Goal: Information Seeking & Learning: Compare options

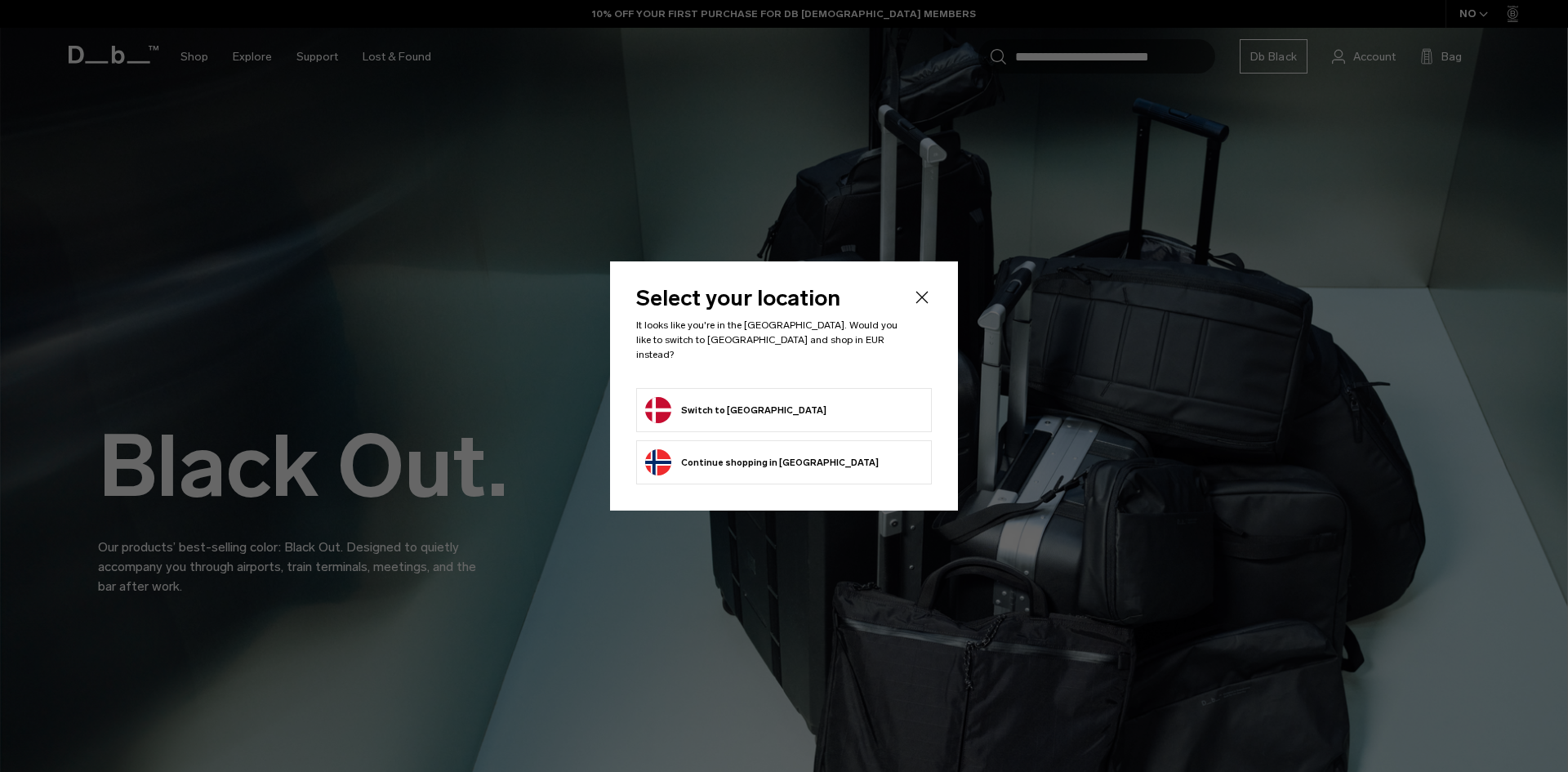
click at [706, 400] on button "Switch to [GEOGRAPHIC_DATA]" at bounding box center [735, 410] width 181 height 26
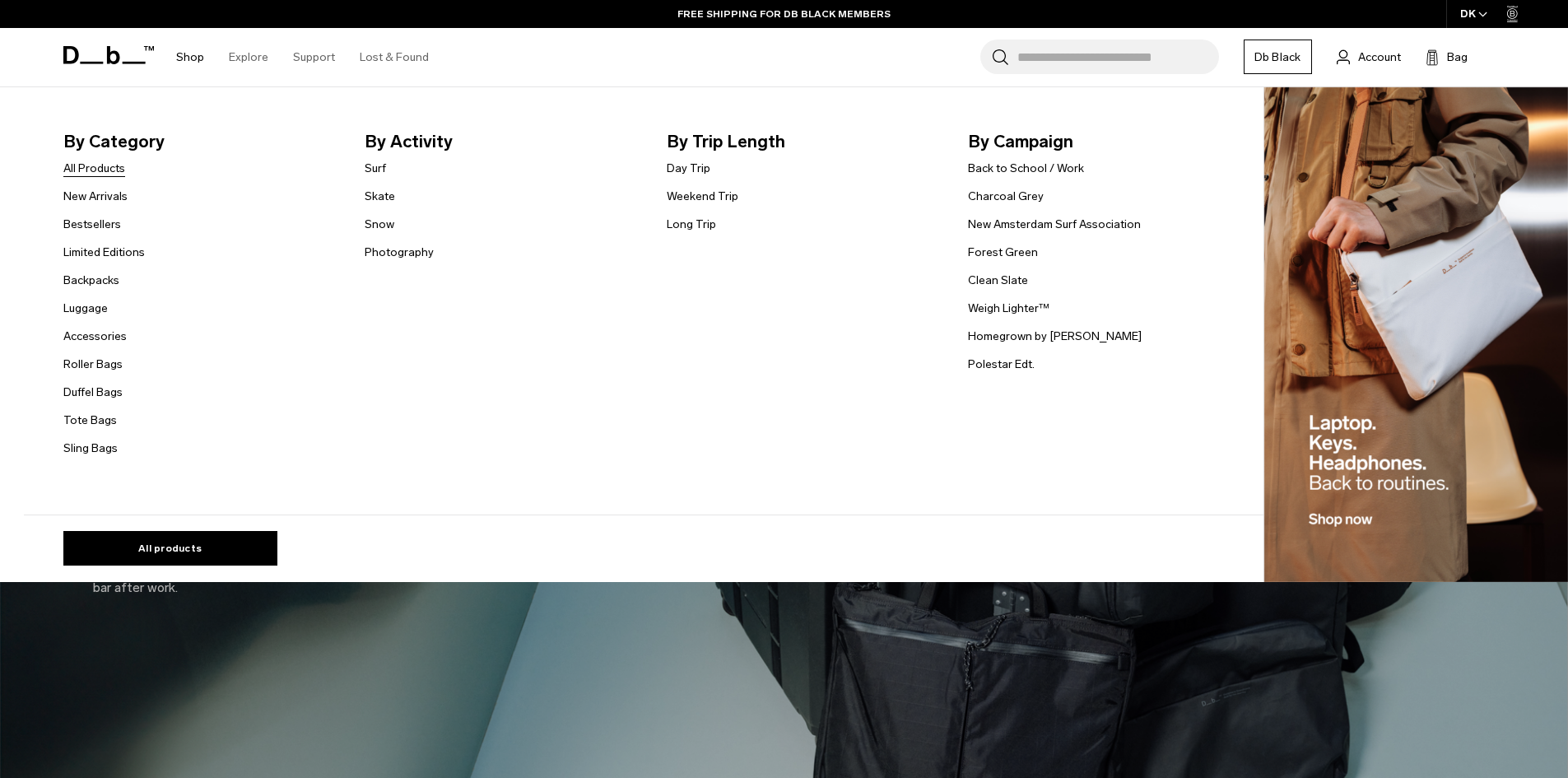
click at [106, 168] on link "All Products" at bounding box center [94, 168] width 61 height 17
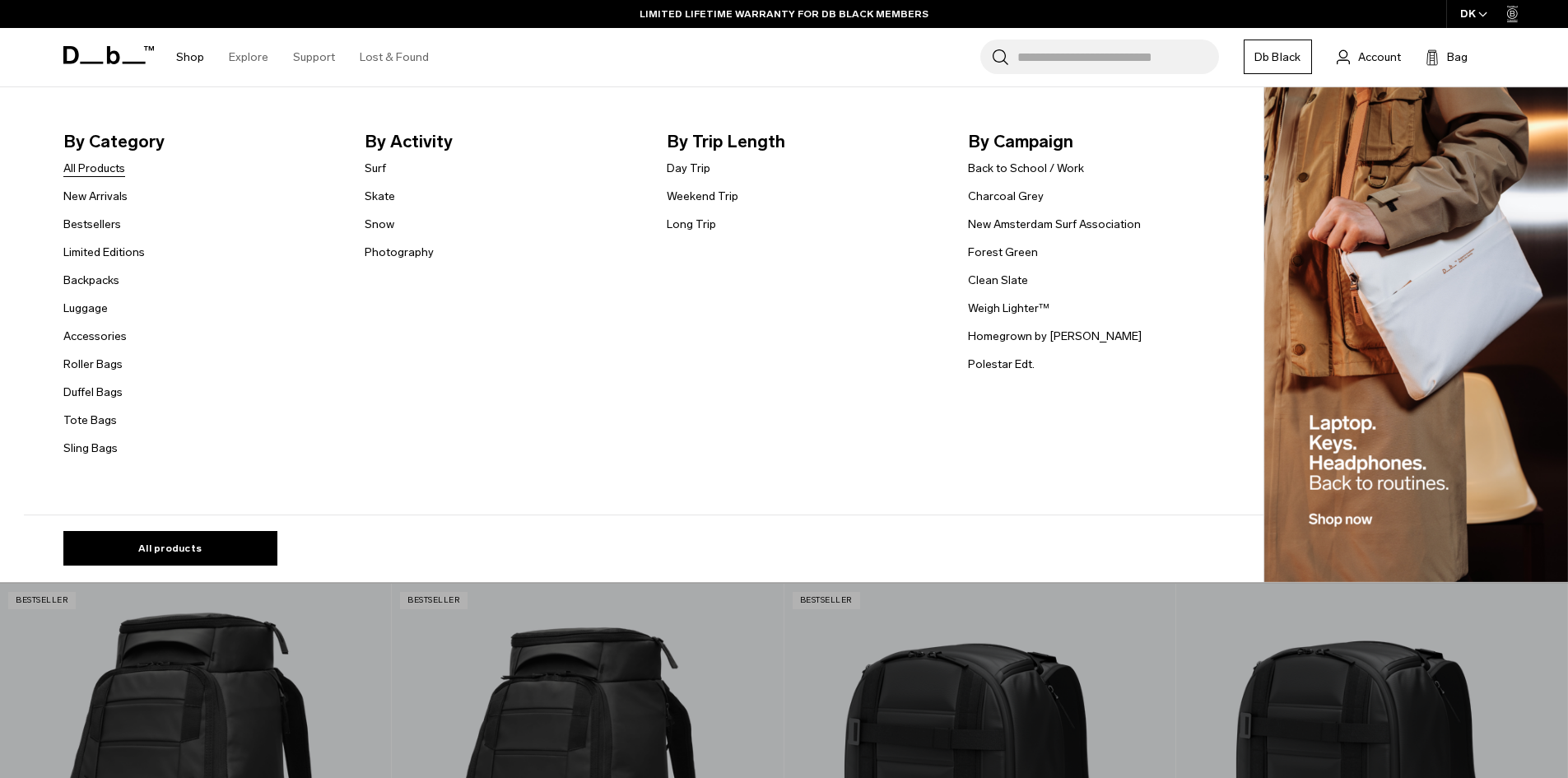
click at [108, 171] on link "All Products" at bounding box center [94, 168] width 61 height 17
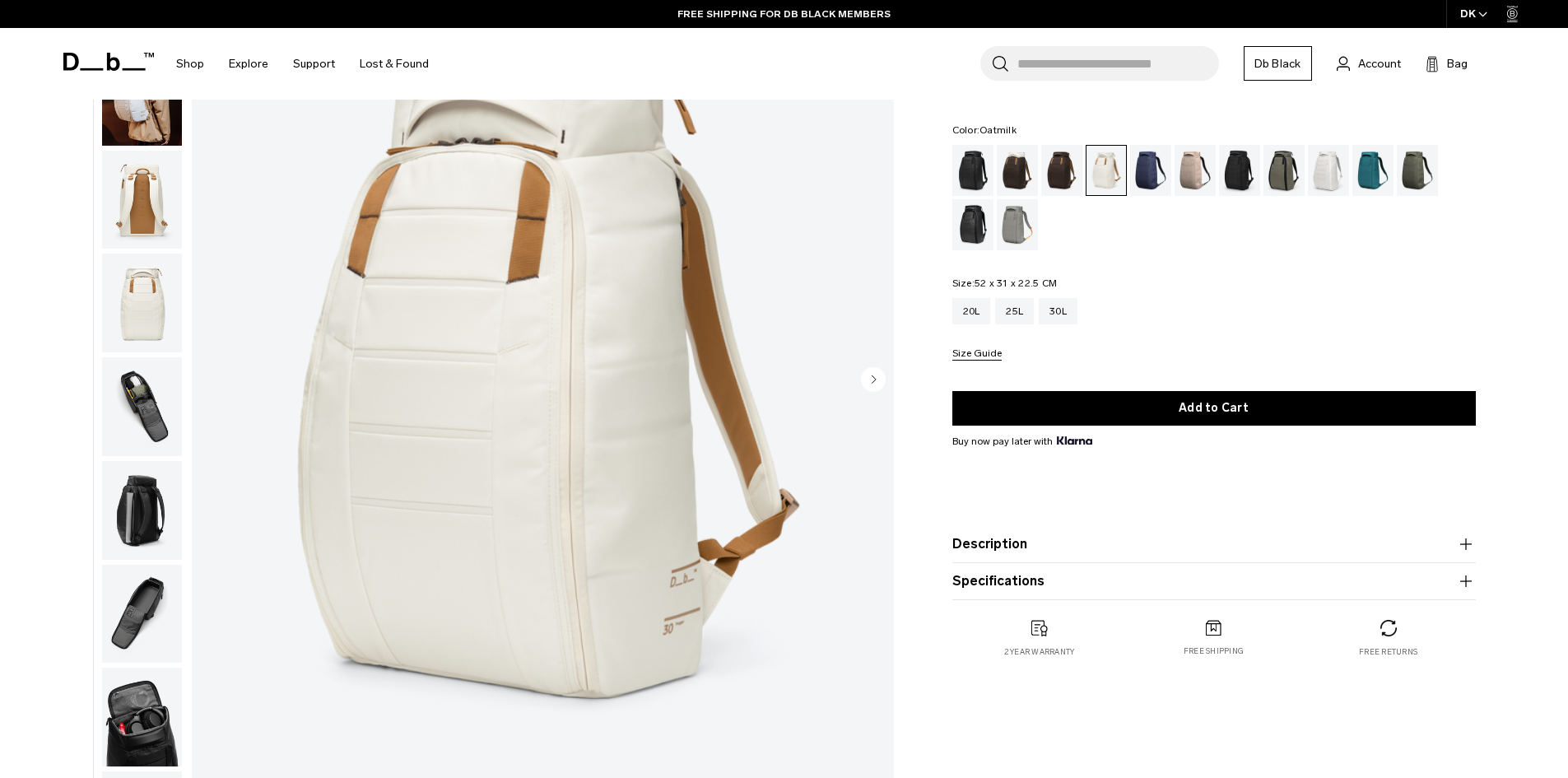
scroll to position [165, 0]
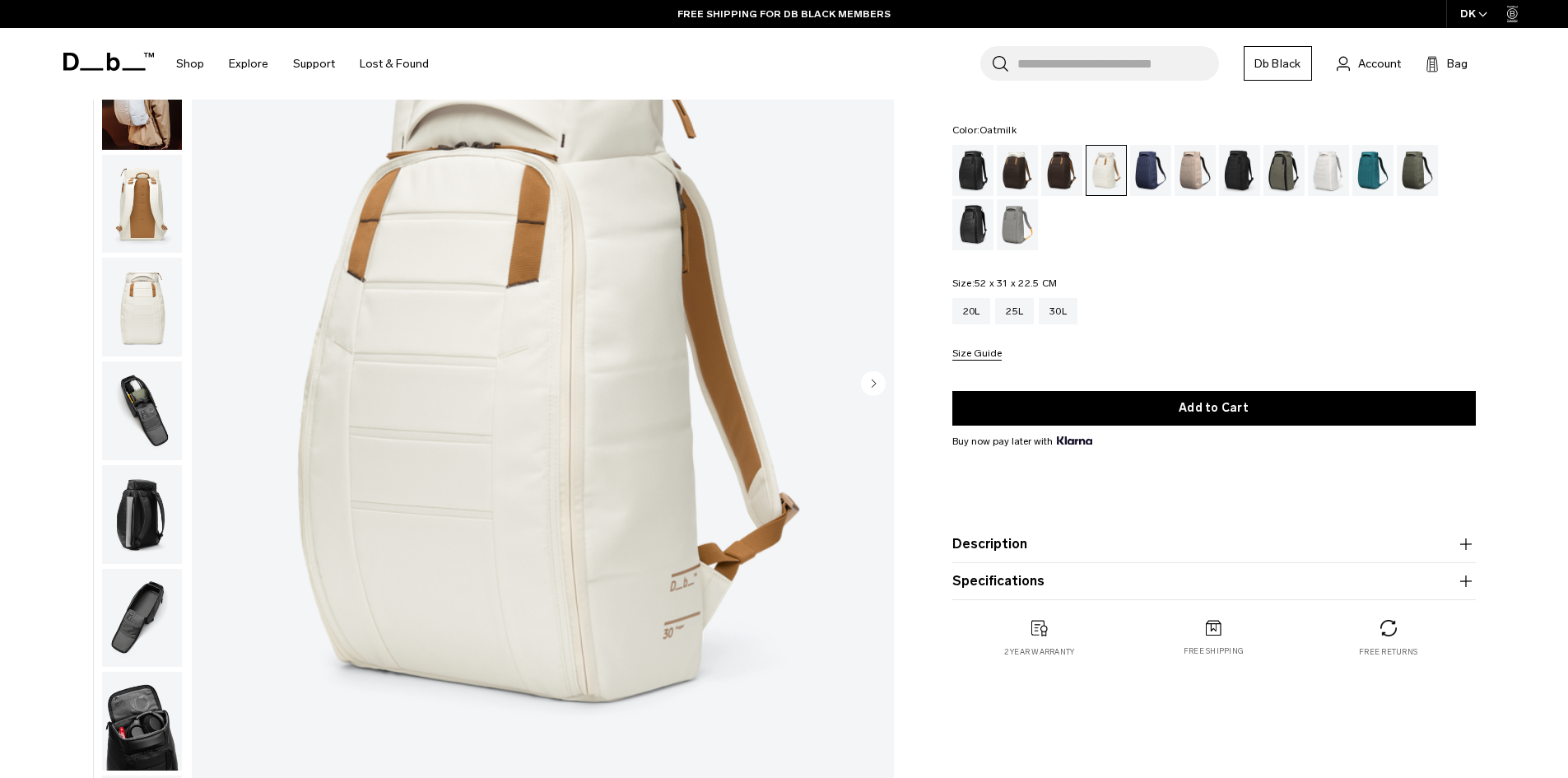
click at [874, 377] on circle "Next slide" at bounding box center [873, 382] width 25 height 25
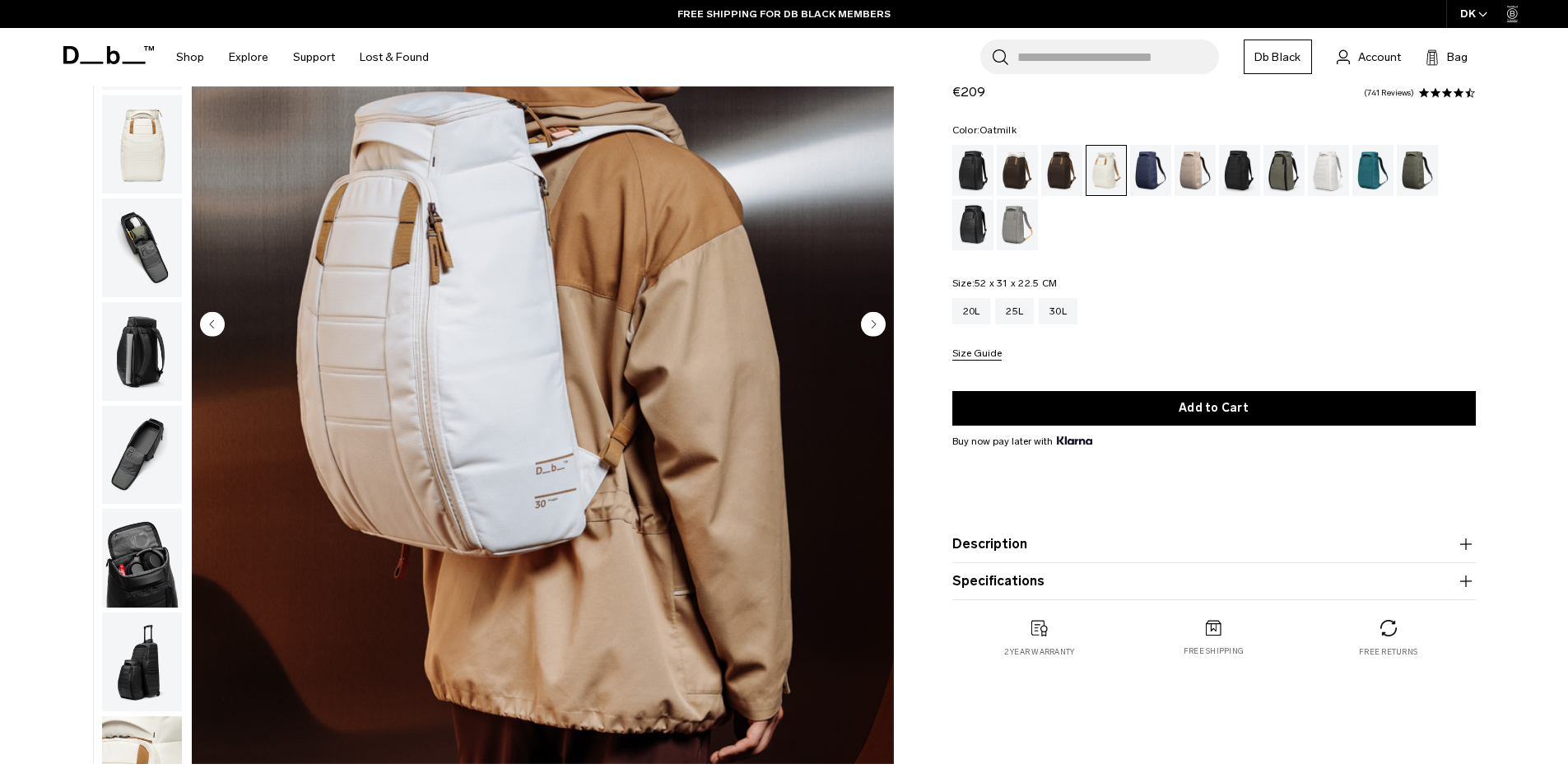
scroll to position [247, 0]
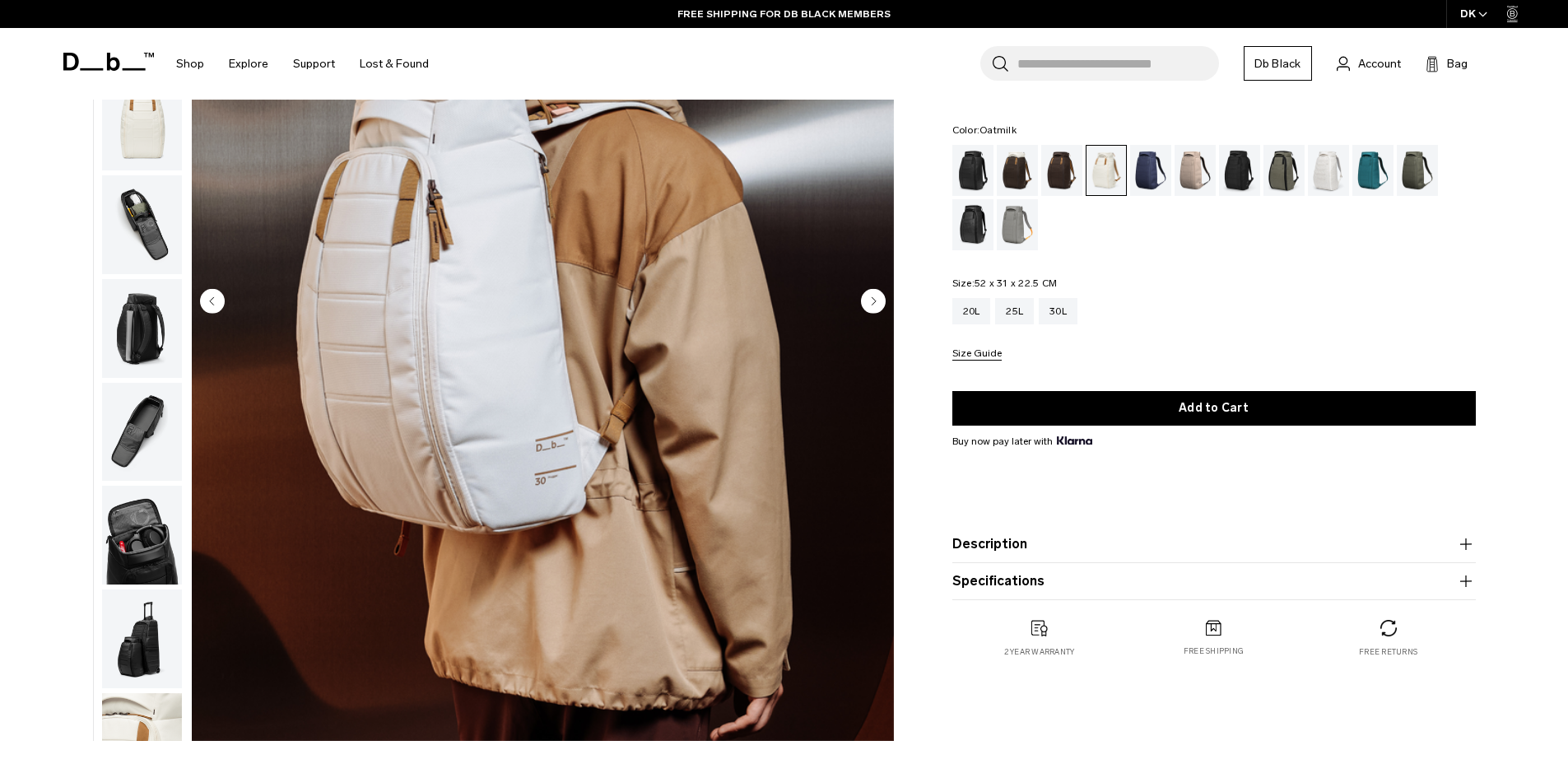
click at [872, 297] on circle "Next slide" at bounding box center [873, 300] width 25 height 25
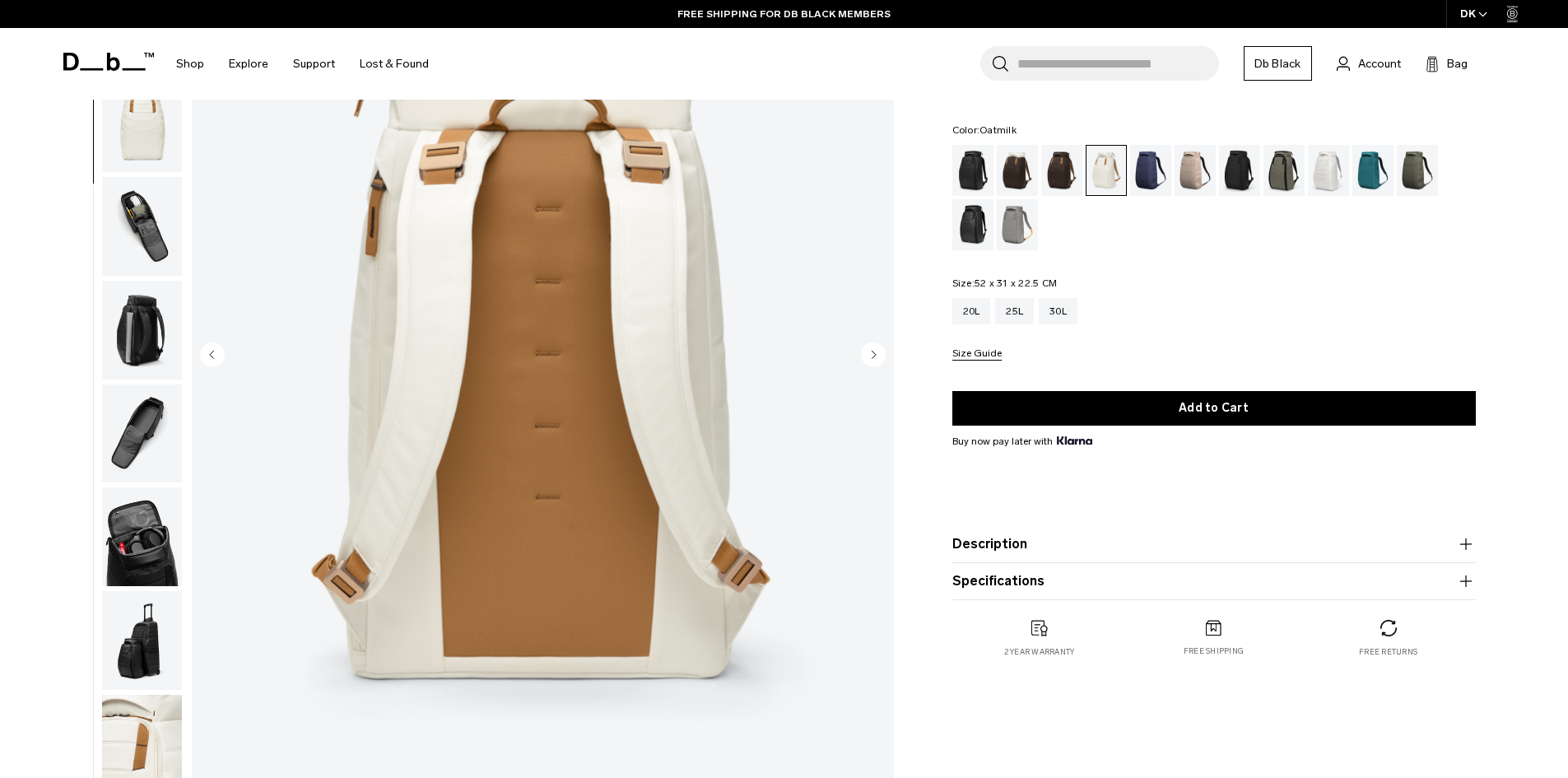
scroll to position [165, 0]
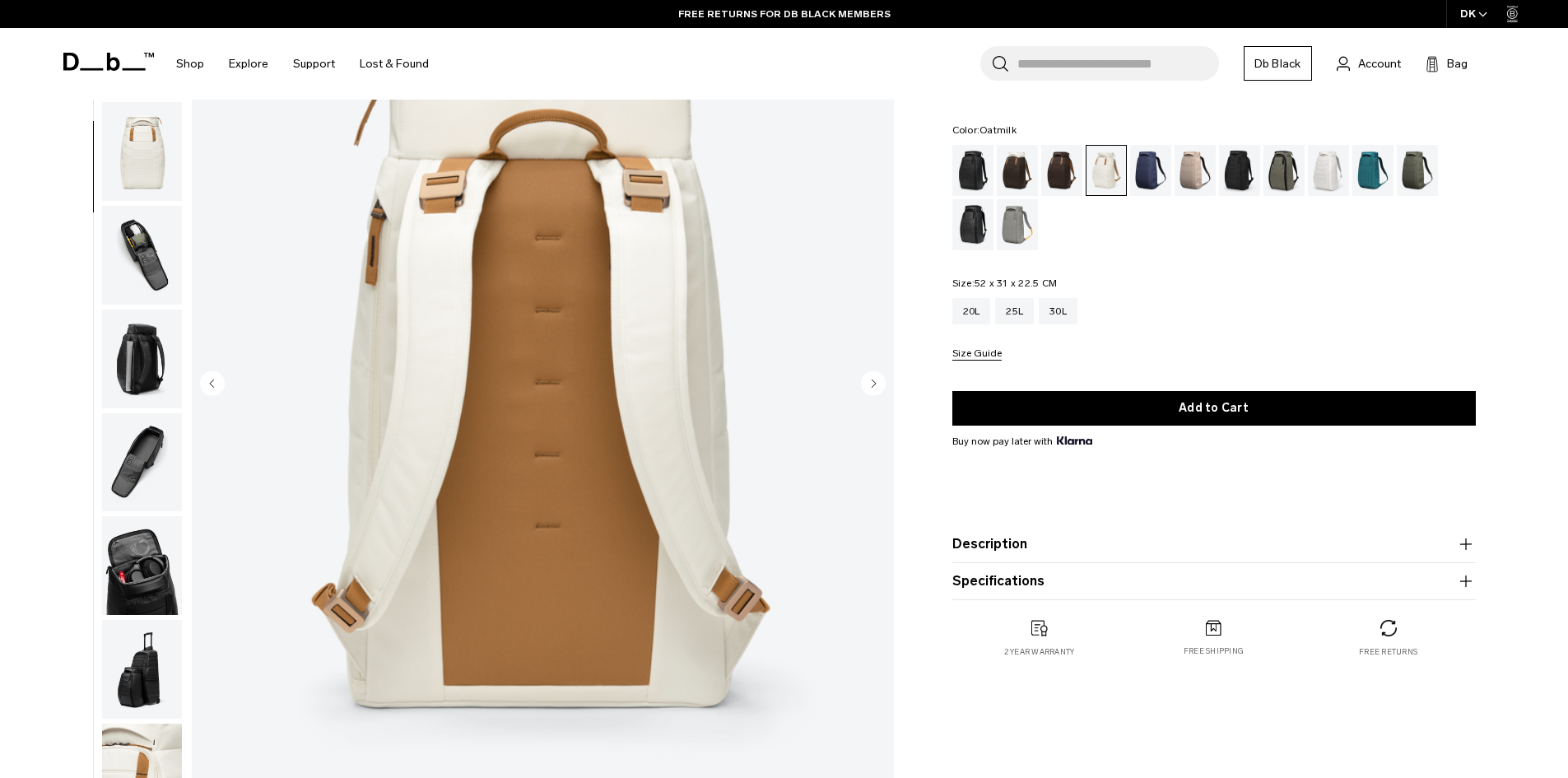
click at [875, 377] on circle "Next slide" at bounding box center [873, 382] width 25 height 25
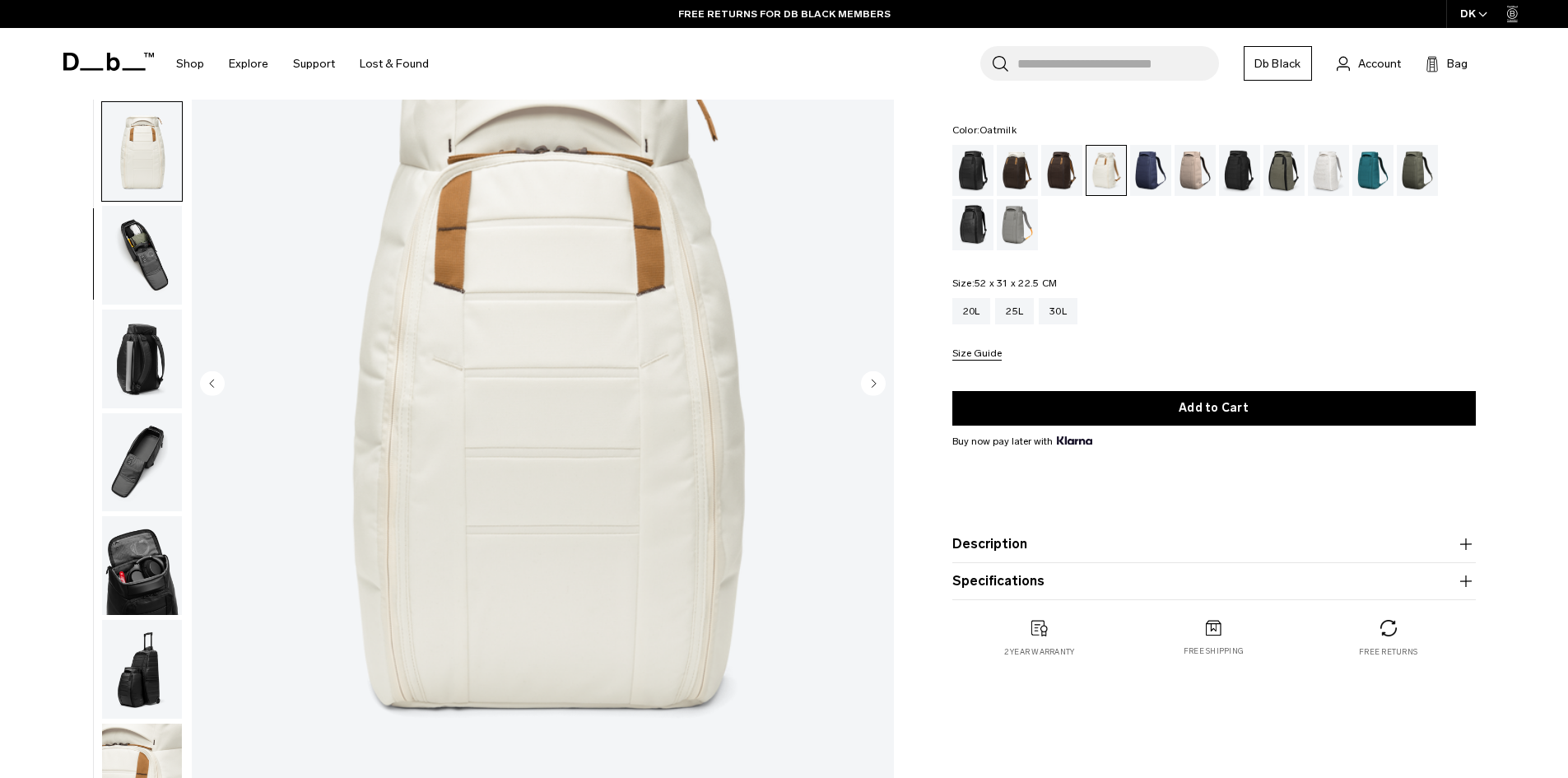
click at [875, 377] on circle "Next slide" at bounding box center [873, 382] width 25 height 25
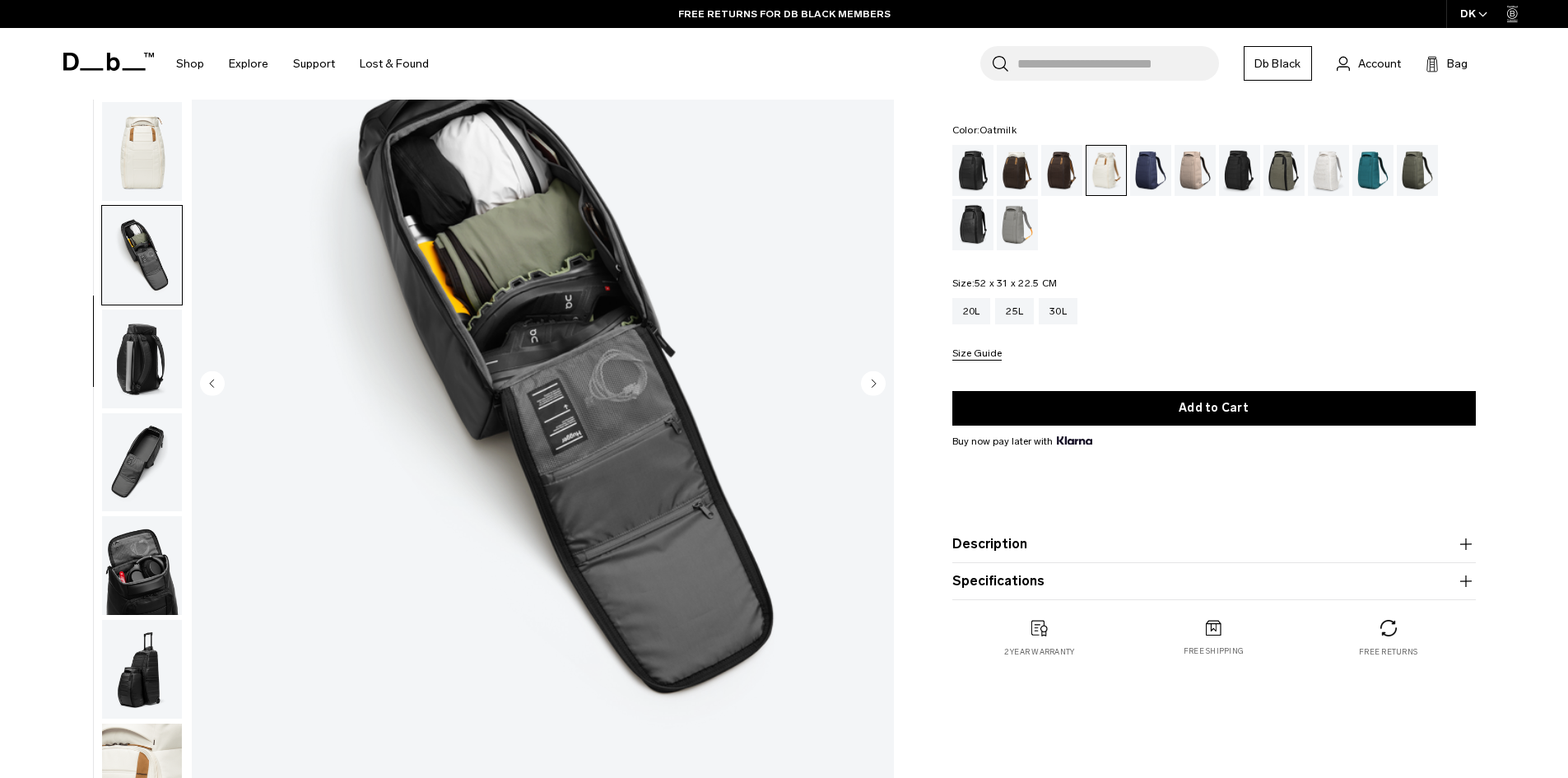
click at [875, 378] on circle "Next slide" at bounding box center [873, 382] width 25 height 25
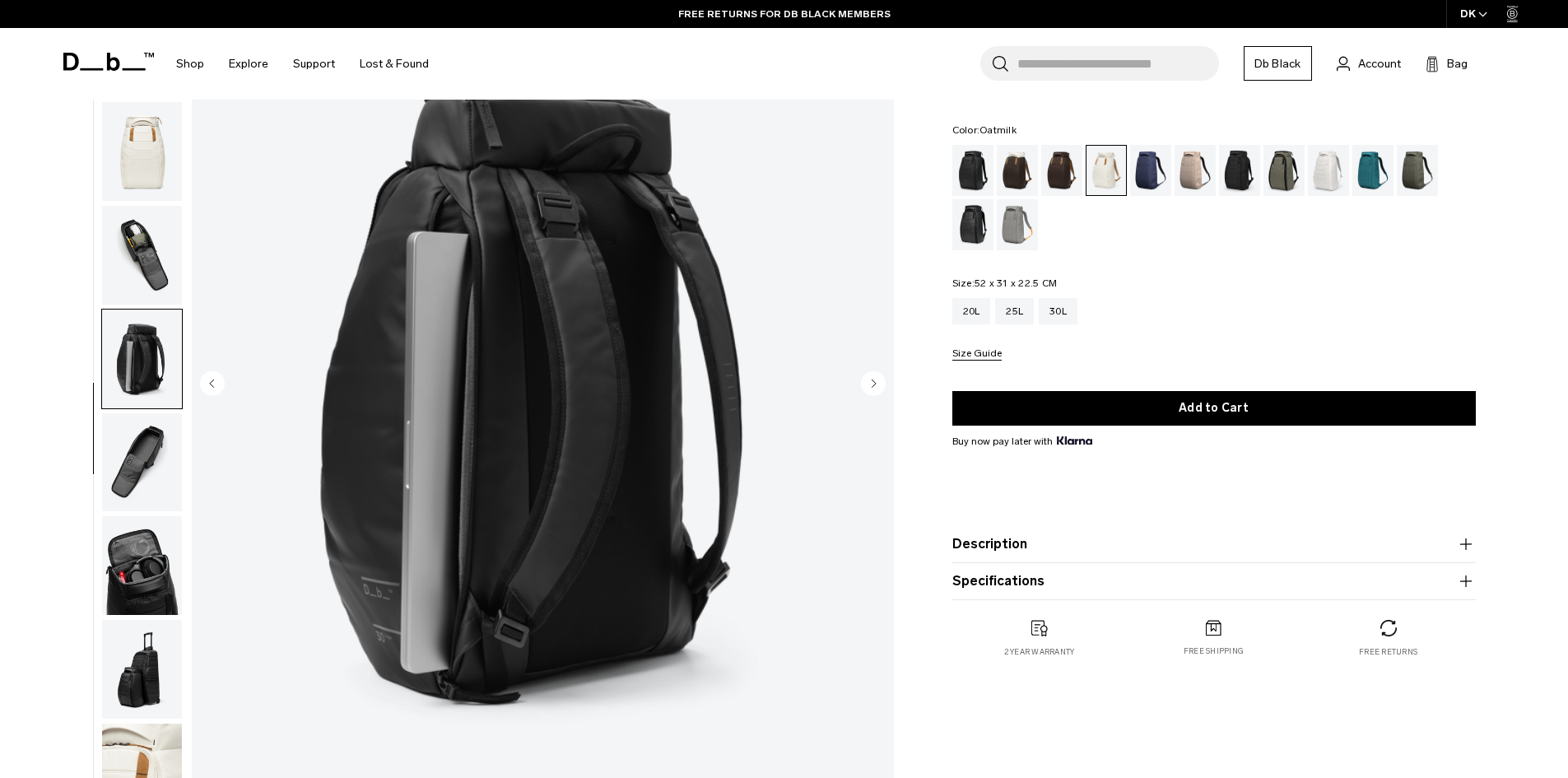
click at [875, 378] on circle "Next slide" at bounding box center [873, 382] width 25 height 25
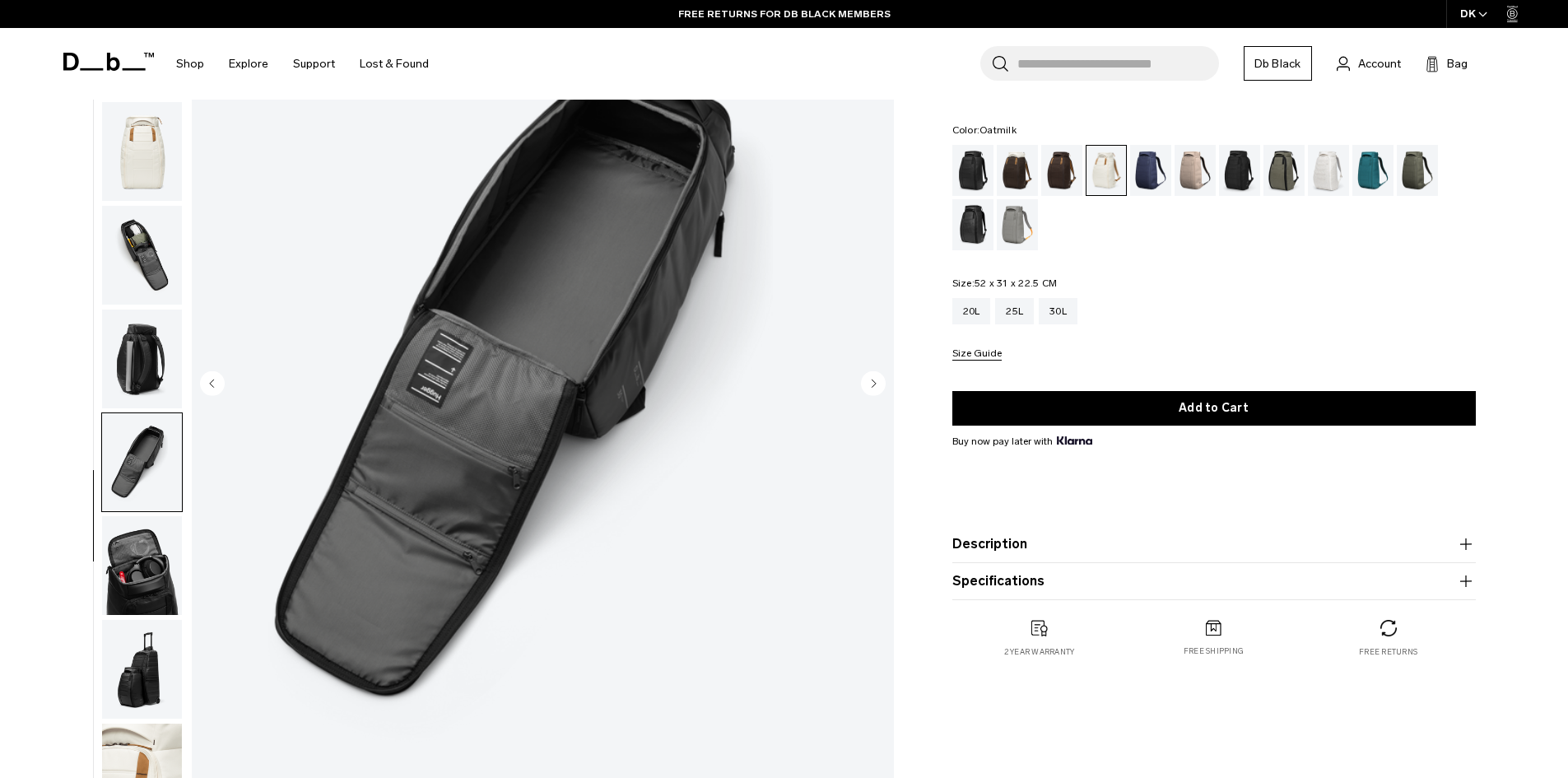
click at [875, 378] on circle "Next slide" at bounding box center [873, 382] width 25 height 25
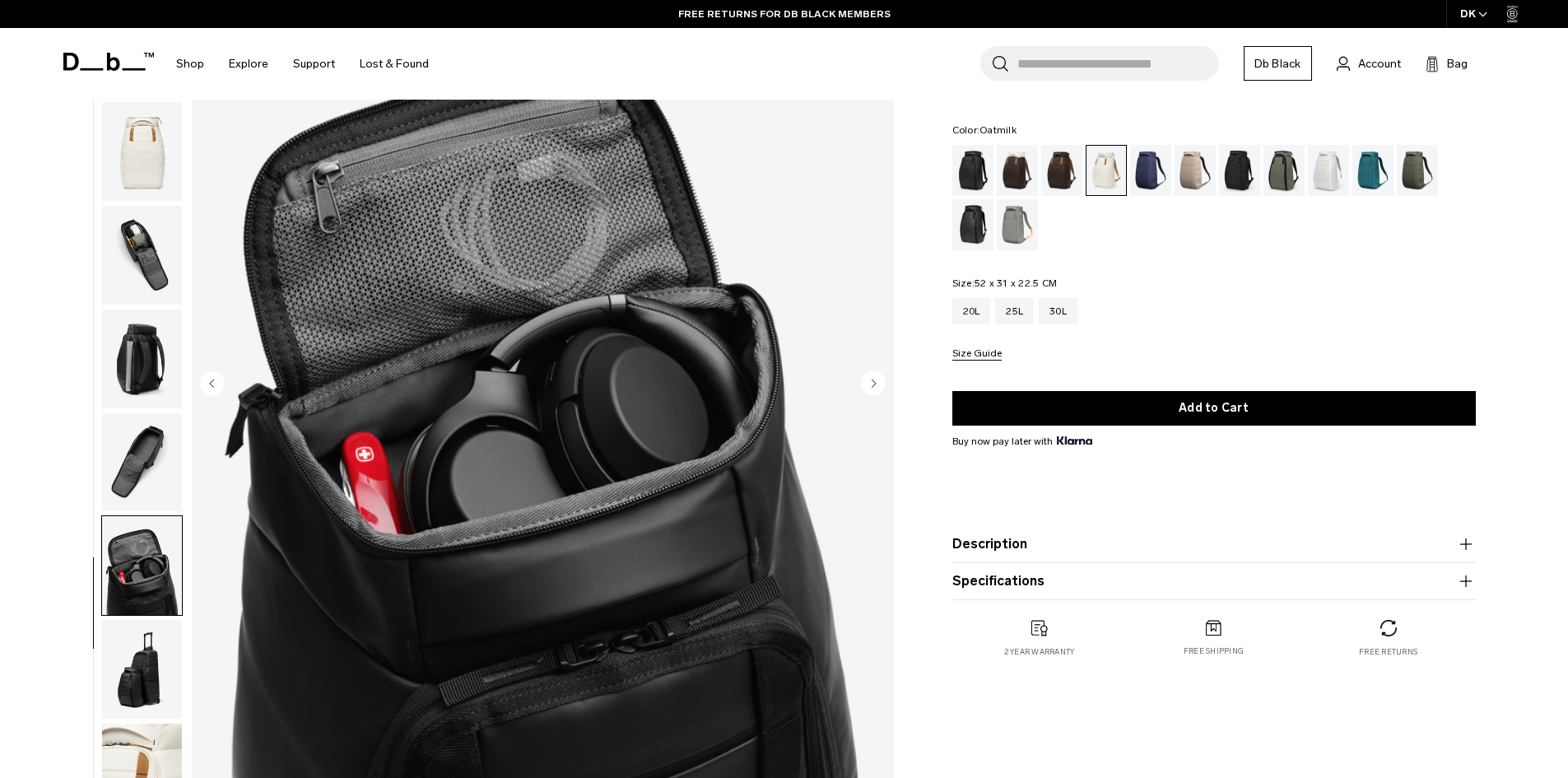
click at [875, 378] on circle "Next slide" at bounding box center [873, 382] width 25 height 25
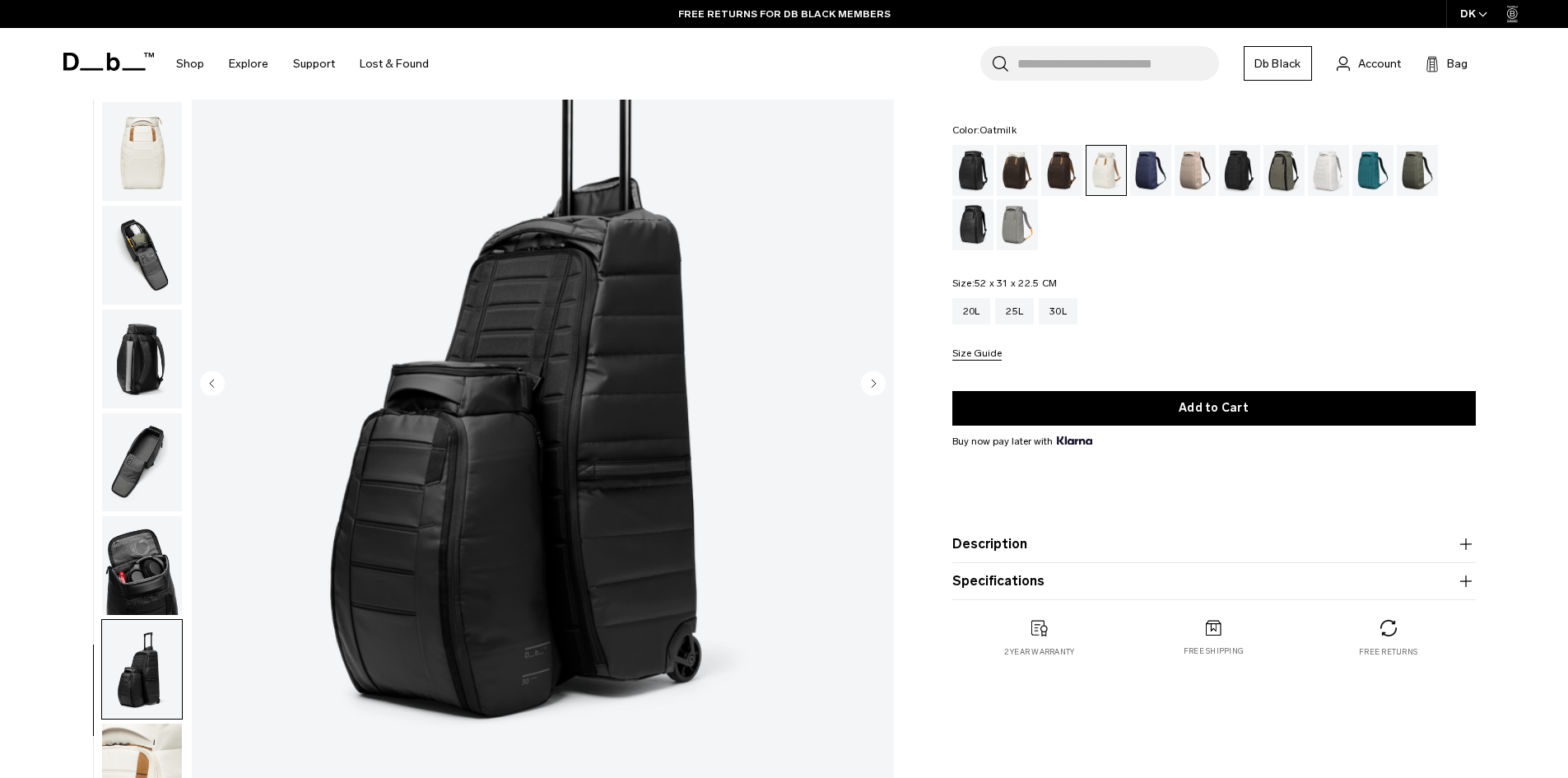
click at [875, 379] on circle "Next slide" at bounding box center [873, 382] width 25 height 25
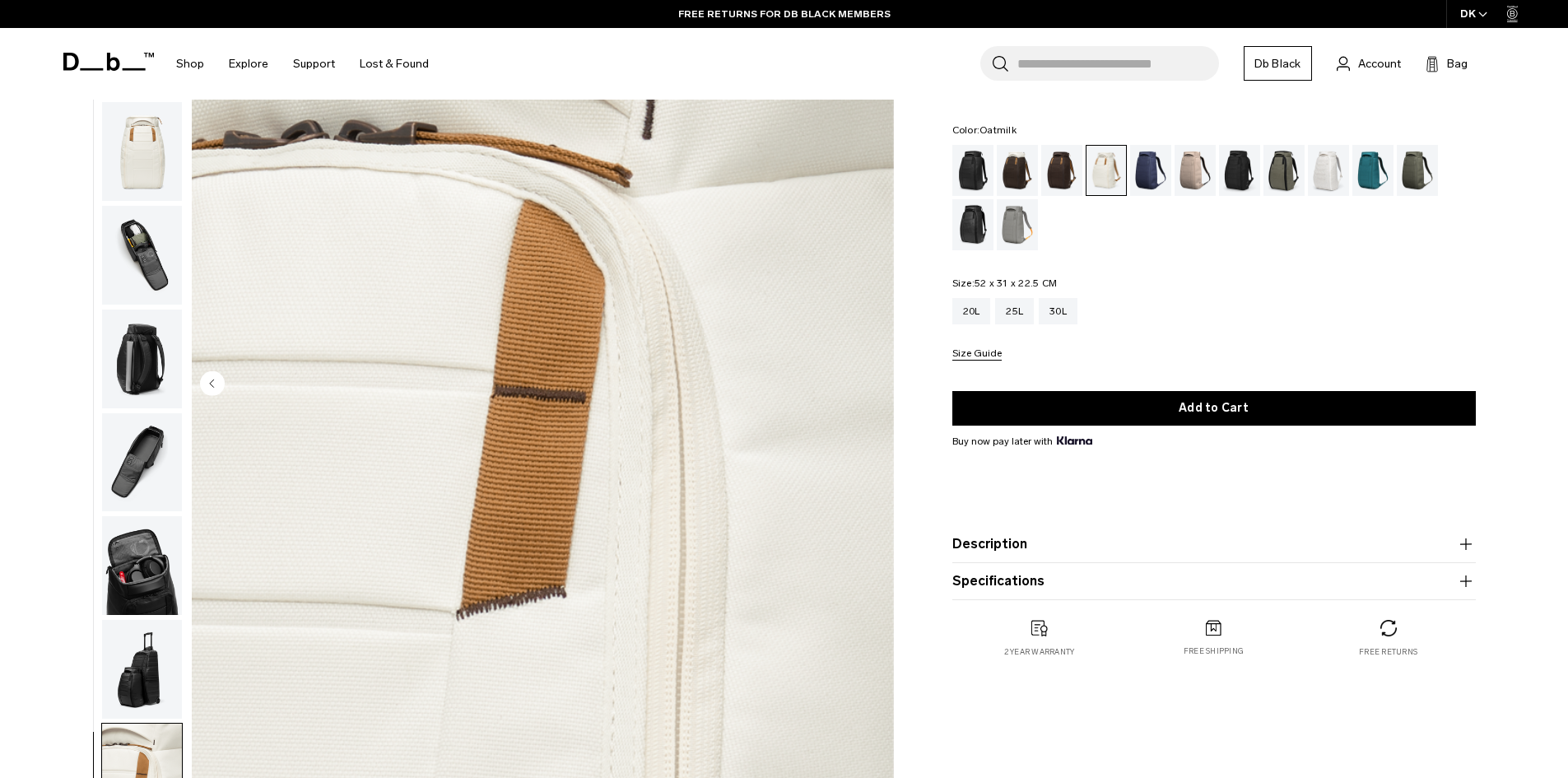
click at [875, 379] on img "10 / 10" at bounding box center [542, 385] width 702 height 877
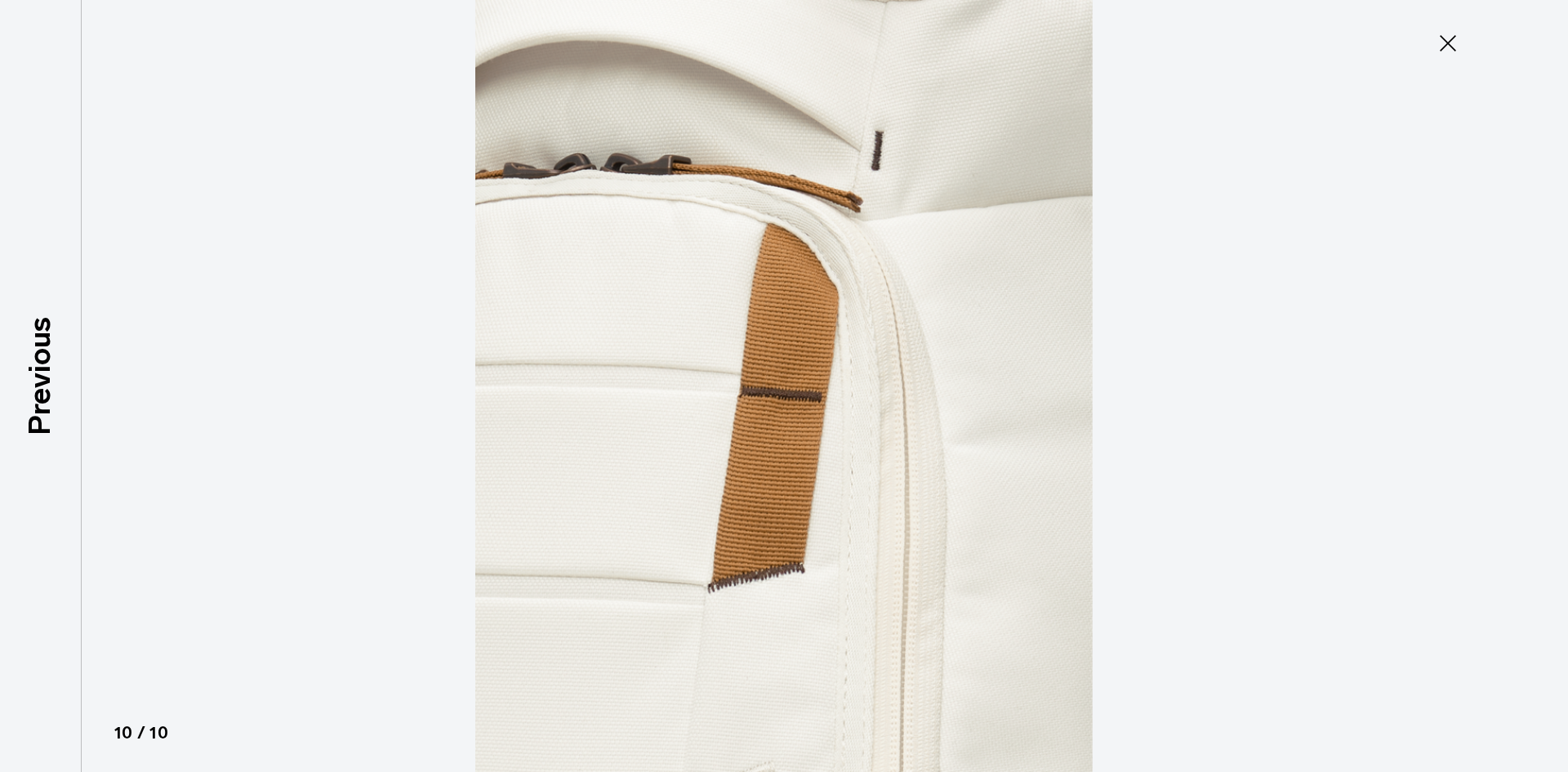
click at [1451, 41] on icon at bounding box center [1447, 42] width 16 height 16
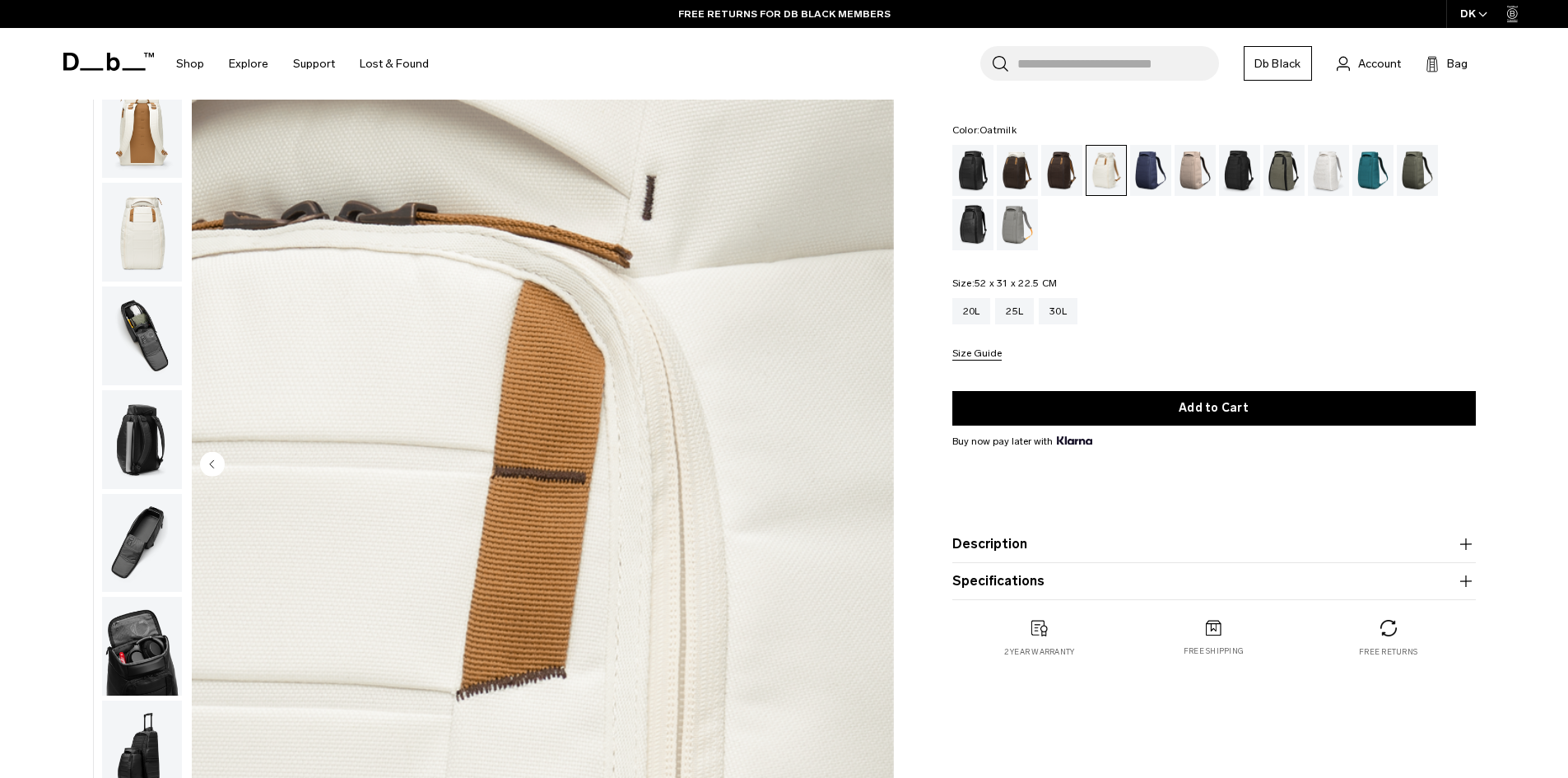
scroll to position [0, 0]
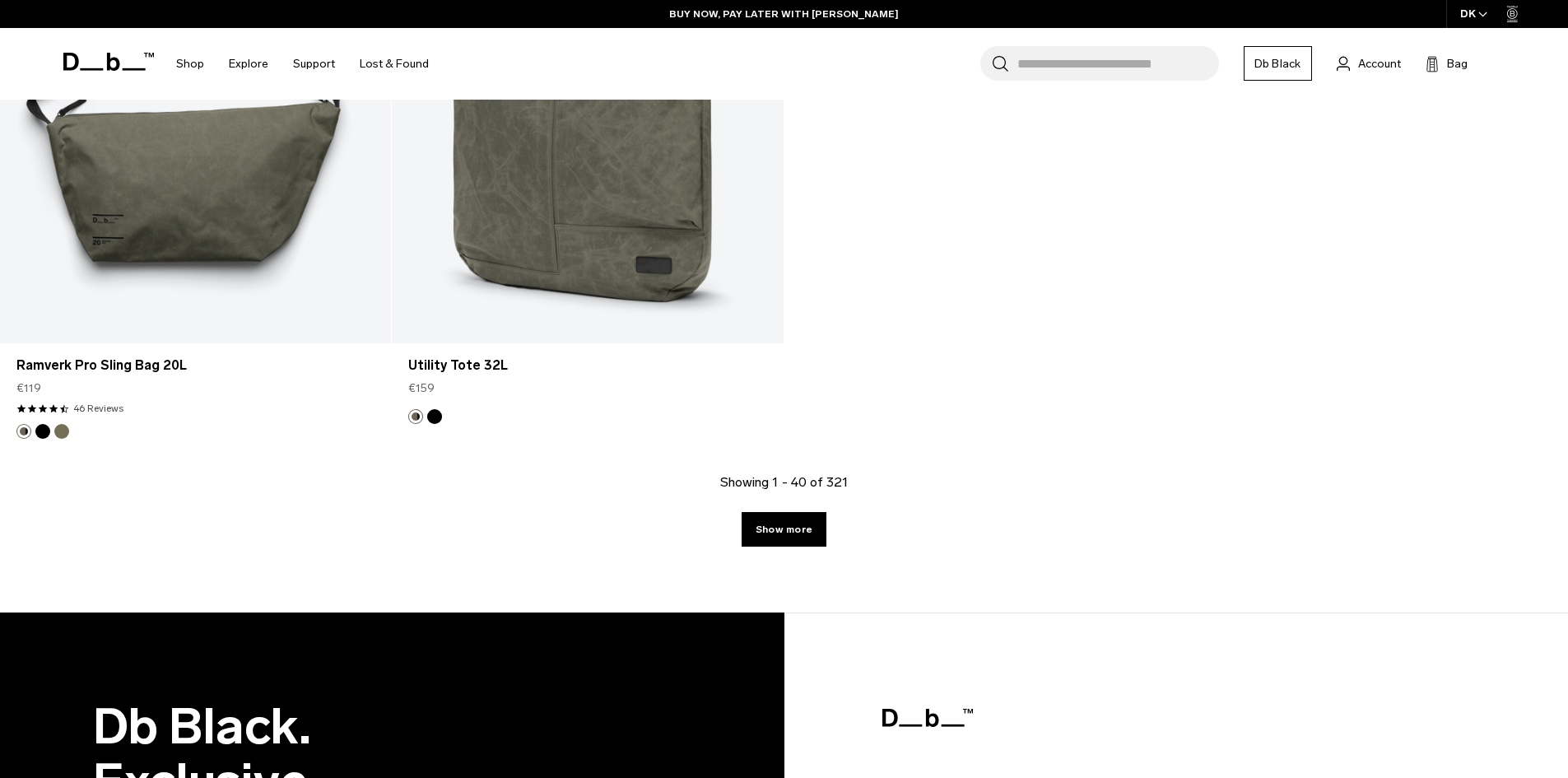
scroll to position [6935, 0]
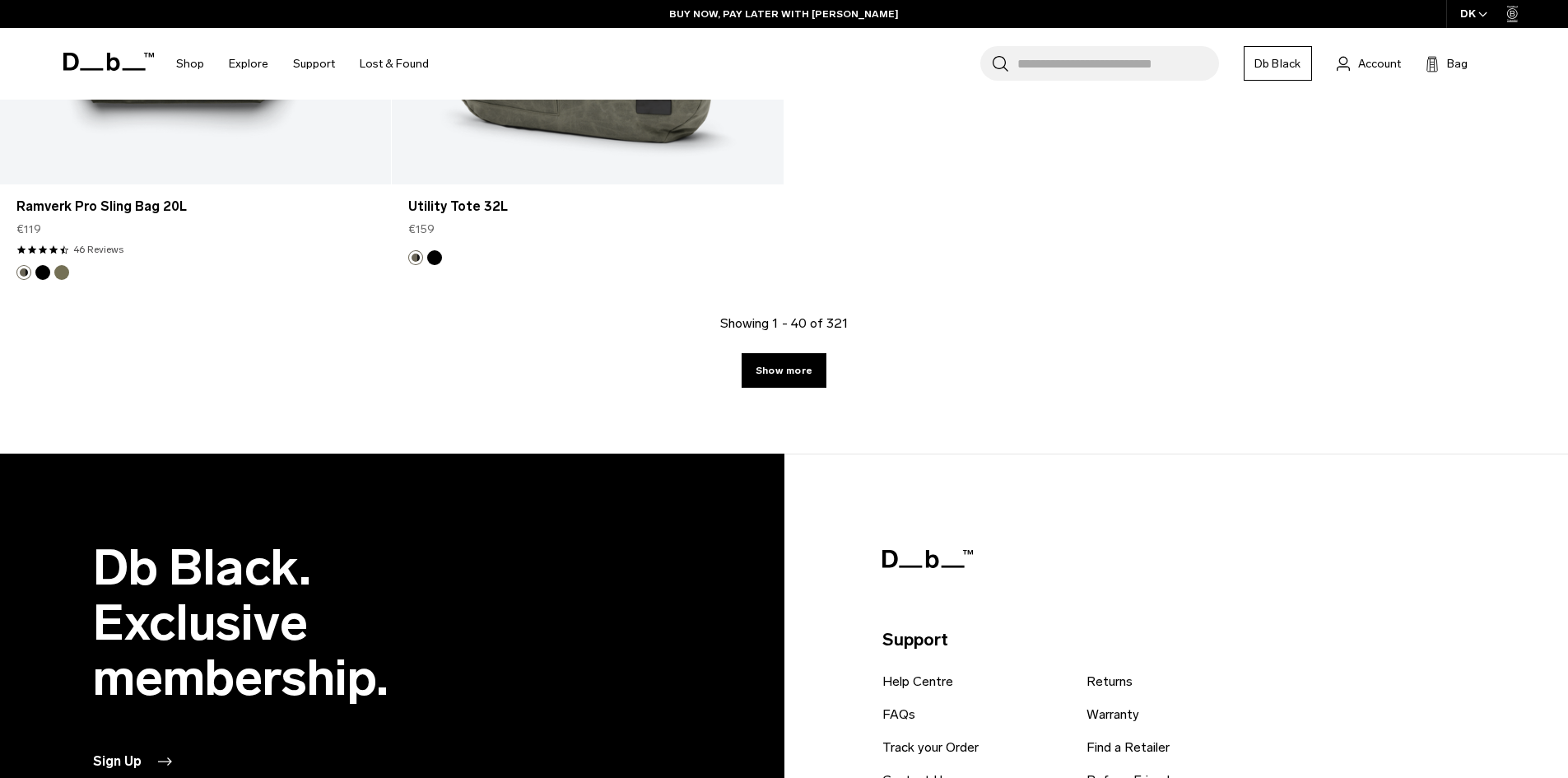
click at [788, 371] on link "Show more" at bounding box center [784, 370] width 84 height 35
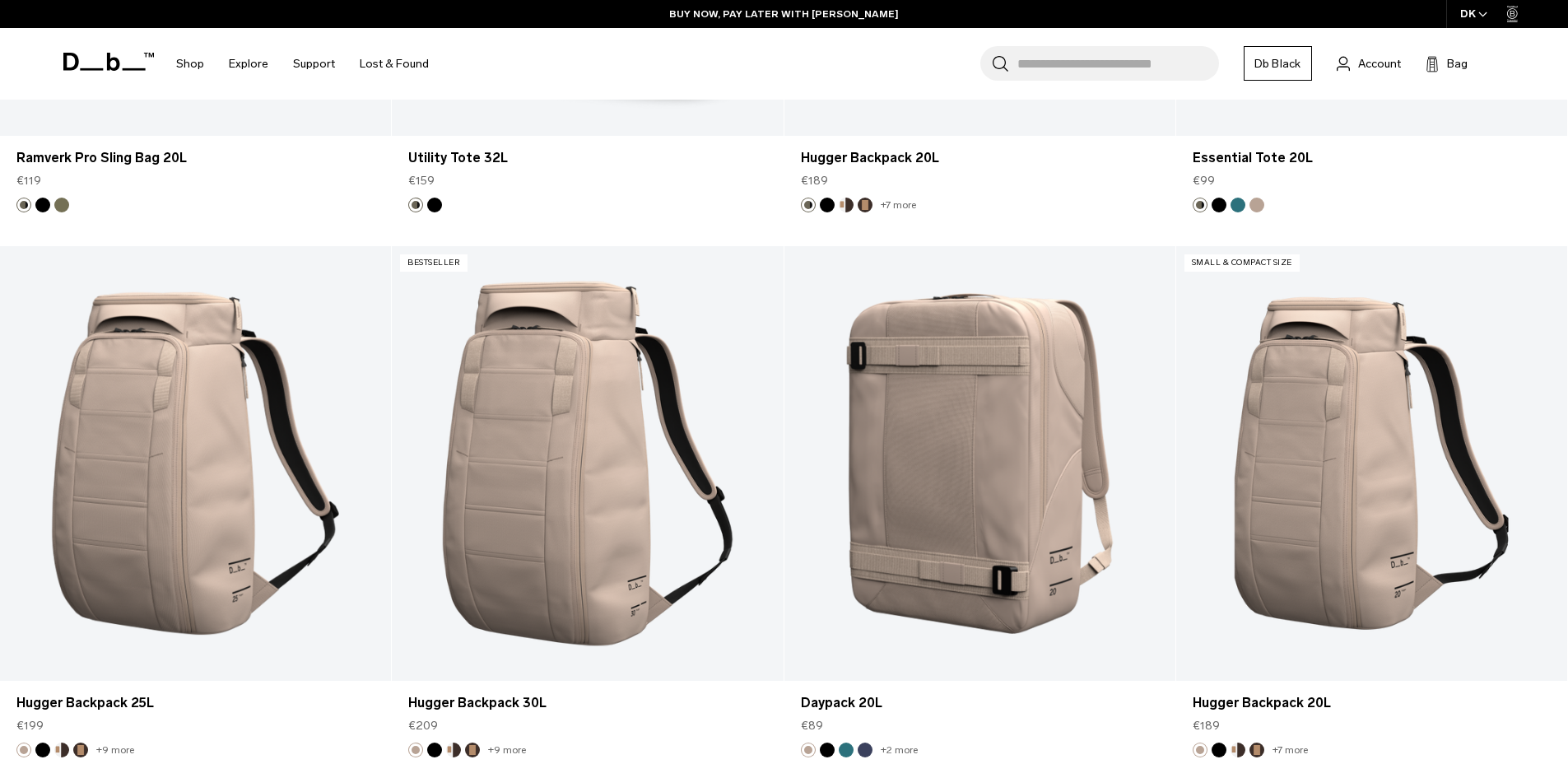
scroll to position [6966, 0]
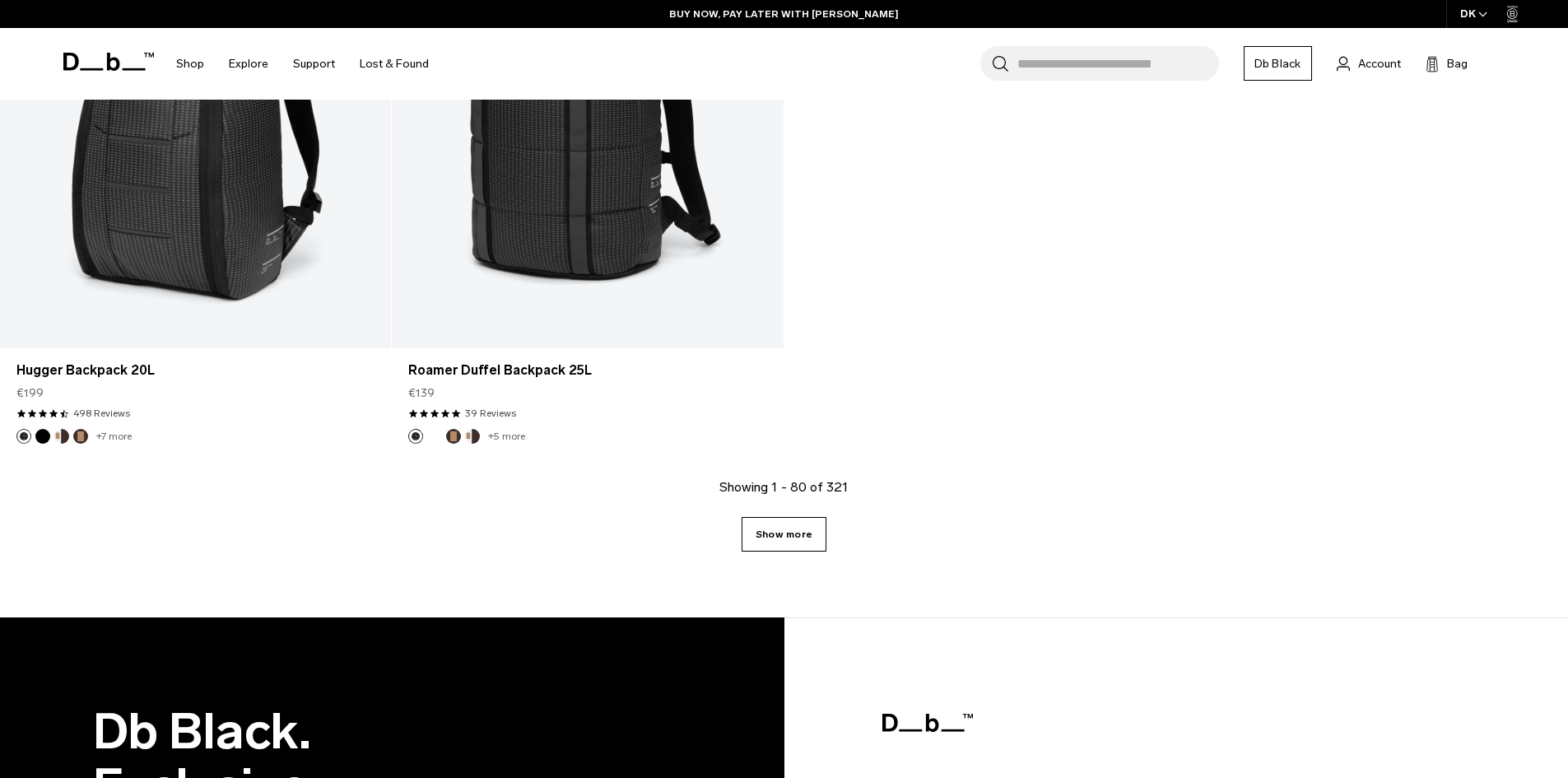
click at [805, 532] on link "Show more" at bounding box center [784, 534] width 84 height 35
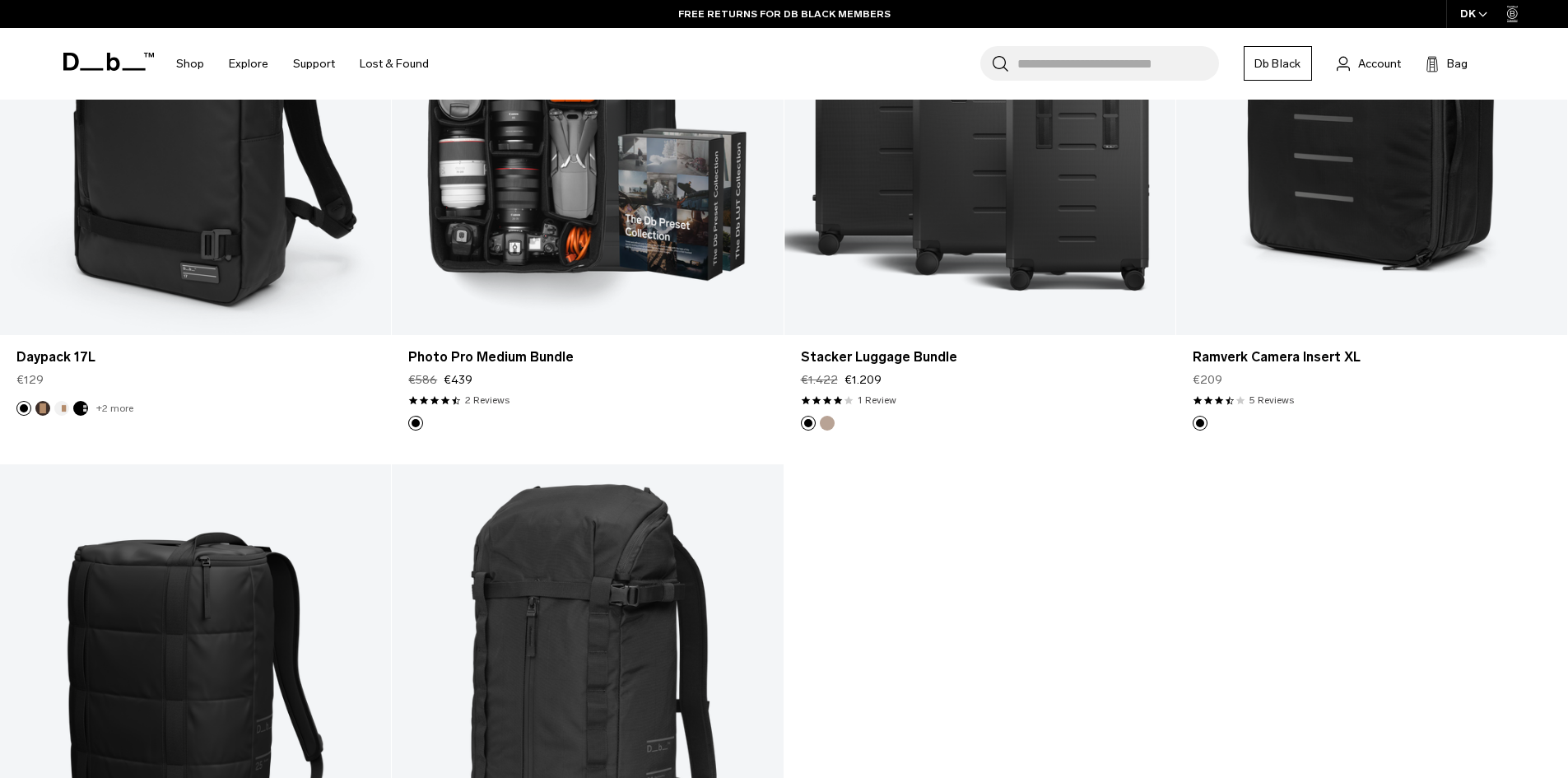
scroll to position [17845, 0]
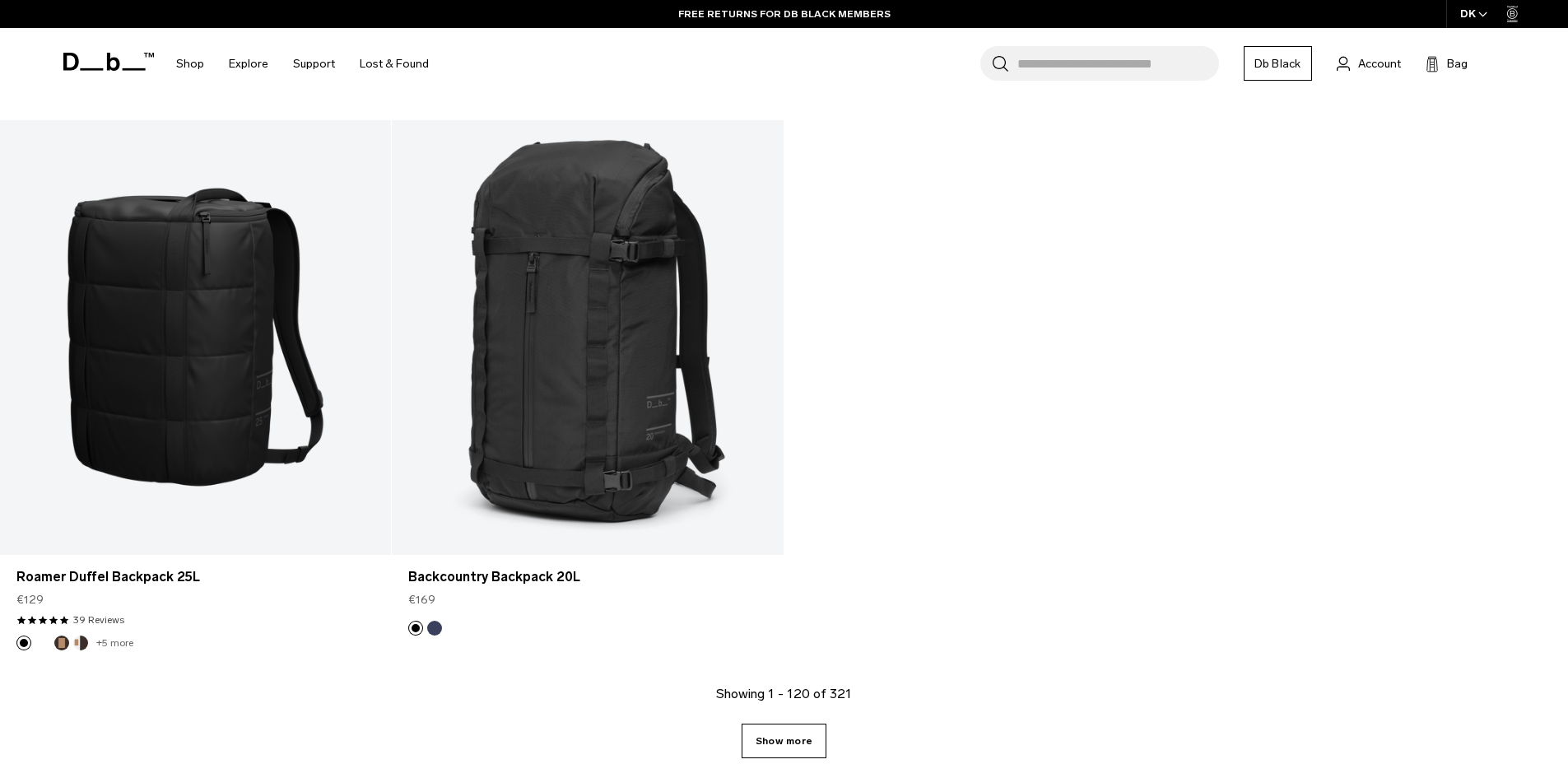
click at [796, 750] on link "Show more" at bounding box center [784, 740] width 84 height 35
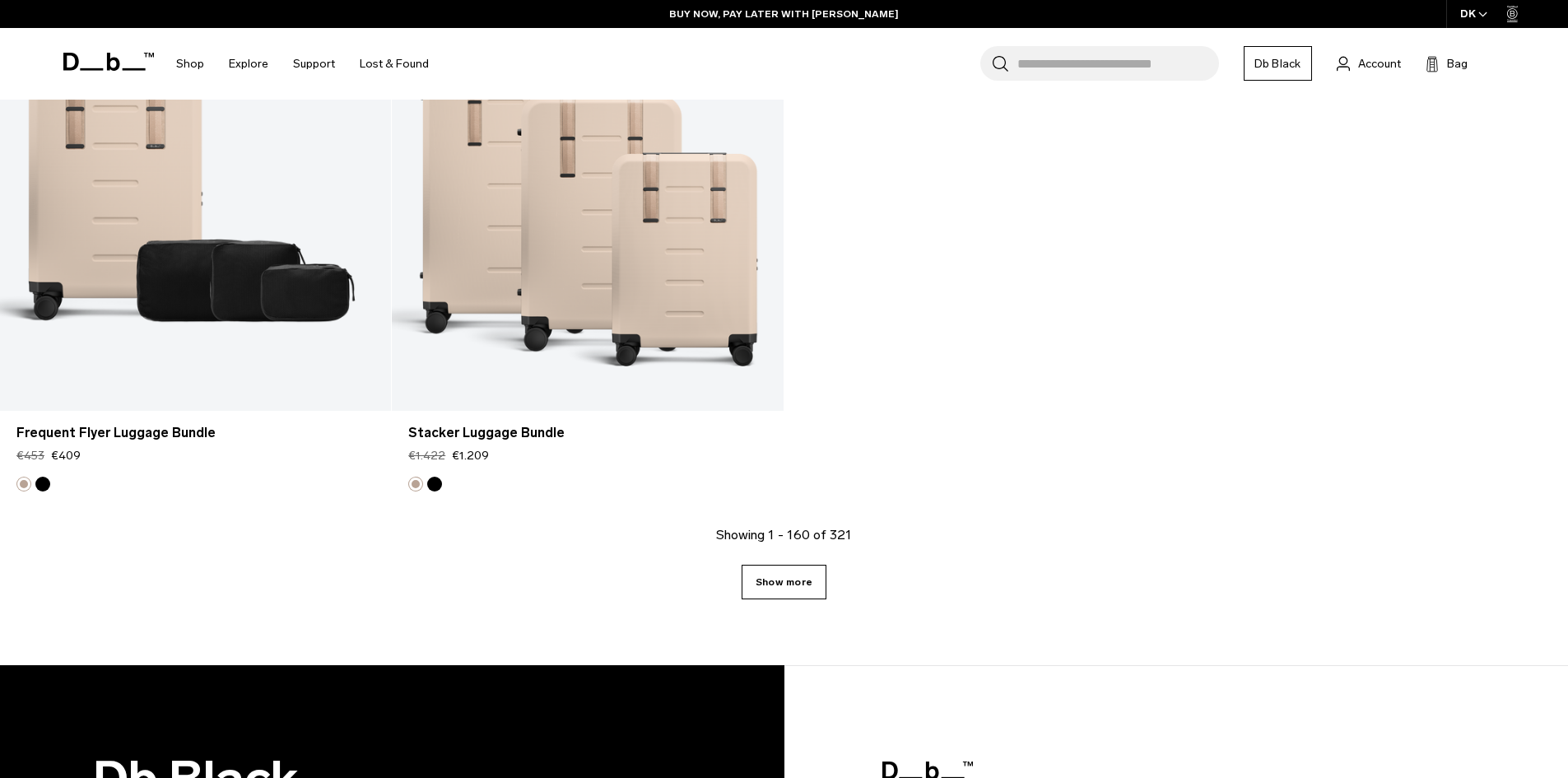
scroll to position [23616, 0]
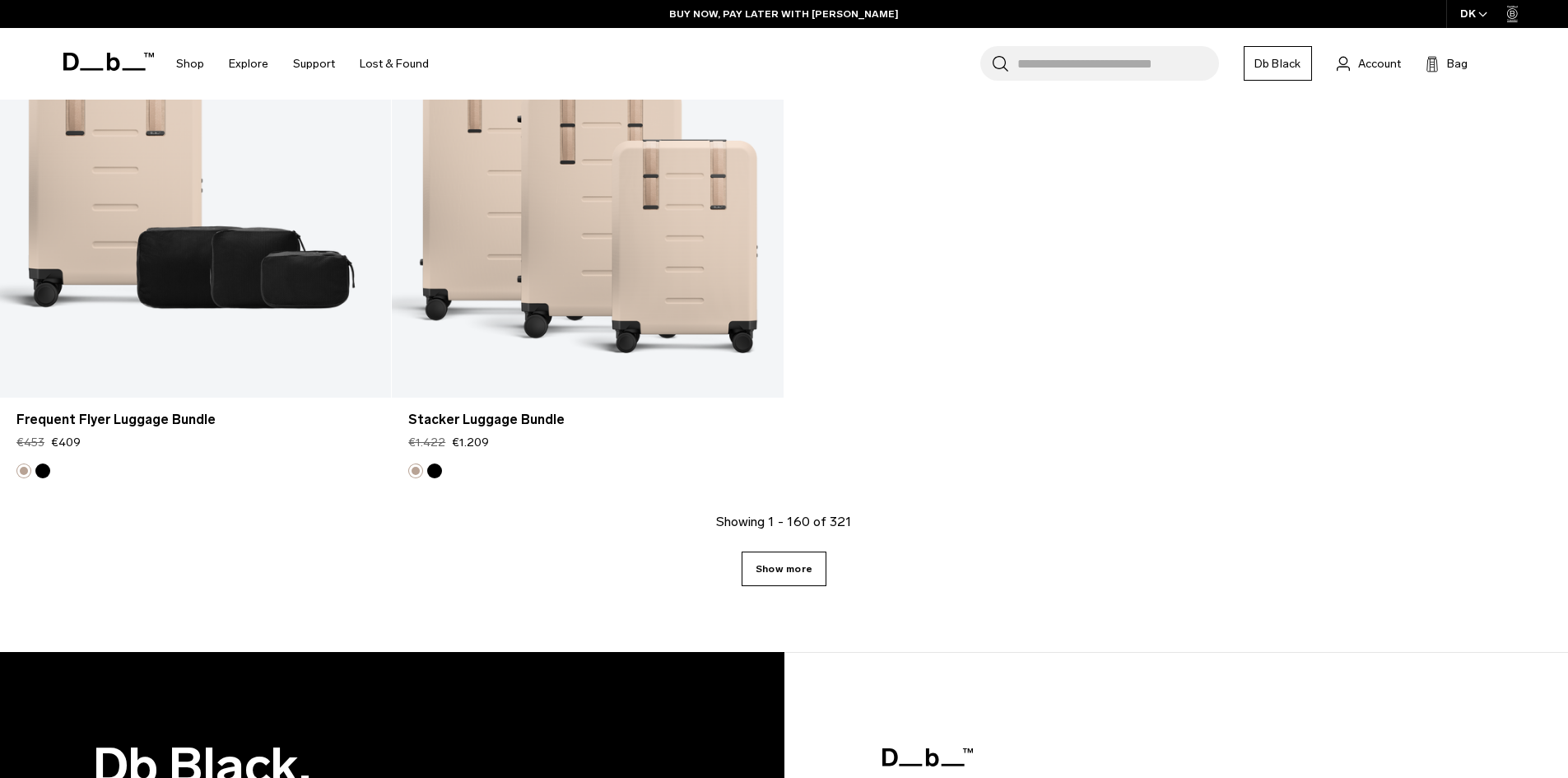
click at [787, 578] on link "Show more" at bounding box center [784, 569] width 84 height 35
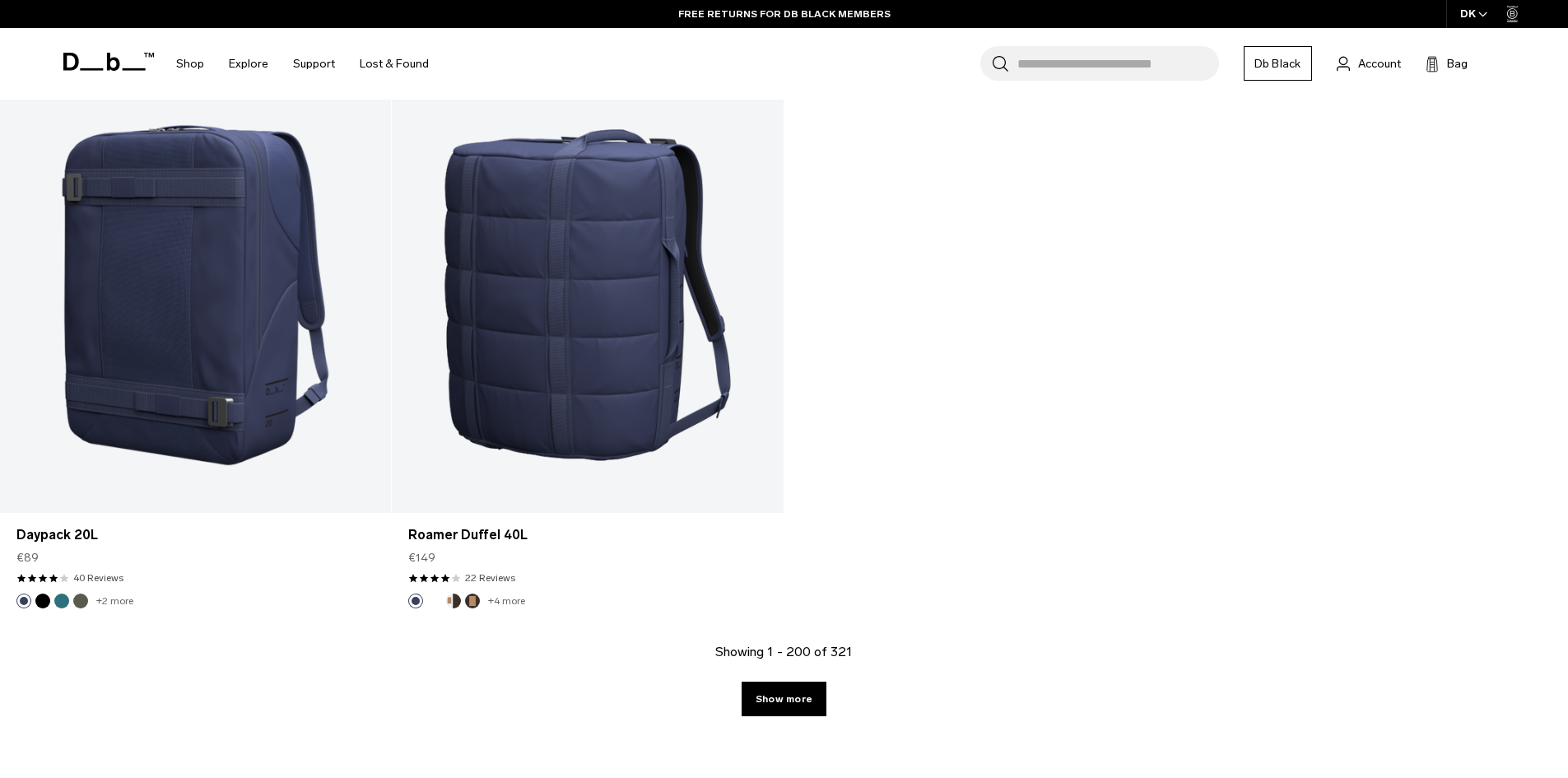
scroll to position [29236, 0]
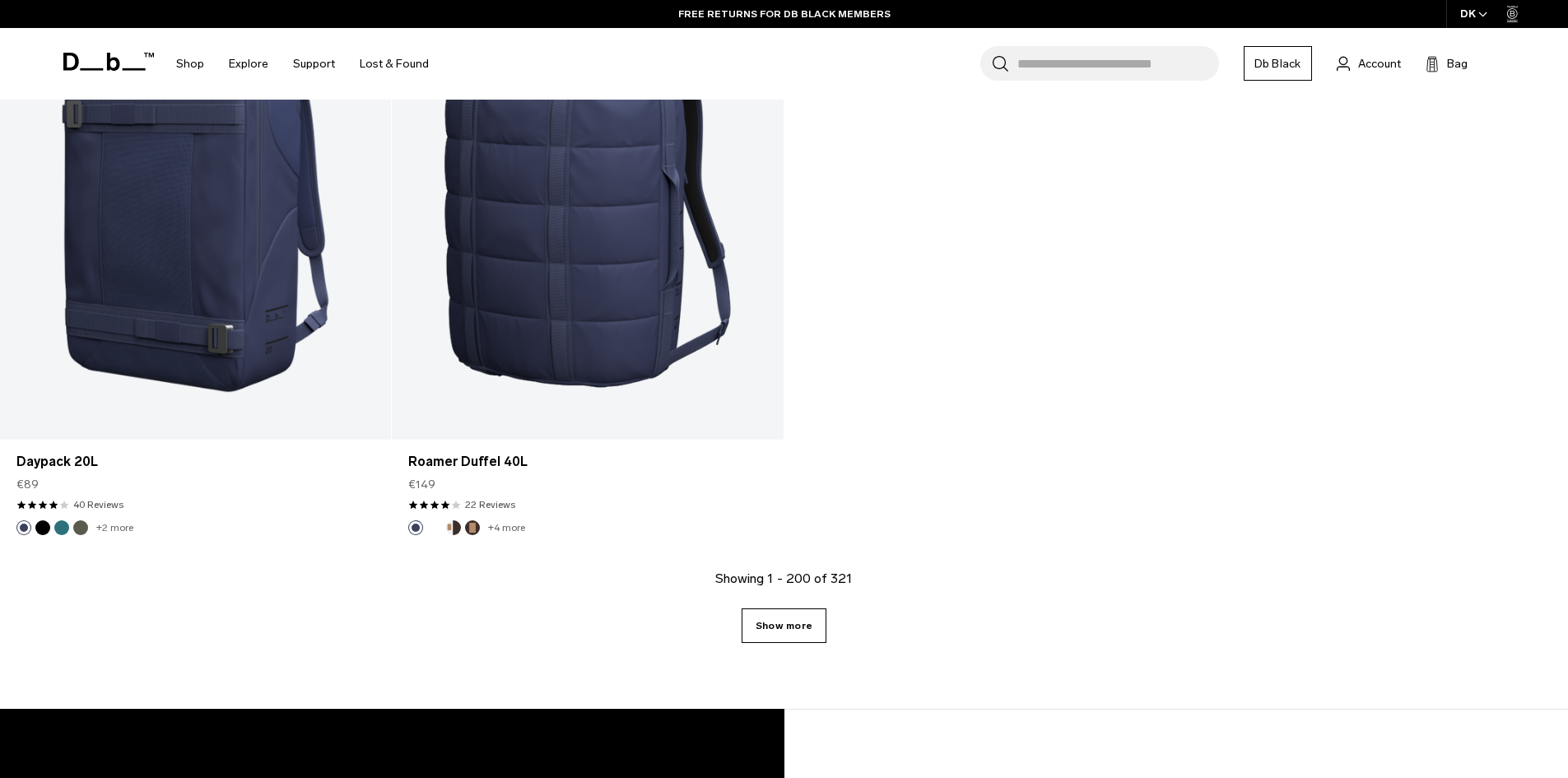
click at [790, 627] on link "Show more" at bounding box center [784, 625] width 84 height 35
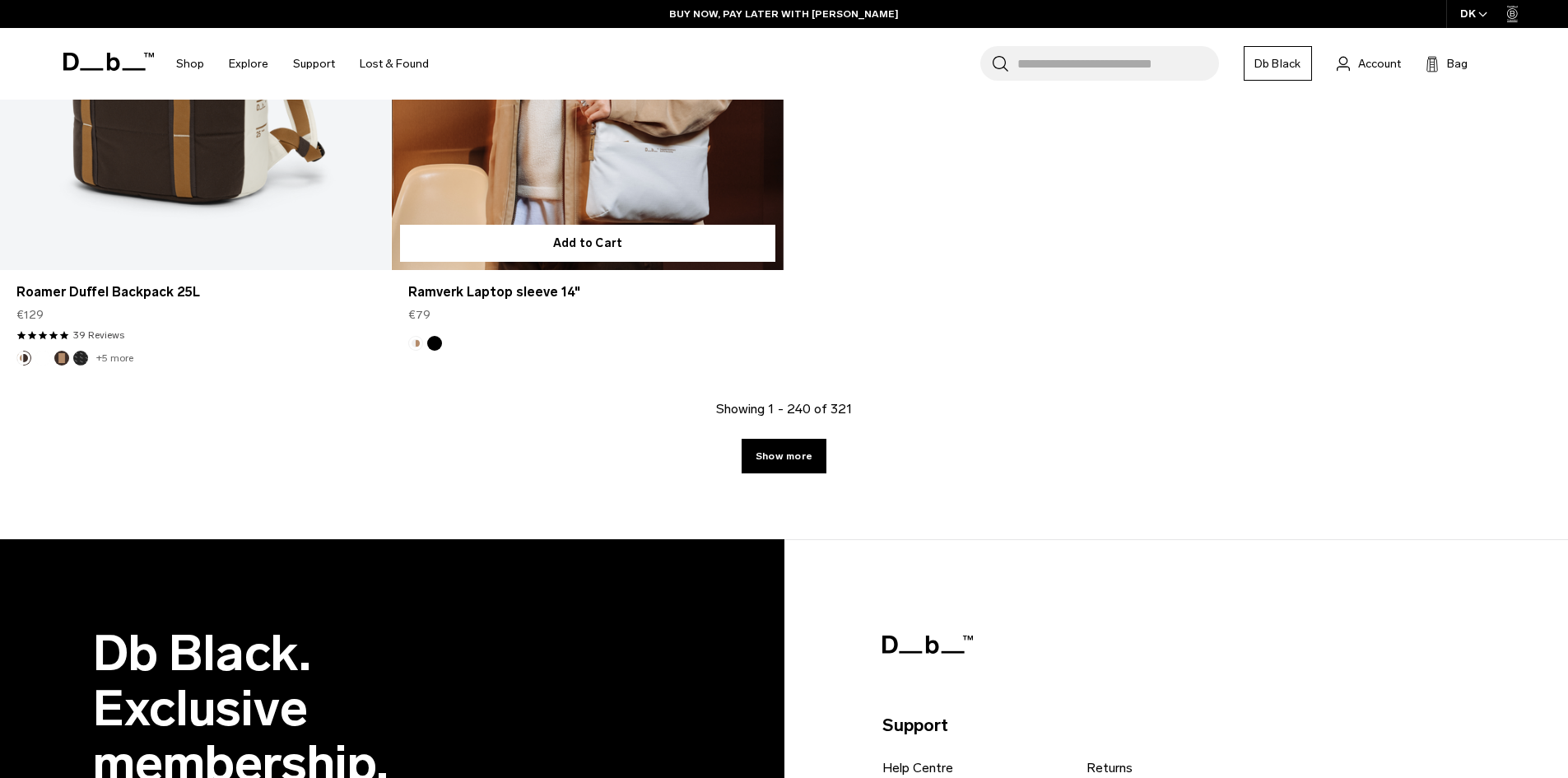
scroll to position [35094, 0]
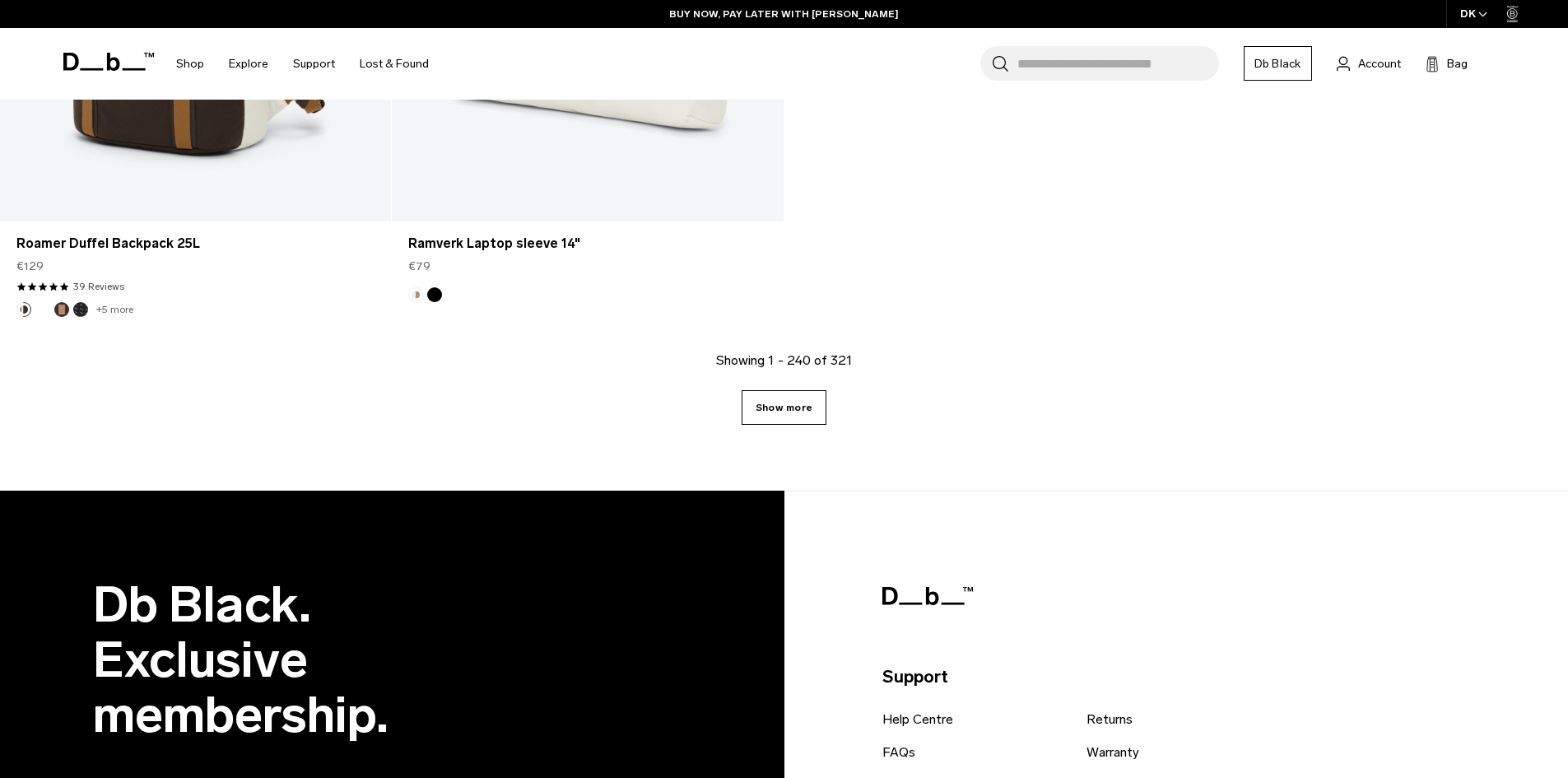
click at [787, 407] on link "Show more" at bounding box center [784, 407] width 84 height 35
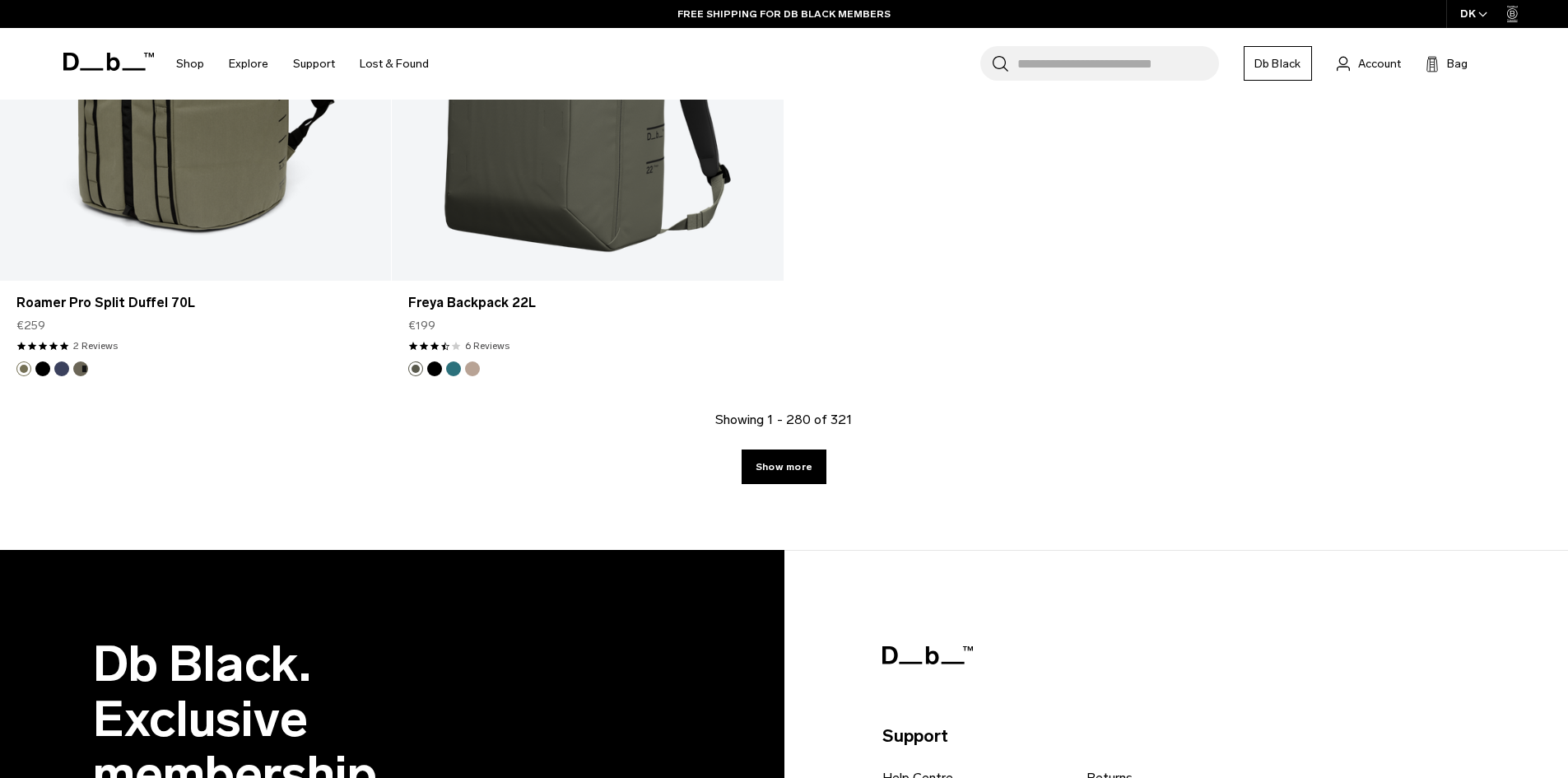
scroll to position [40778, 0]
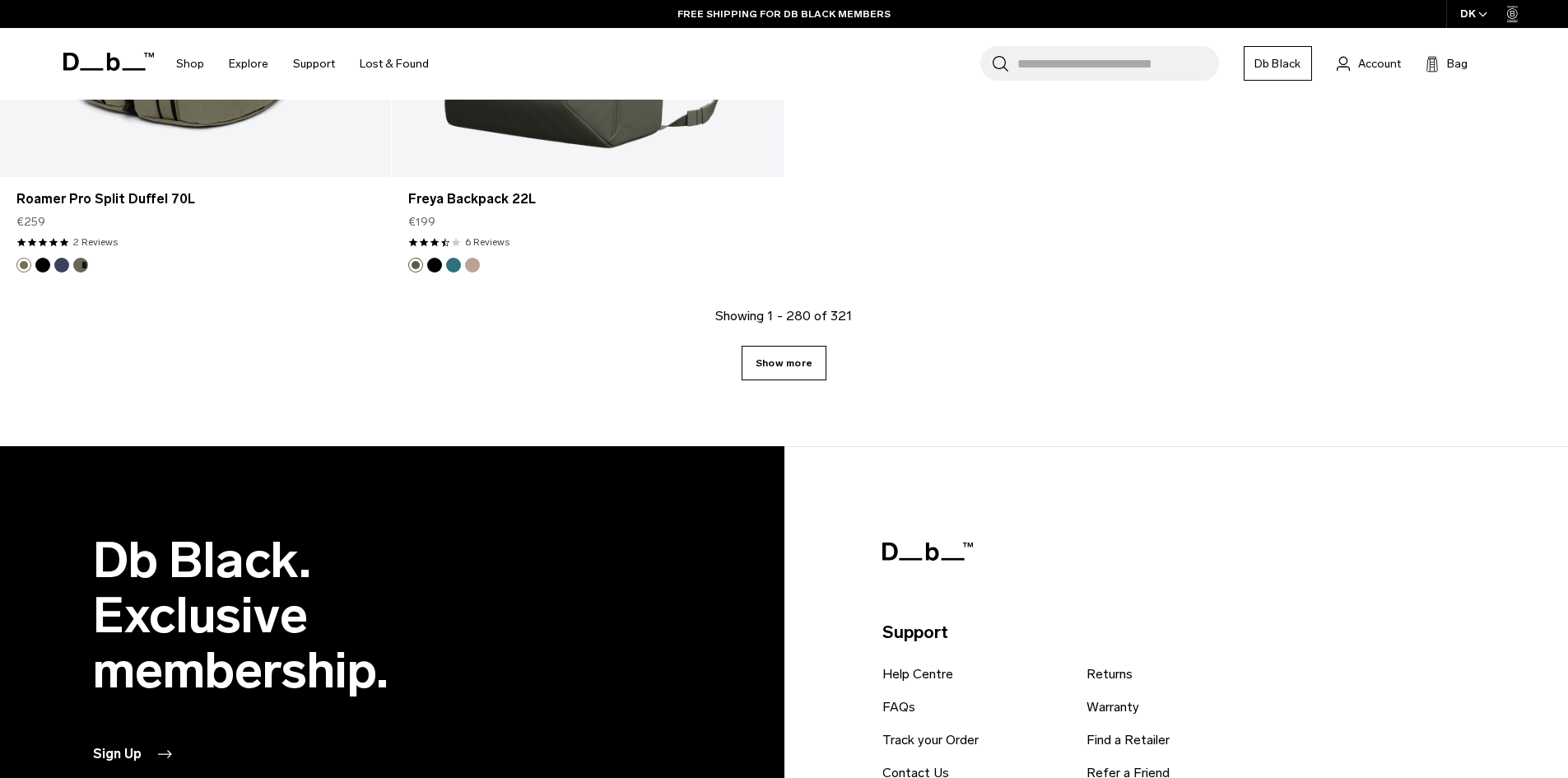
click at [821, 357] on link "Show more" at bounding box center [784, 363] width 84 height 35
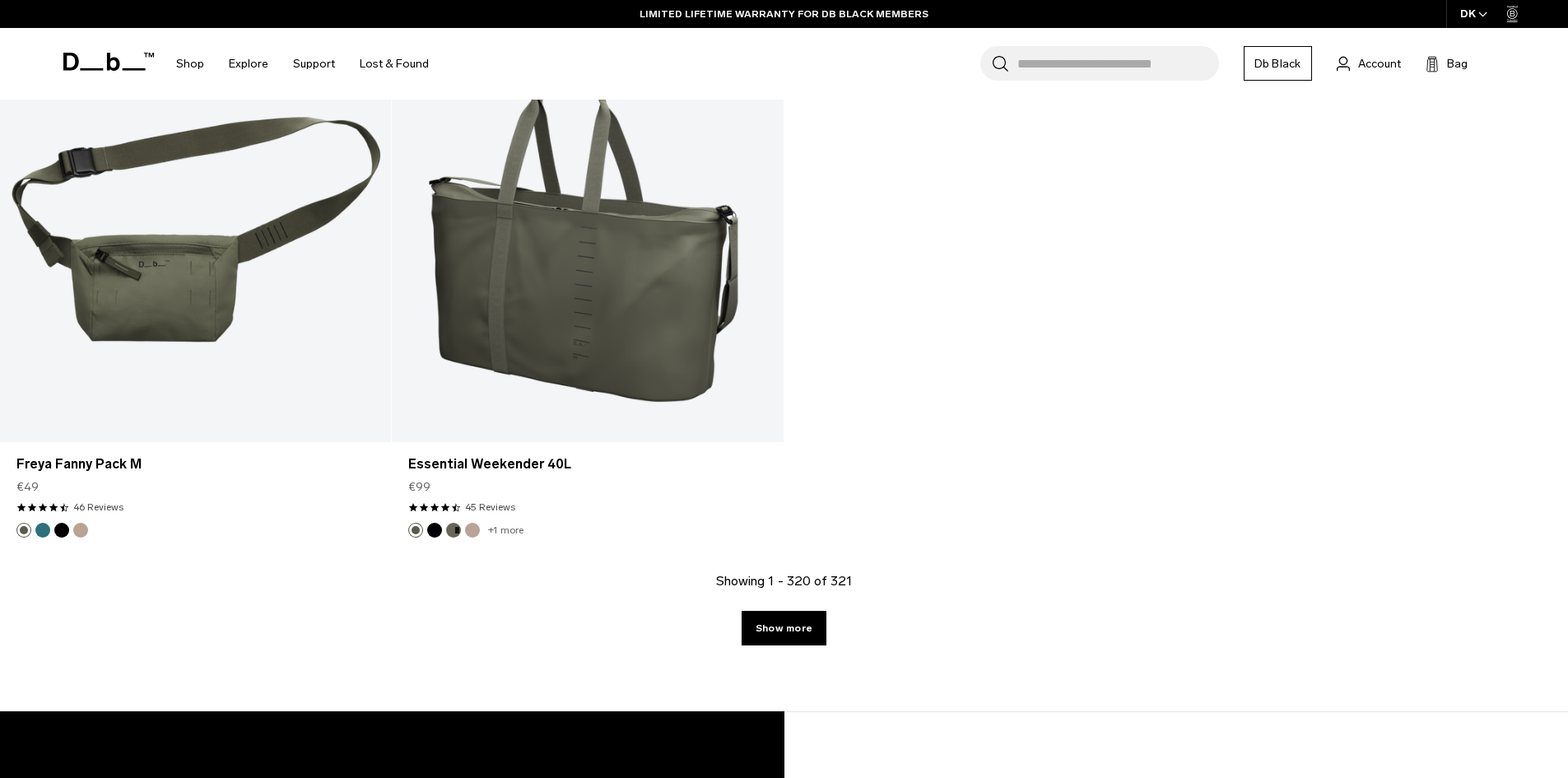
scroll to position [46310, 0]
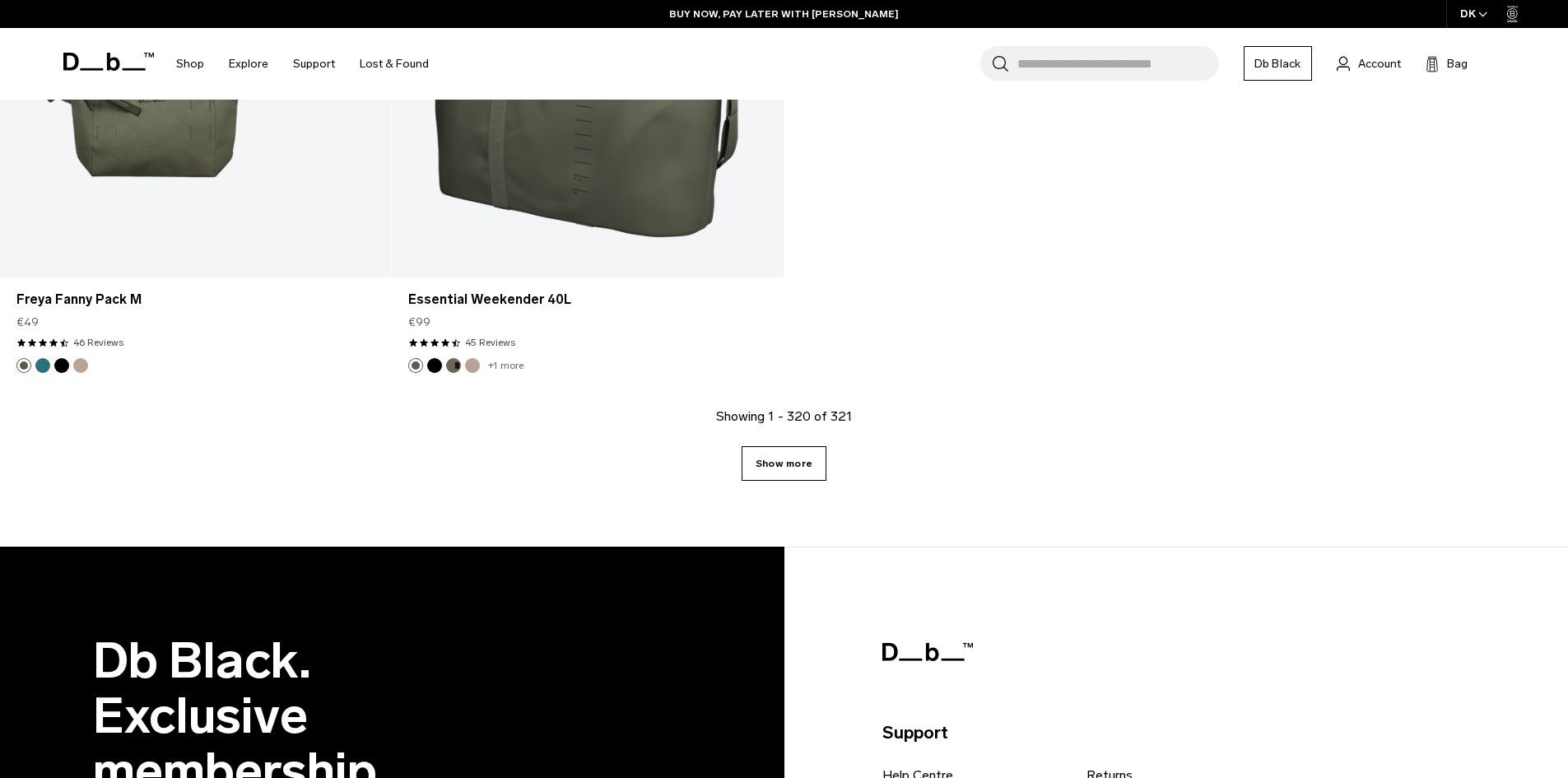
click at [814, 455] on link "Show more" at bounding box center [784, 463] width 84 height 35
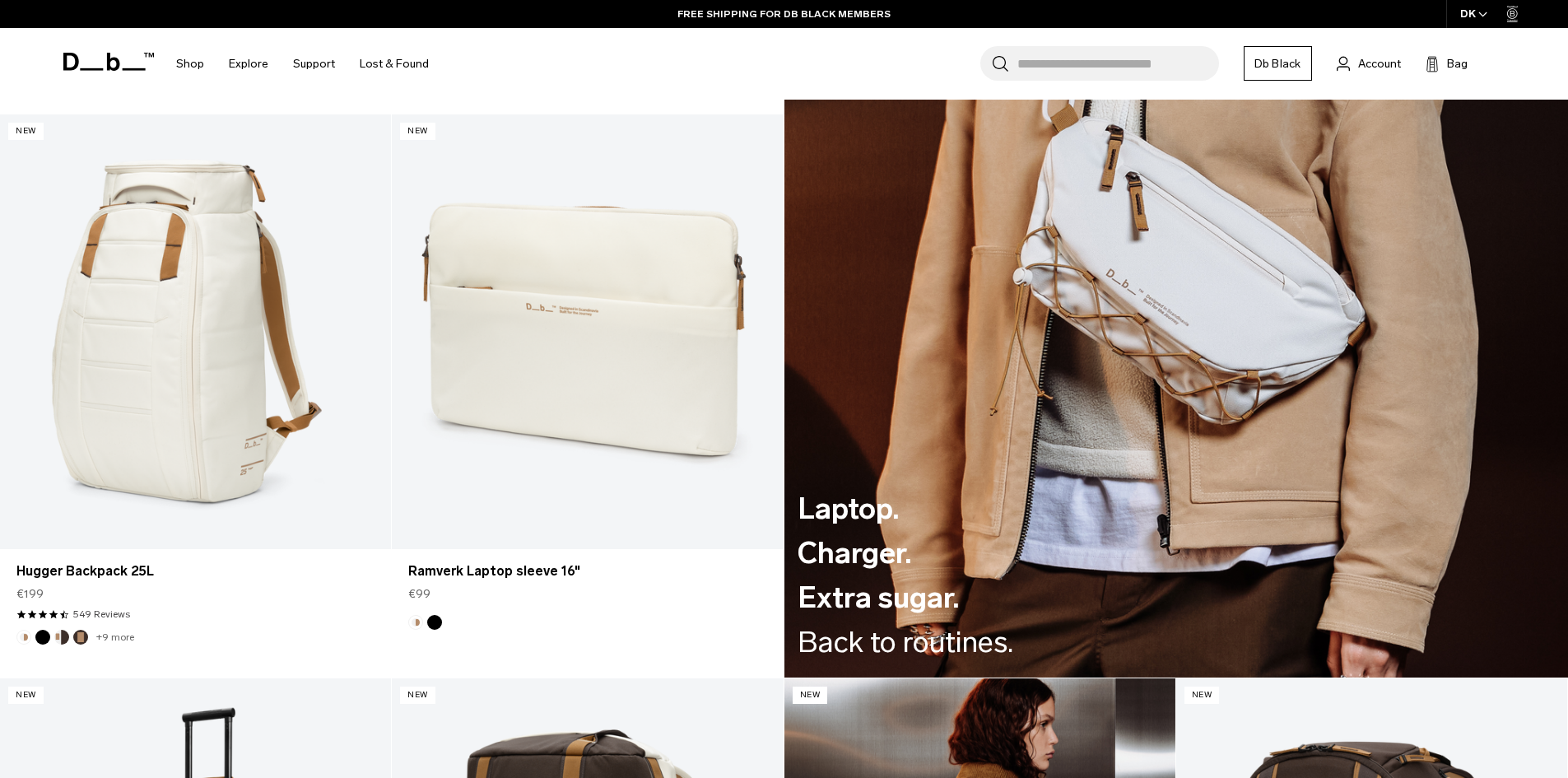
scroll to position [2587, 0]
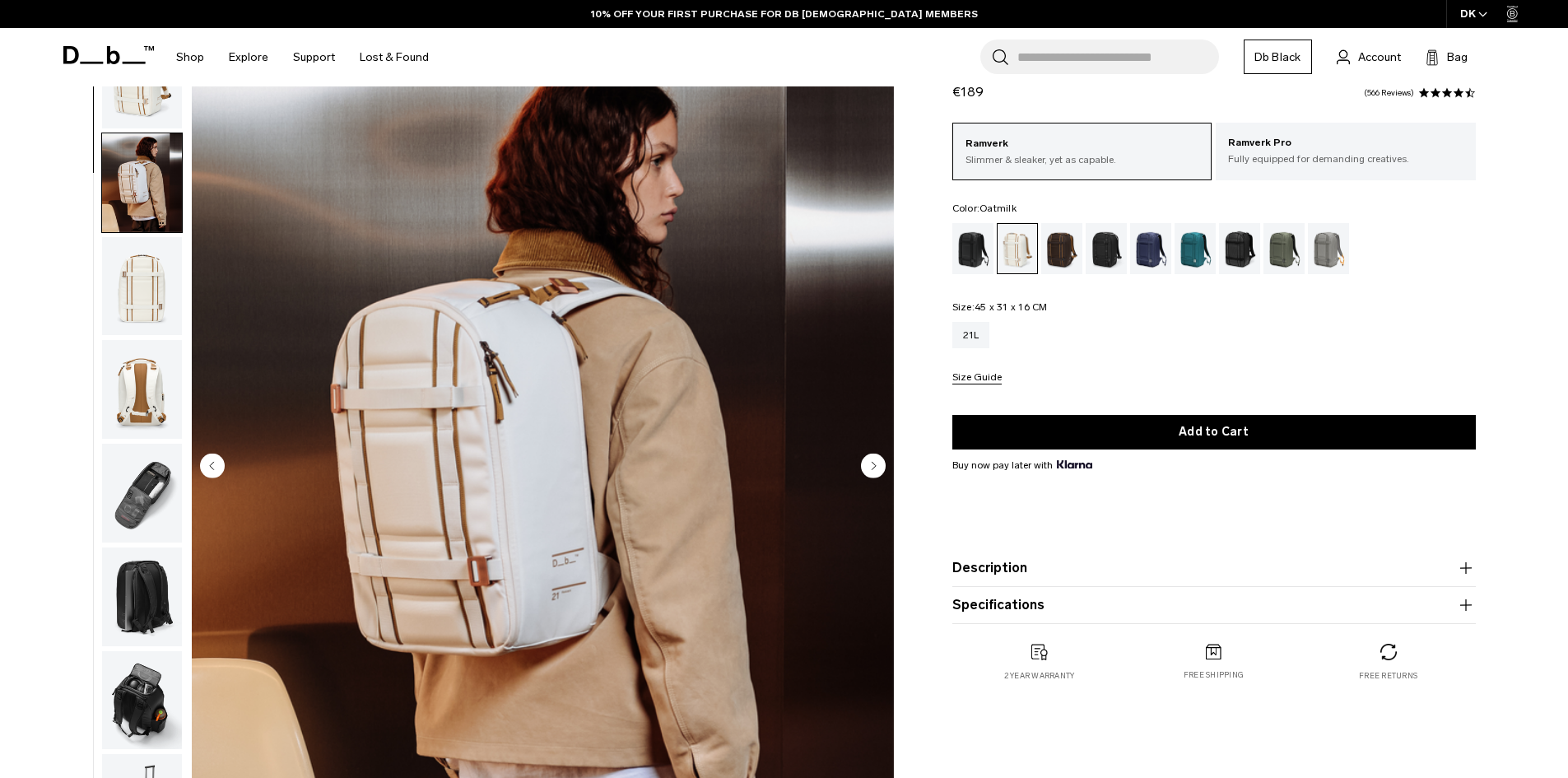
scroll to position [104, 0]
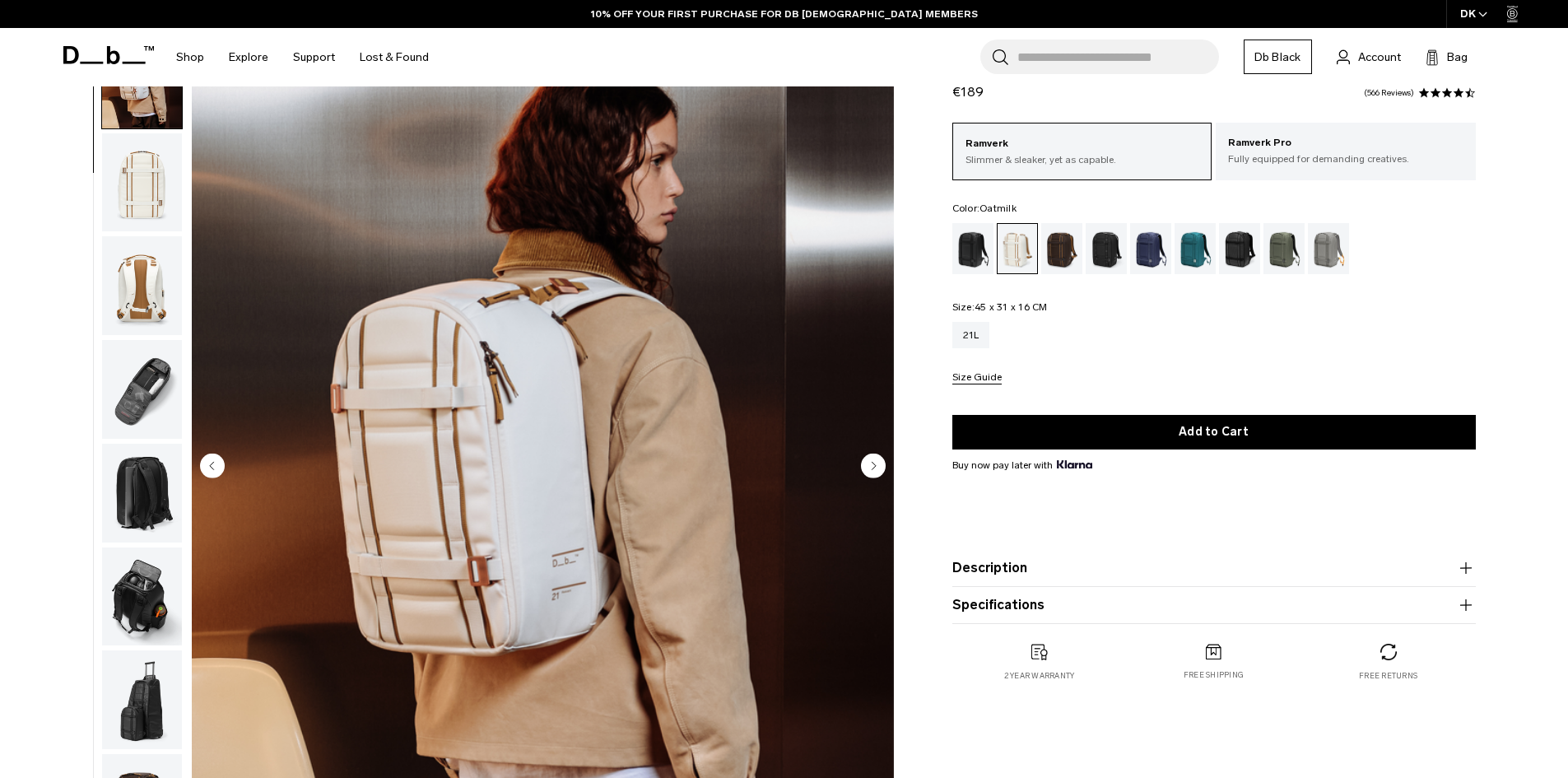
click at [871, 463] on circle "Next slide" at bounding box center [873, 465] width 25 height 25
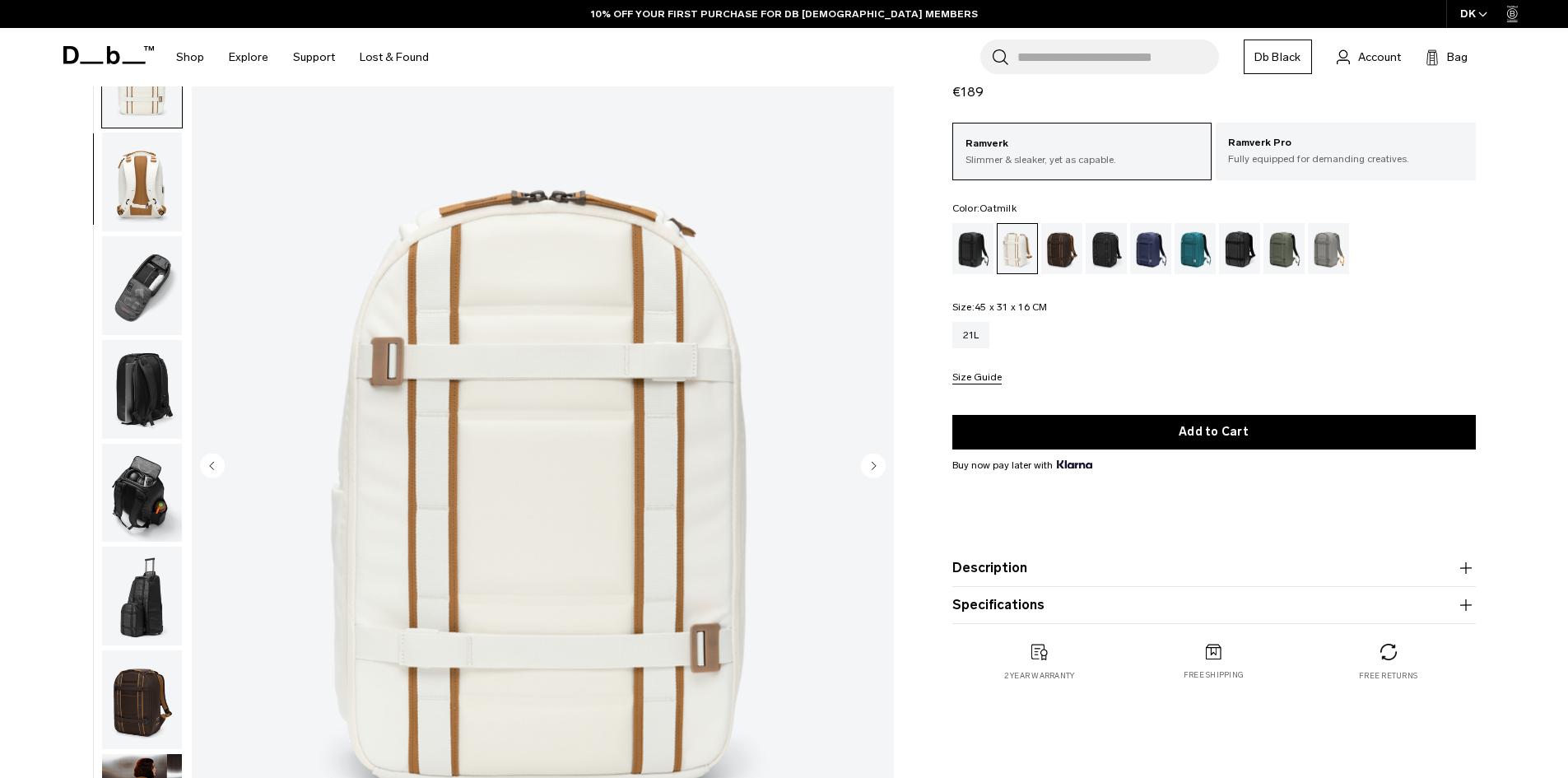
click at [871, 467] on circle "Next slide" at bounding box center [873, 465] width 25 height 25
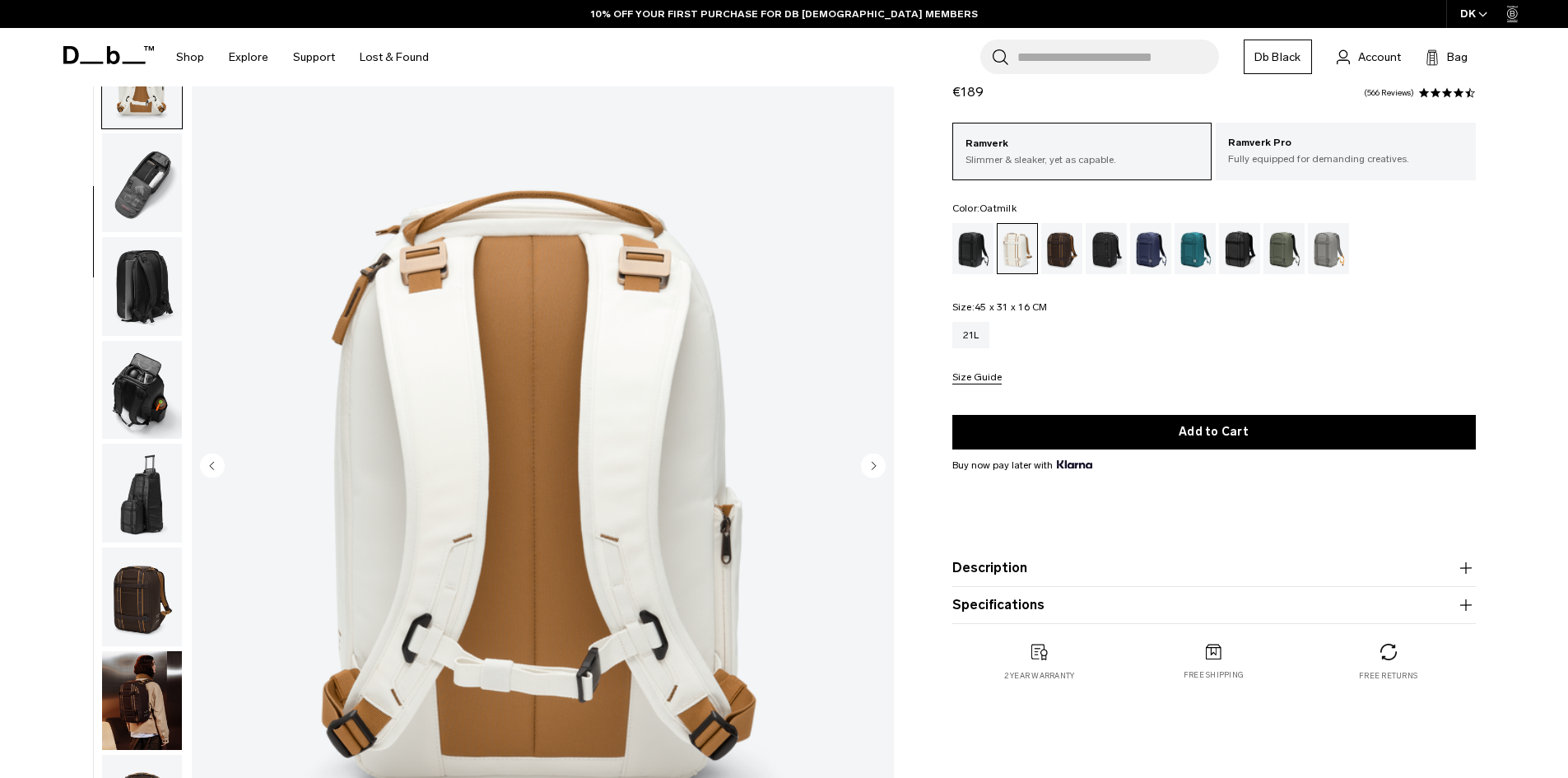
click at [871, 467] on circle "Next slide" at bounding box center [873, 465] width 25 height 25
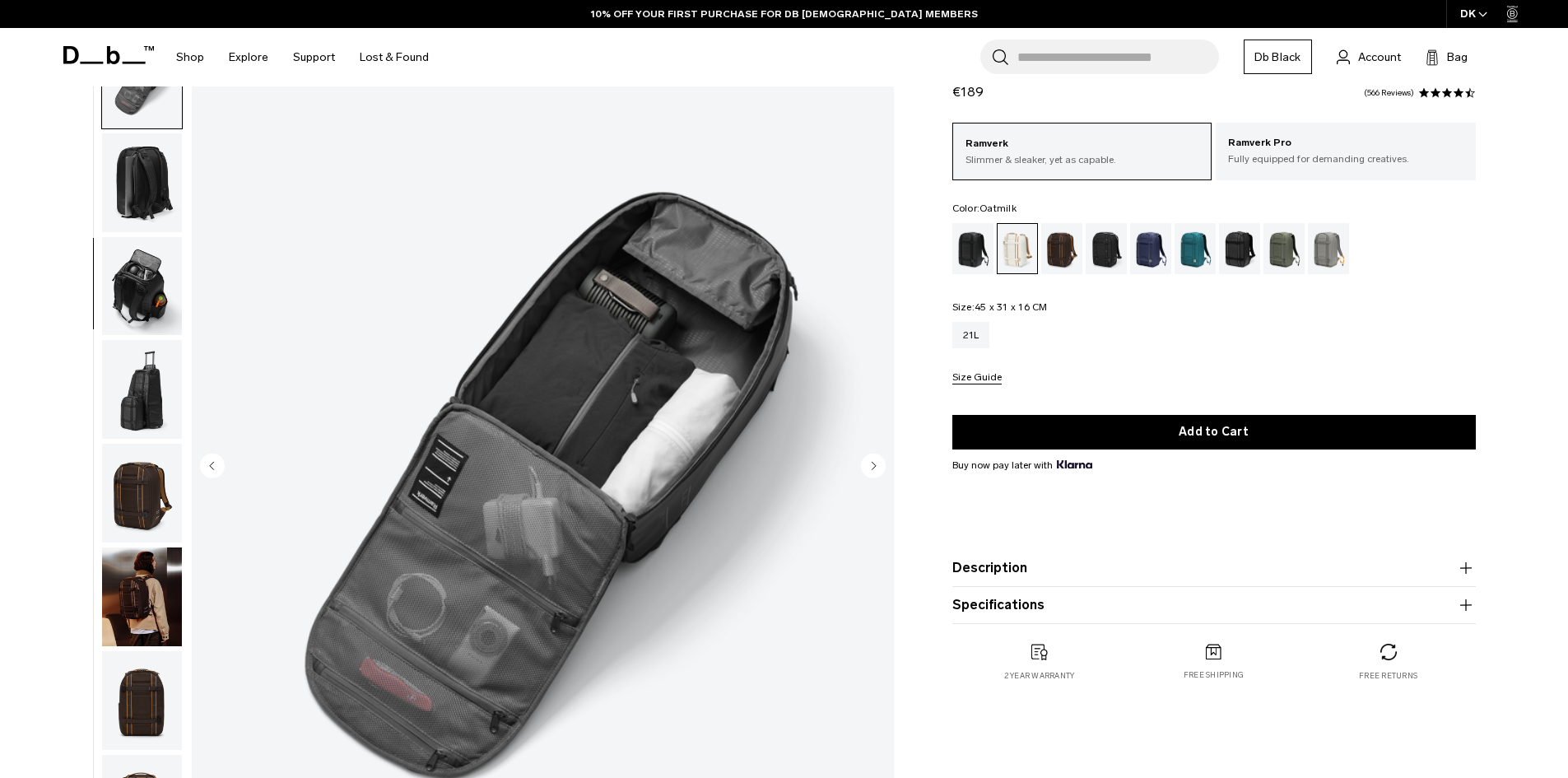
click at [871, 467] on circle "Next slide" at bounding box center [873, 465] width 25 height 25
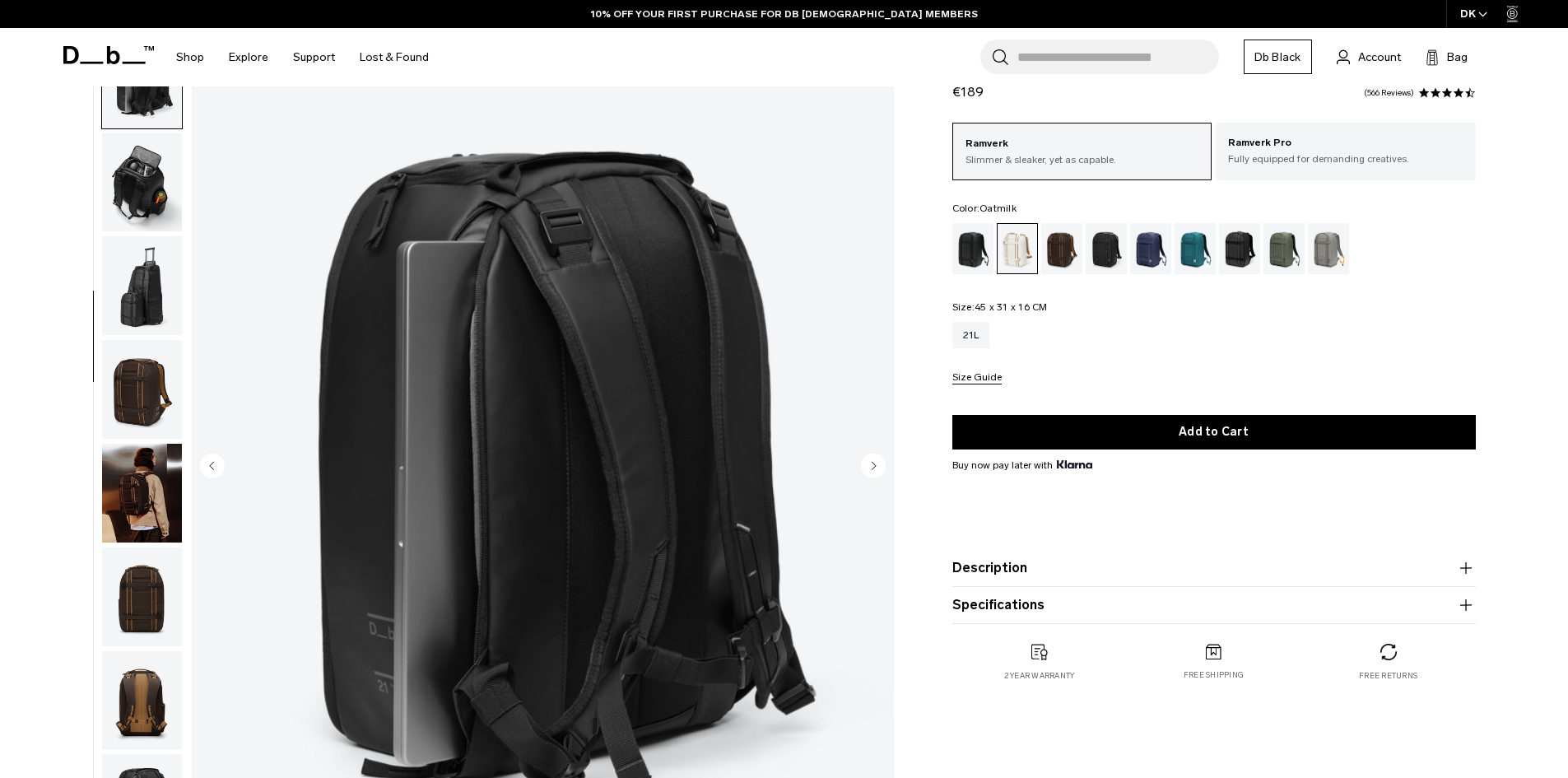
click at [871, 467] on circle "Next slide" at bounding box center [873, 465] width 25 height 25
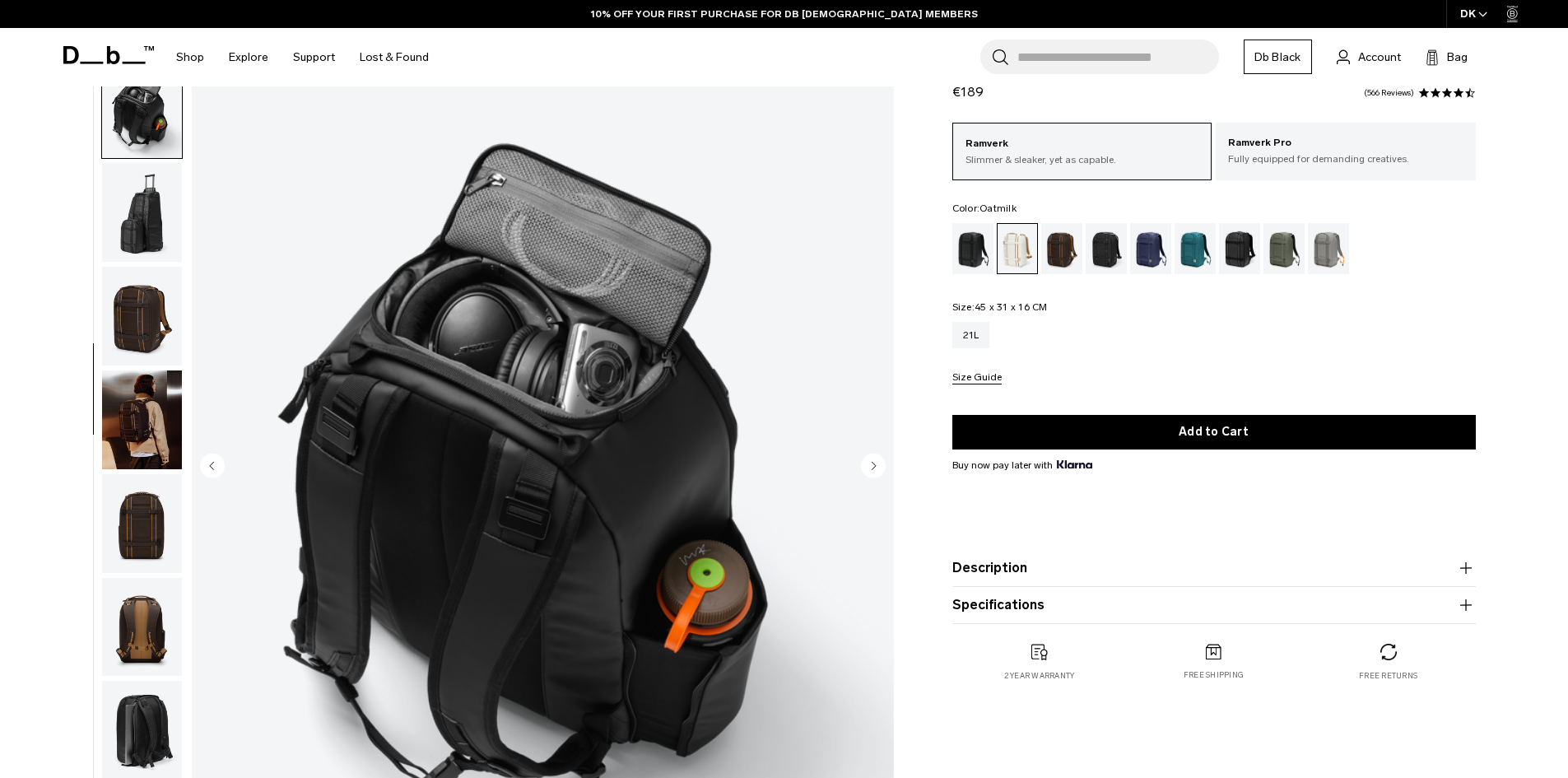
scroll to position [622, 0]
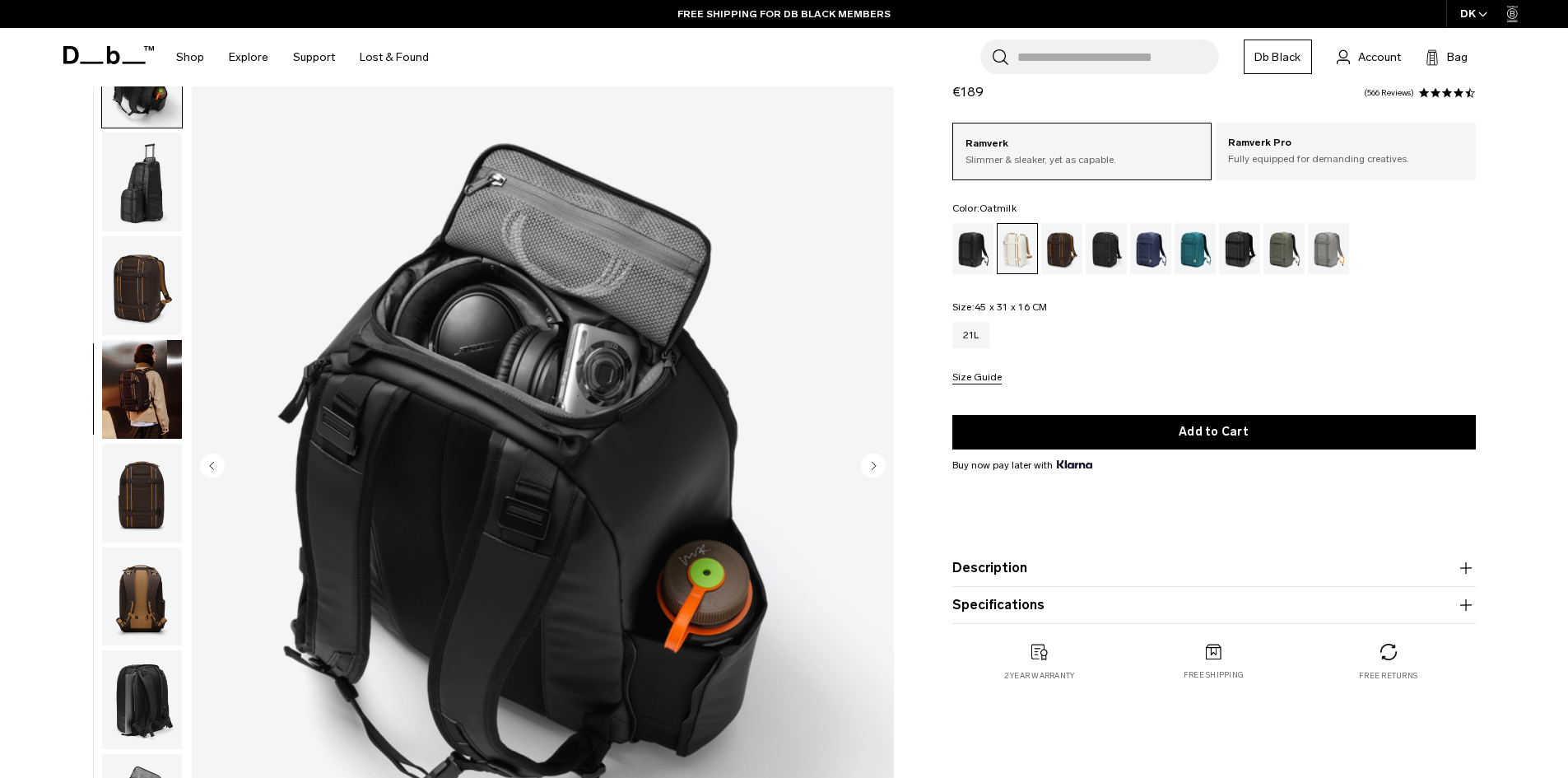
click at [212, 461] on circle "Previous slide" at bounding box center [212, 465] width 25 height 25
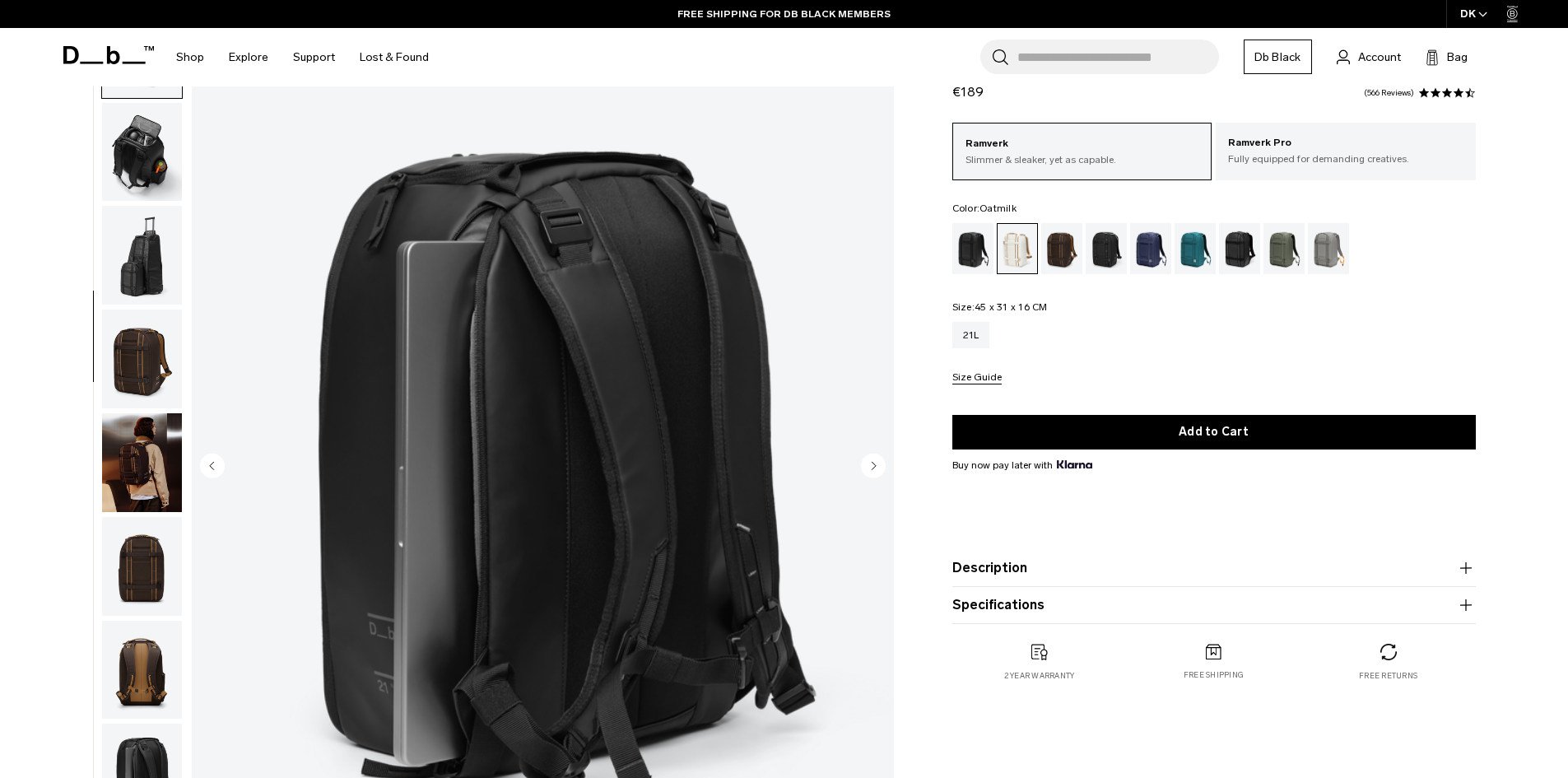
scroll to position [518, 0]
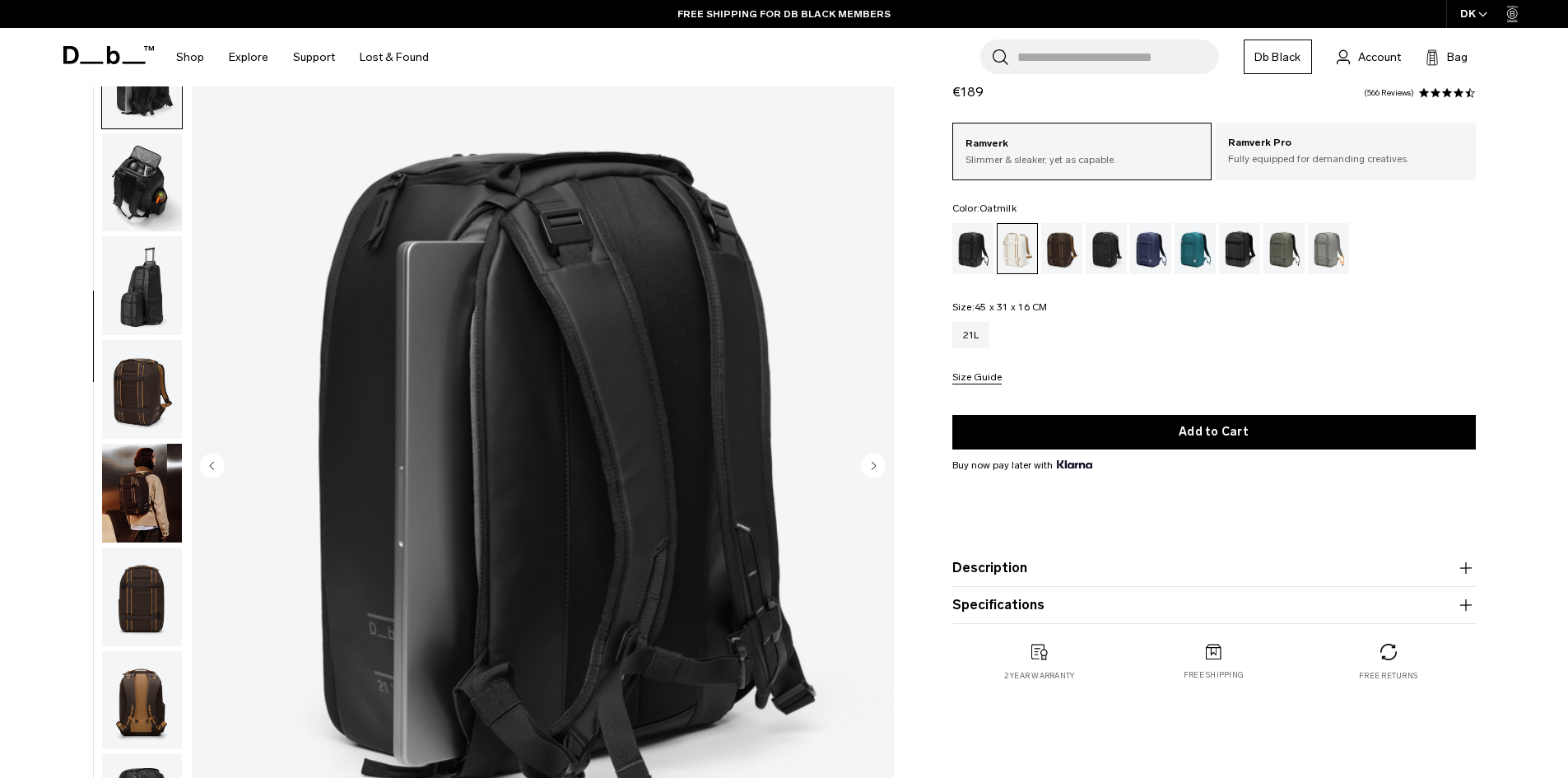
click at [877, 462] on circle "Next slide" at bounding box center [873, 465] width 25 height 25
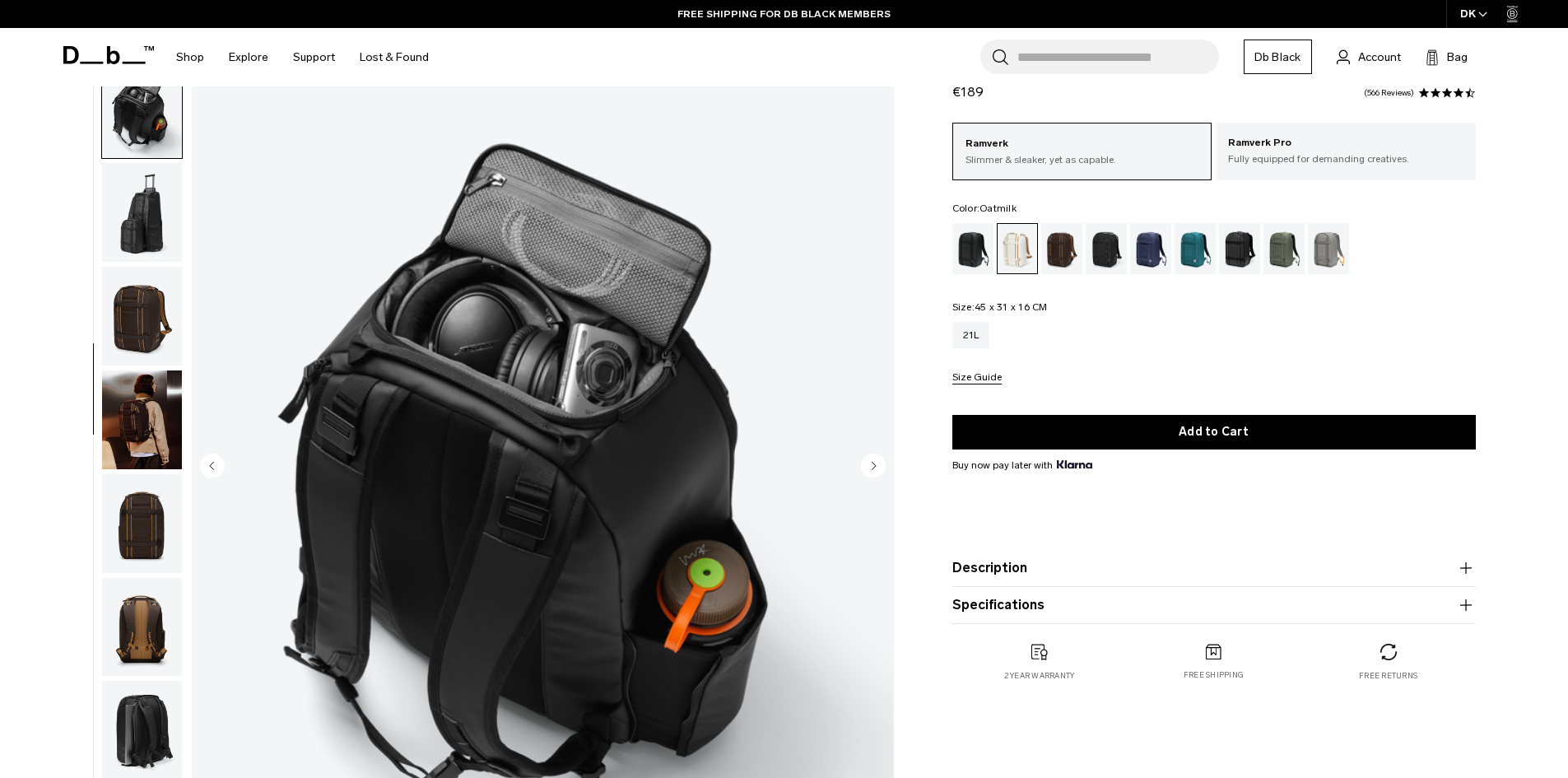
scroll to position [622, 0]
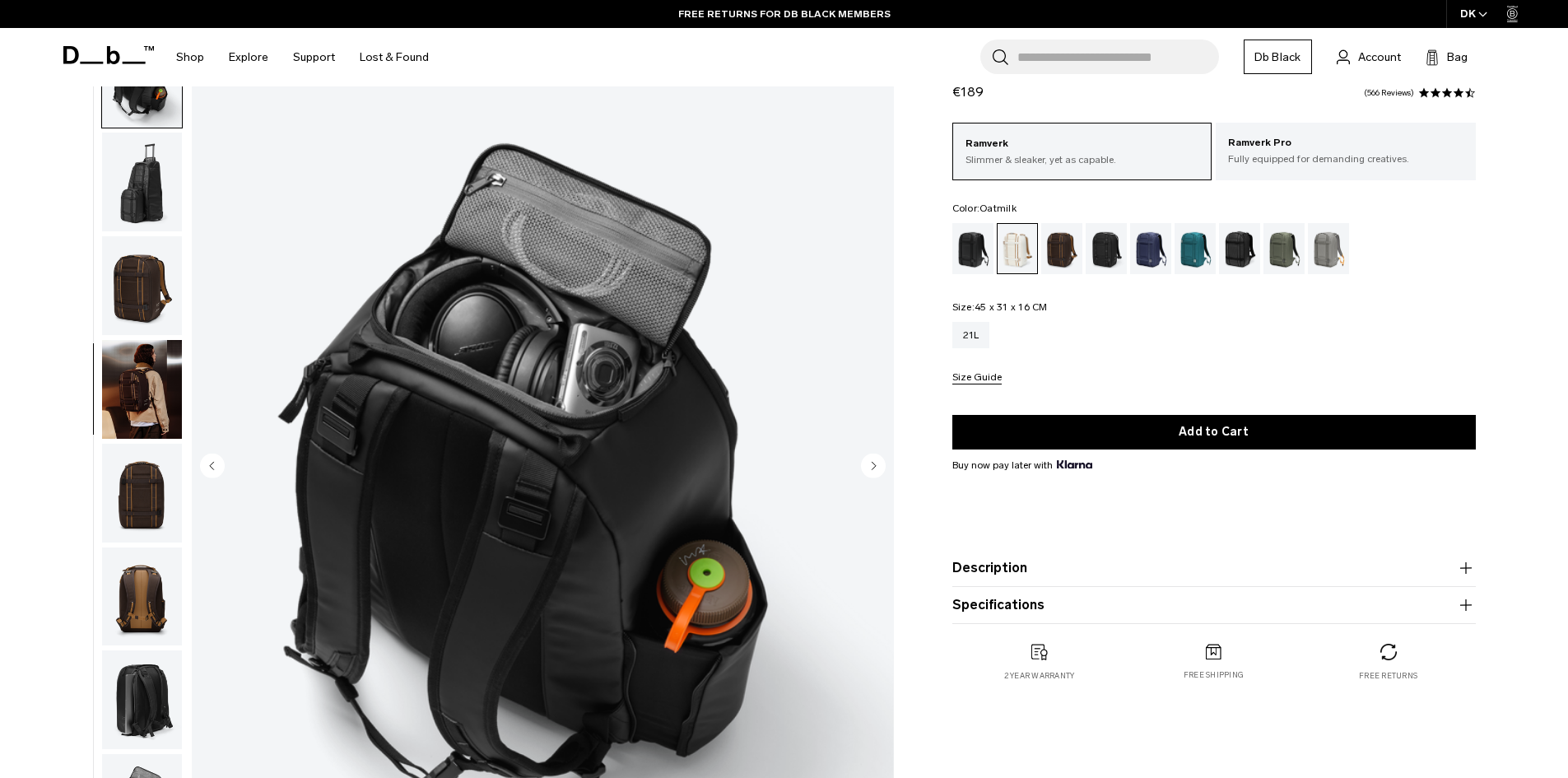
click at [877, 462] on circle "Next slide" at bounding box center [873, 465] width 25 height 25
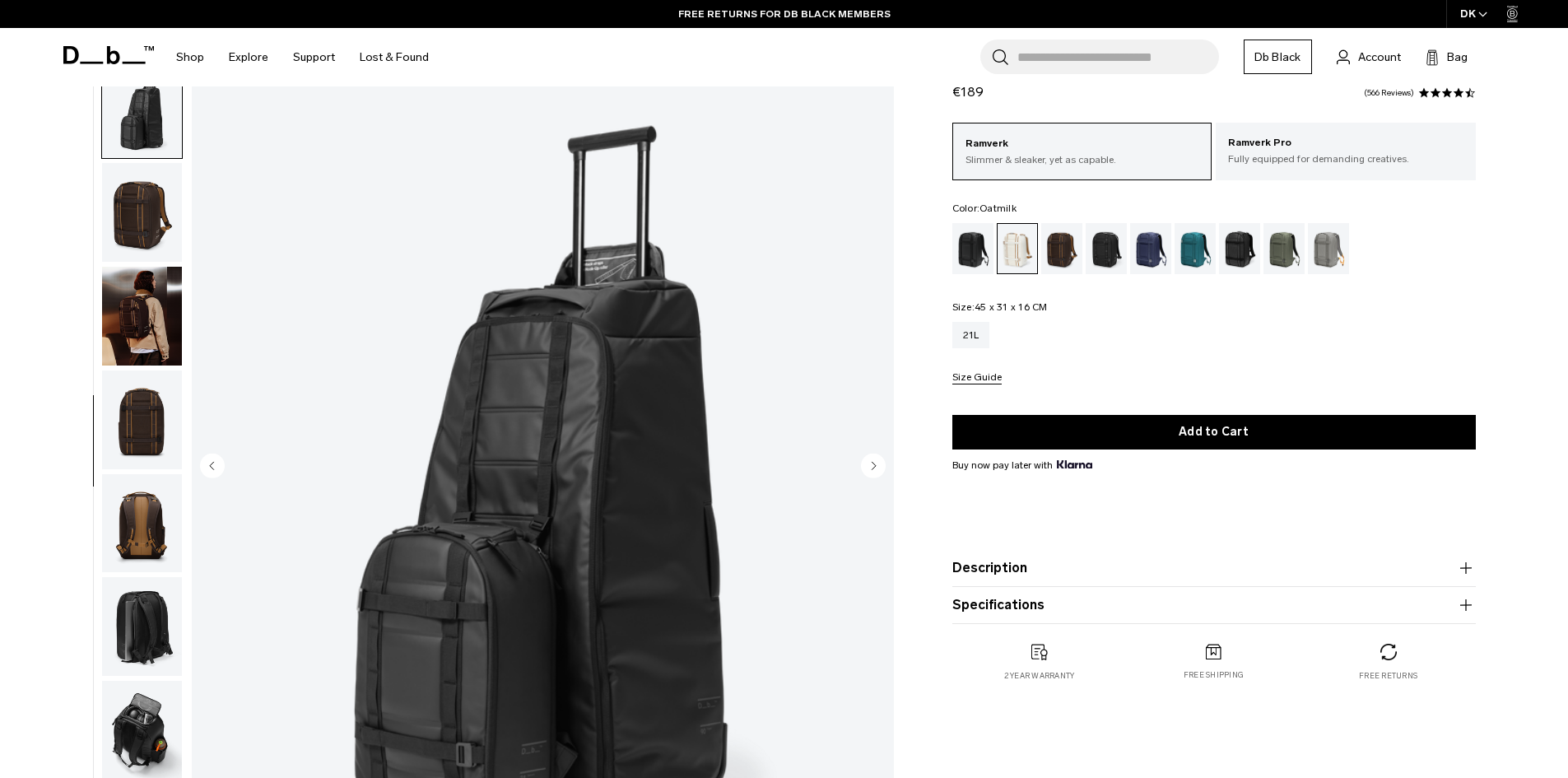
scroll to position [724, 0]
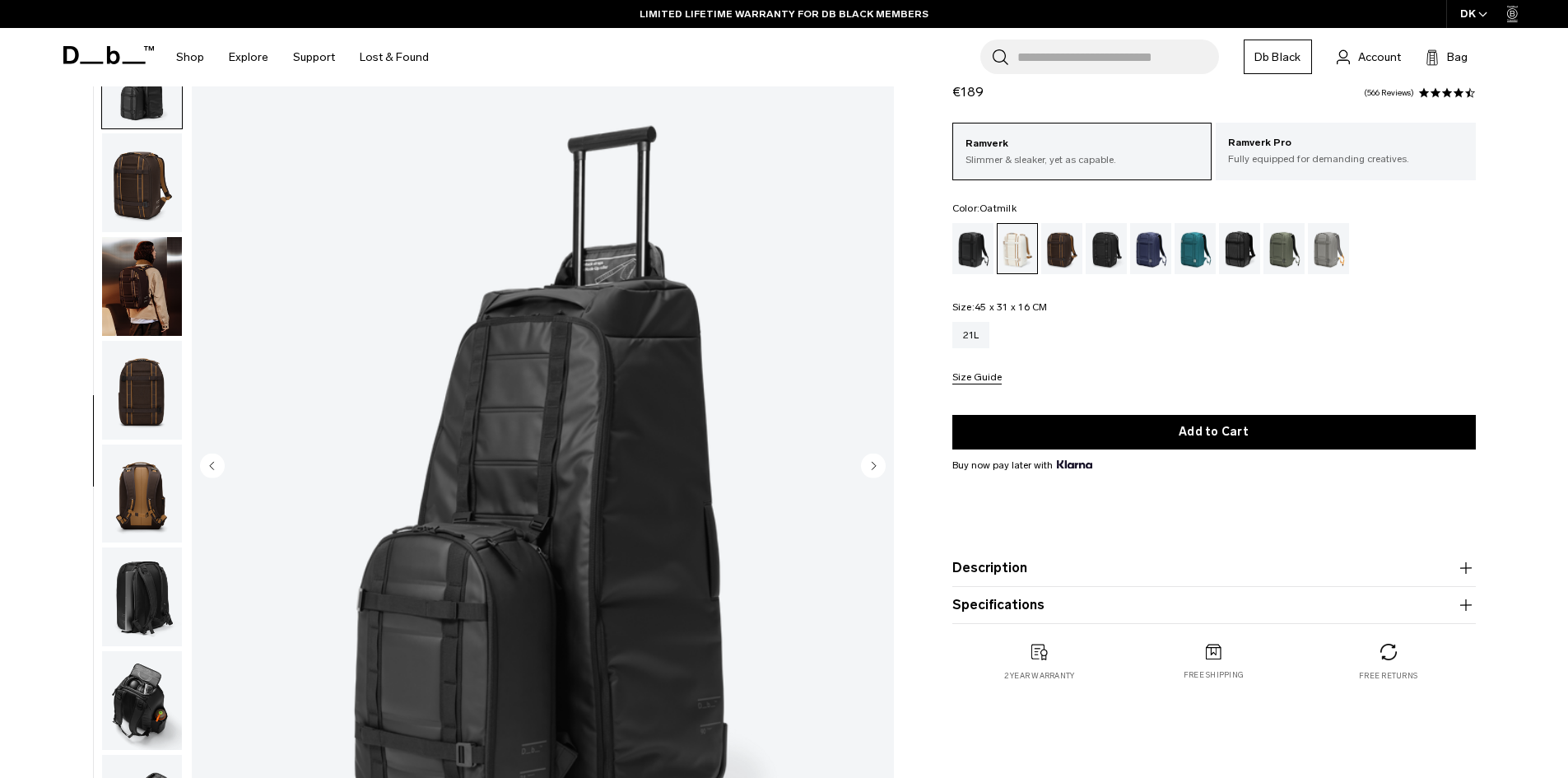
click at [872, 466] on icon "Next slide" at bounding box center [873, 465] width 4 height 8
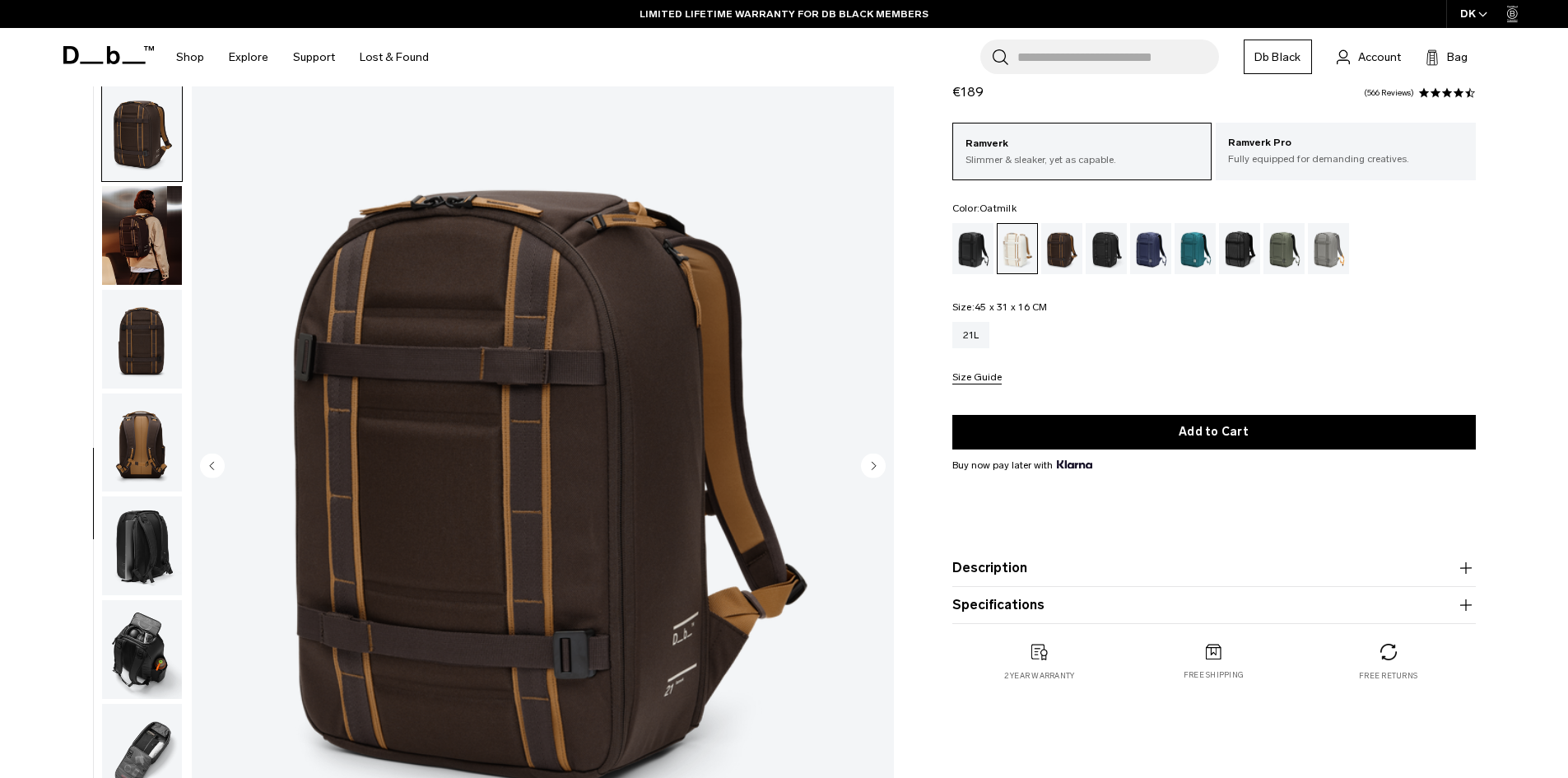
scroll to position [777, 0]
click at [872, 466] on icon "Next slide" at bounding box center [873, 465] width 4 height 8
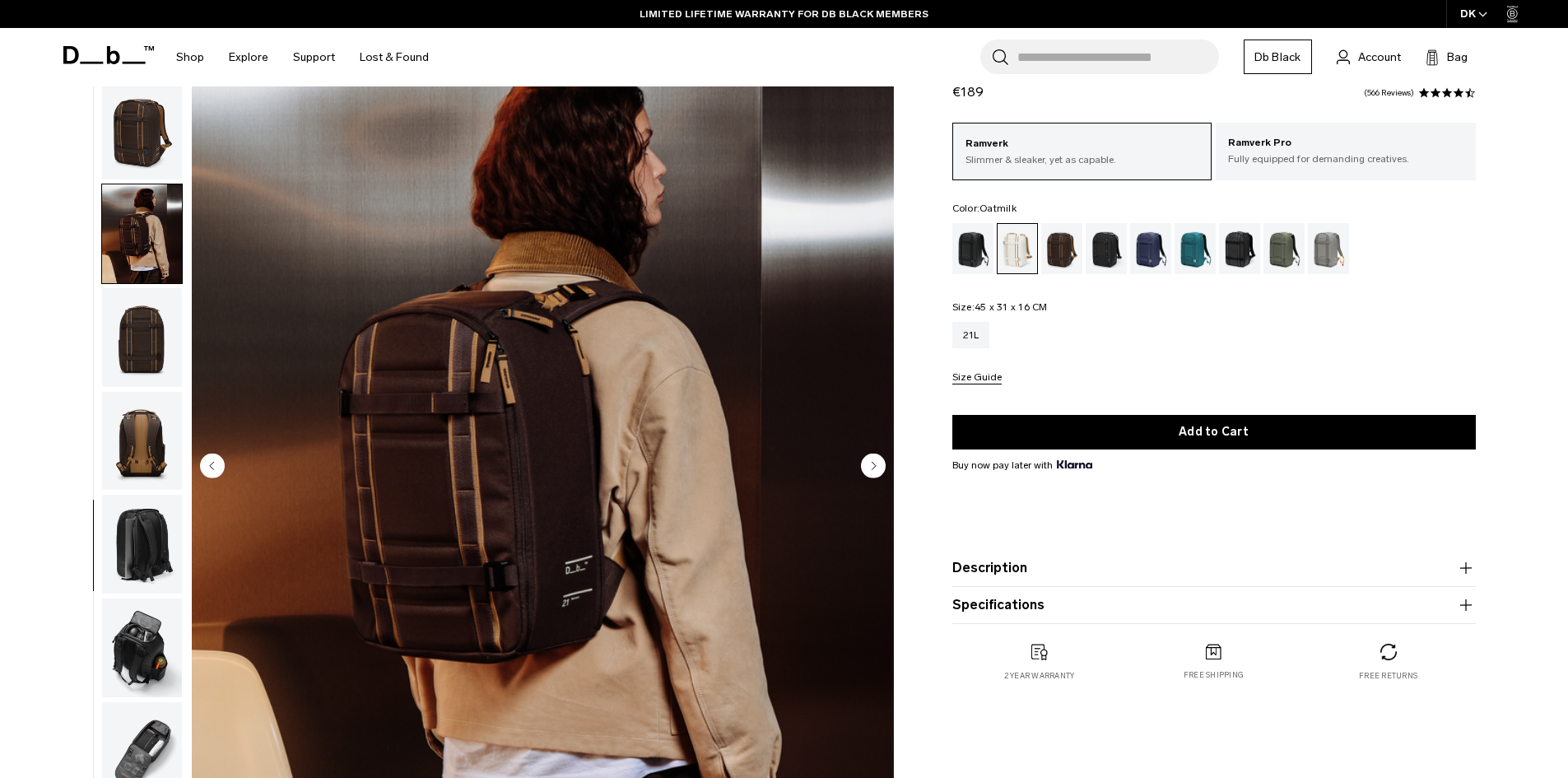
click at [872, 466] on icon "Next slide" at bounding box center [873, 465] width 4 height 8
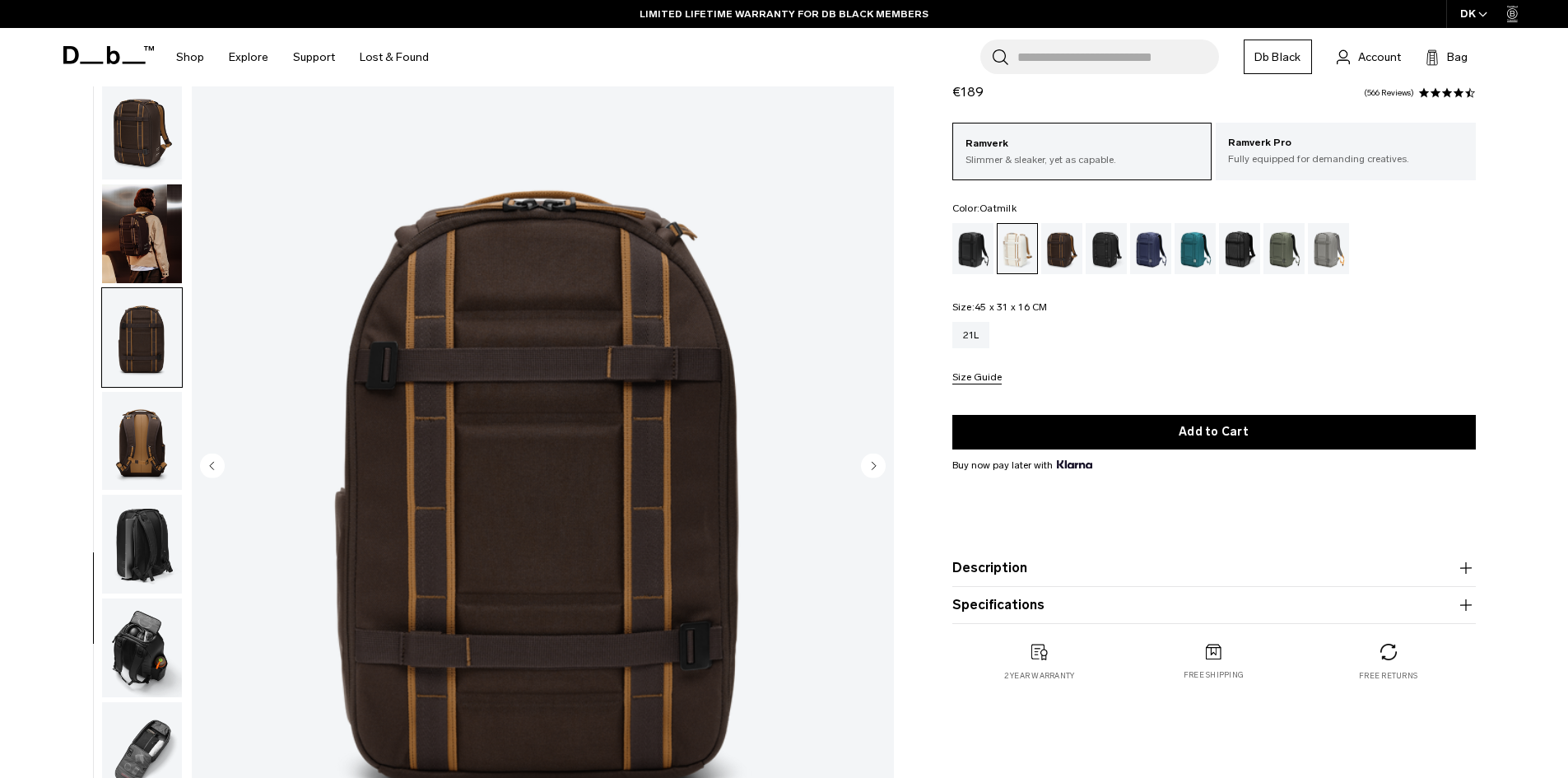
click at [872, 464] on icon "Next slide" at bounding box center [873, 465] width 4 height 8
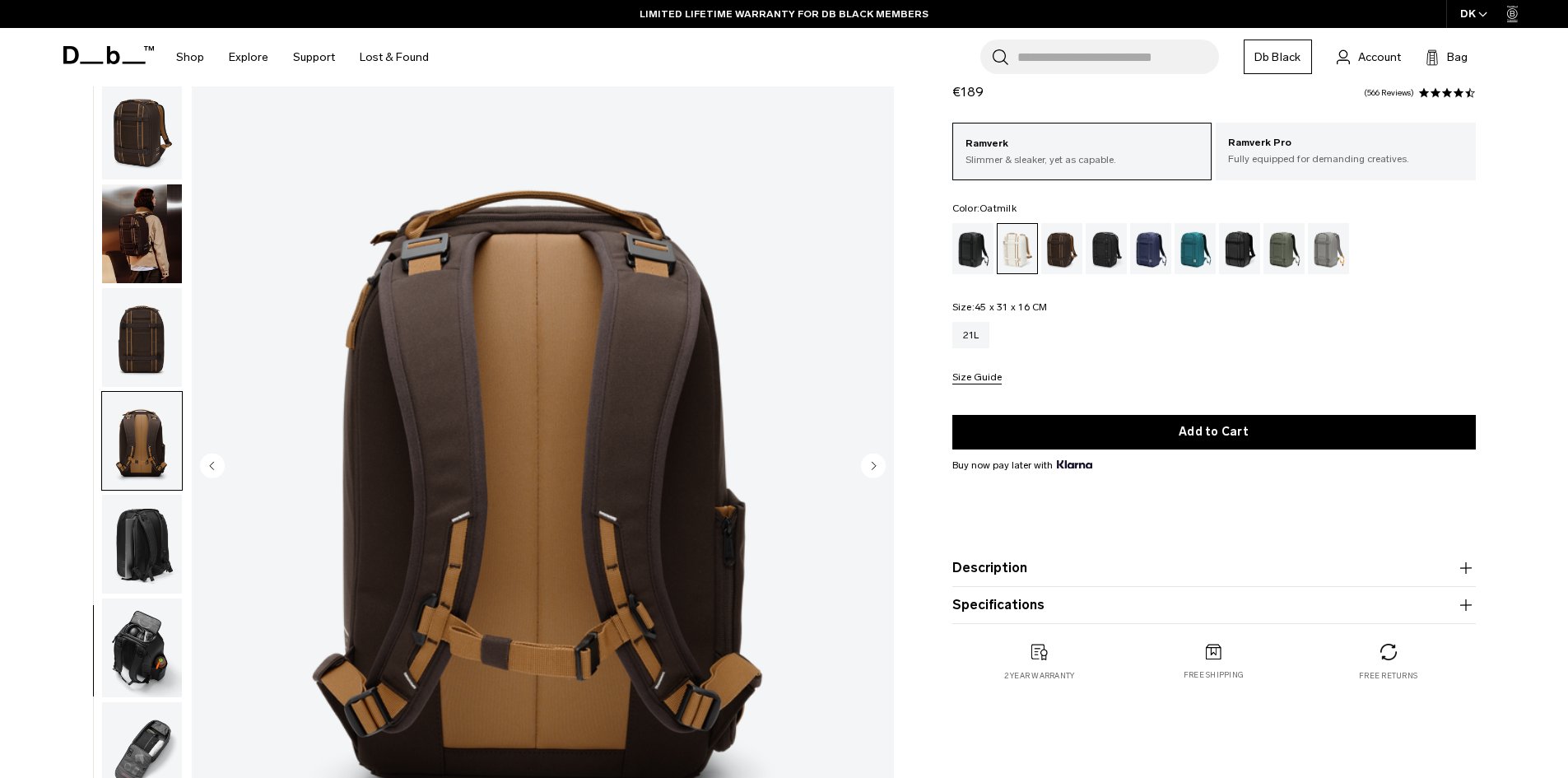
click at [872, 464] on icon "Next slide" at bounding box center [873, 465] width 4 height 8
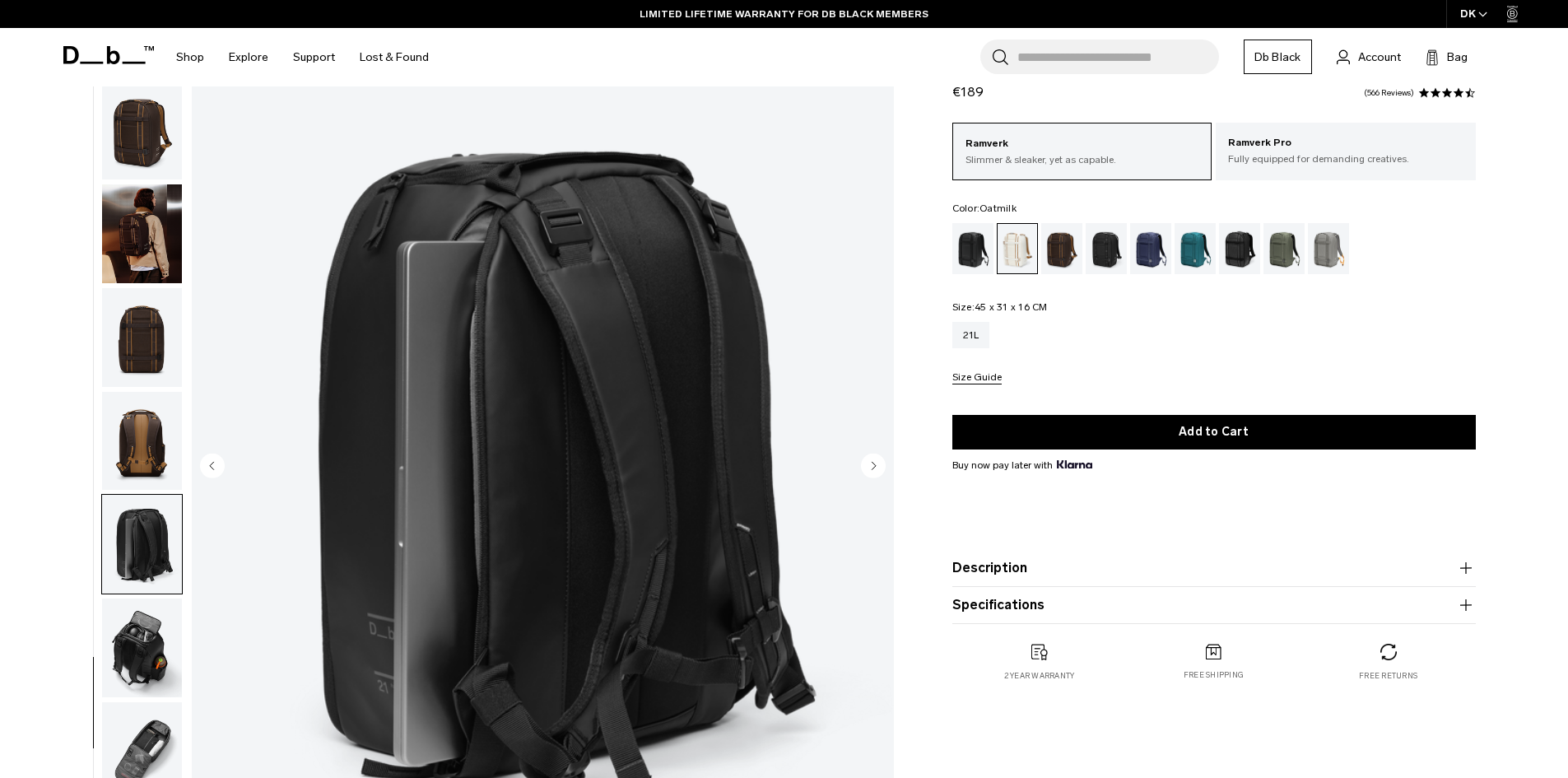
click at [872, 464] on icon "Next slide" at bounding box center [873, 465] width 4 height 8
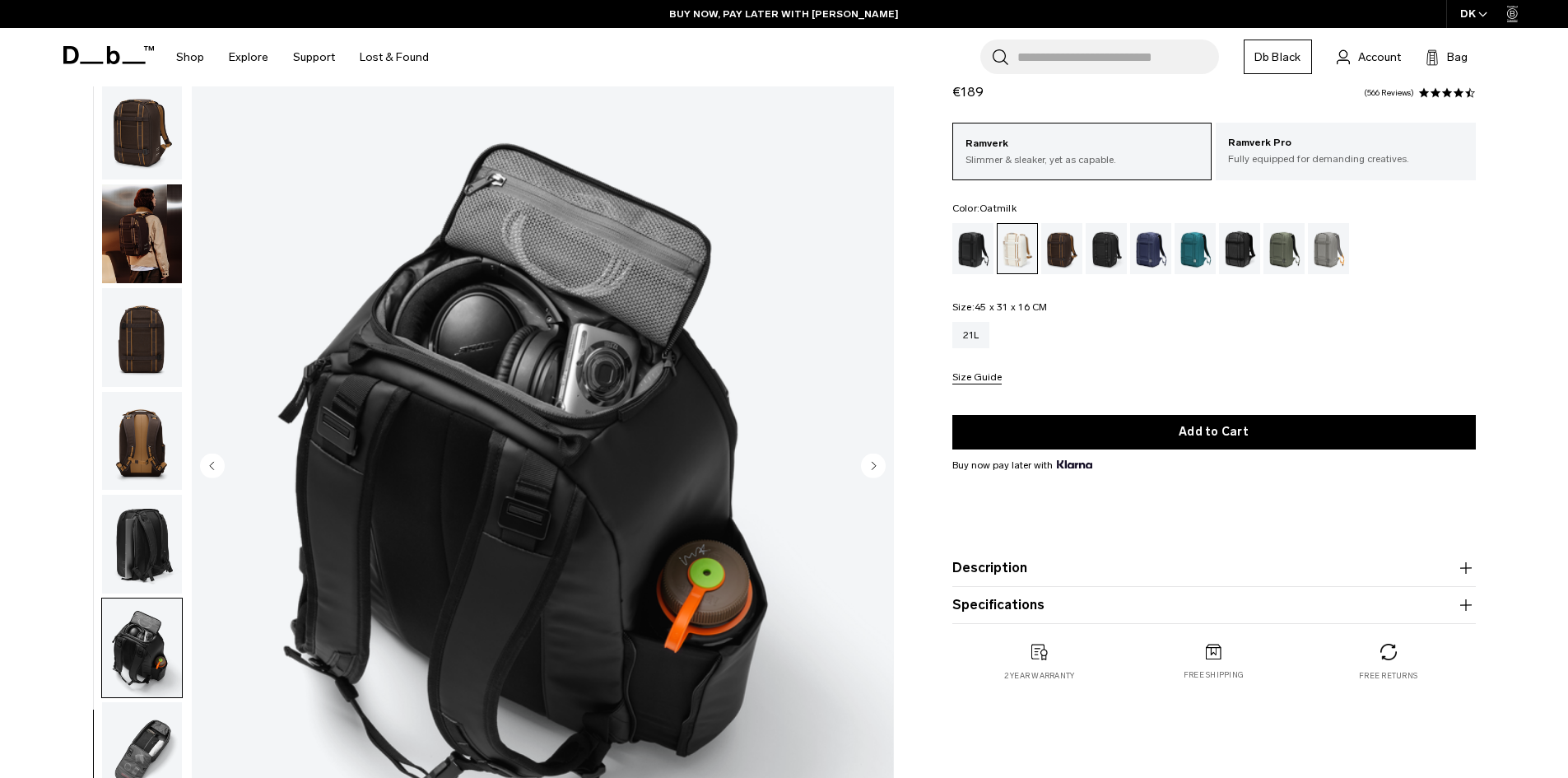
click at [872, 464] on icon "Next slide" at bounding box center [873, 465] width 4 height 8
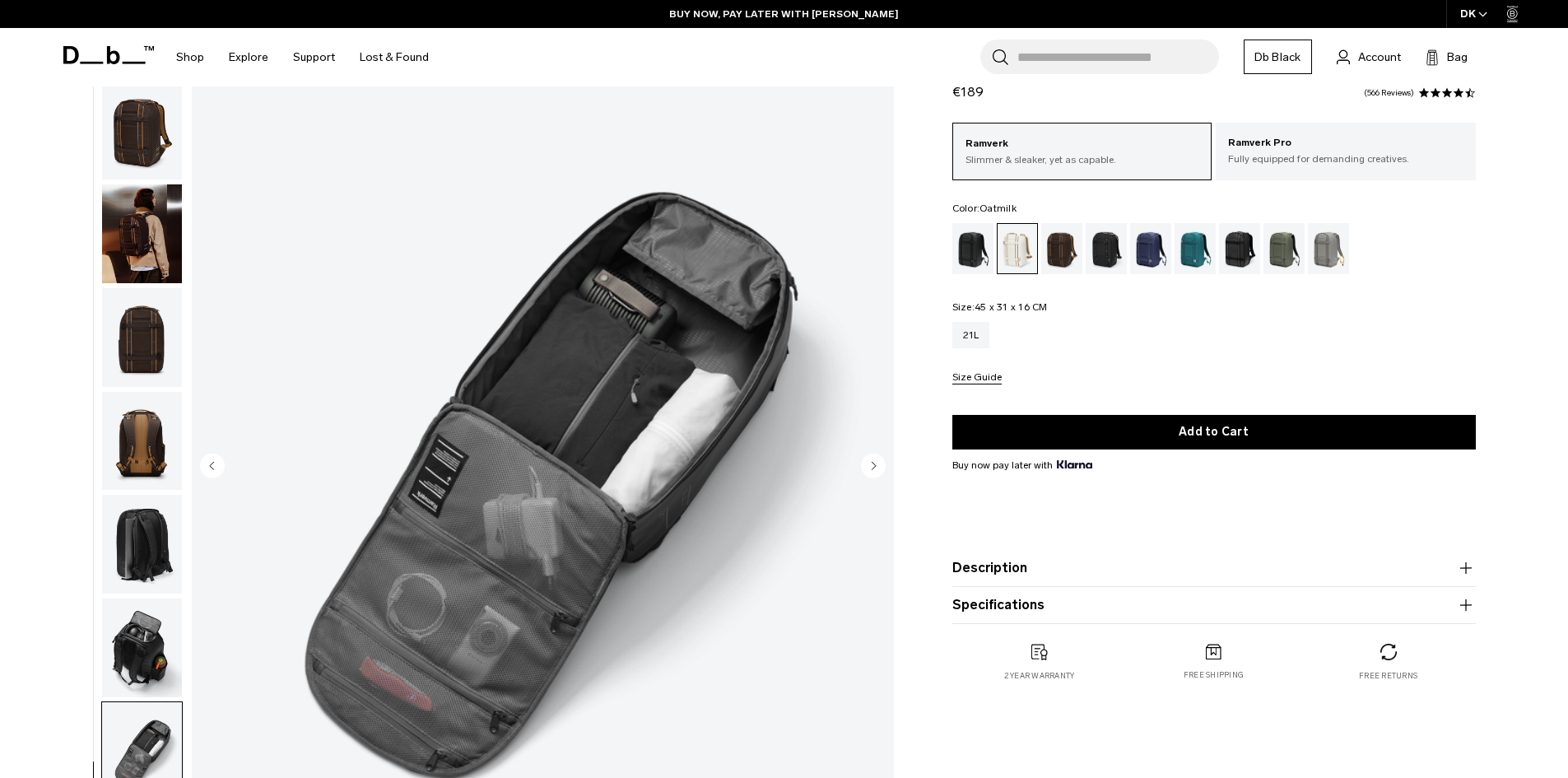
click at [872, 464] on icon "Next slide" at bounding box center [873, 465] width 4 height 8
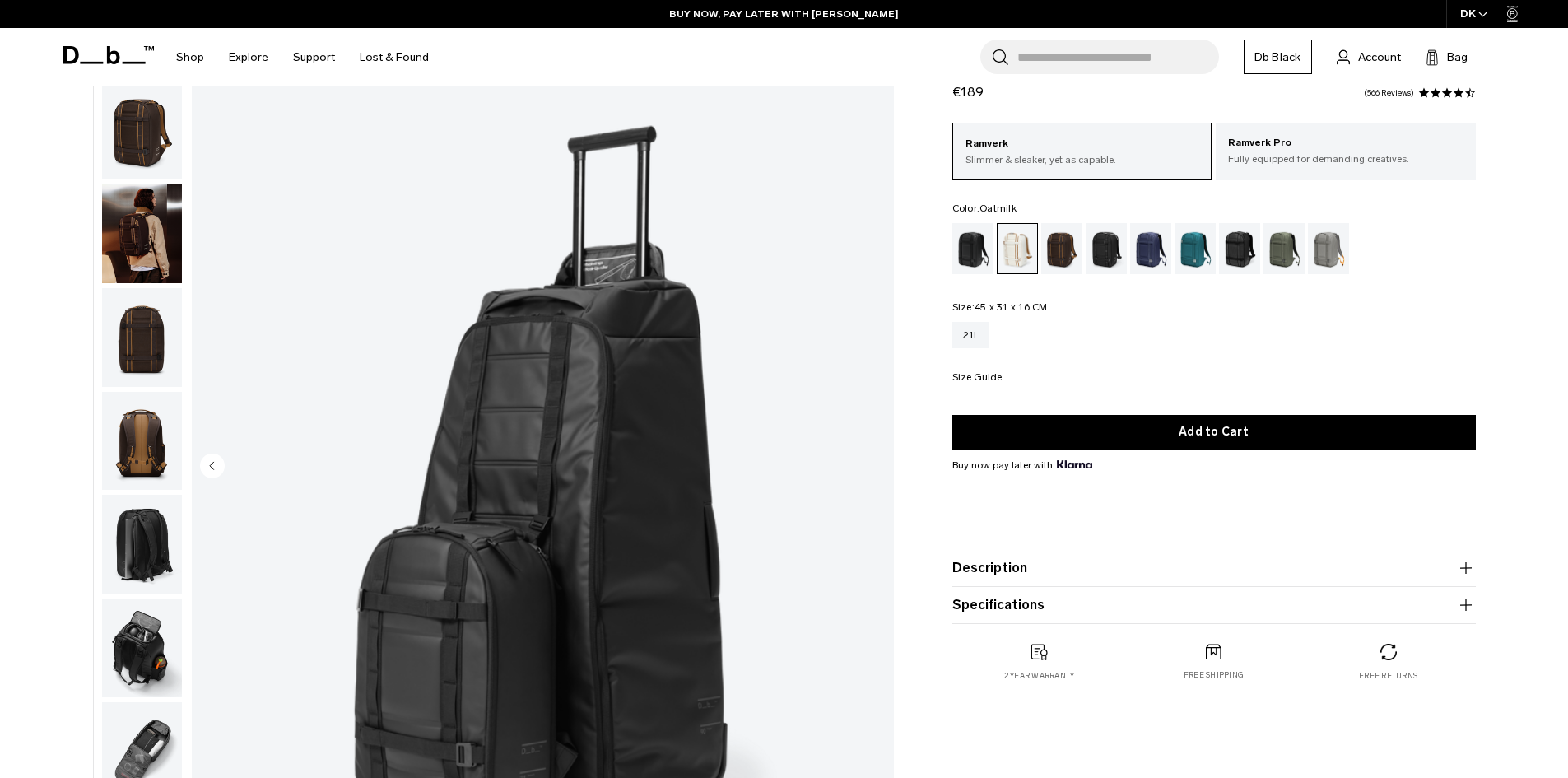
click at [209, 460] on circle "Previous slide" at bounding box center [212, 465] width 25 height 25
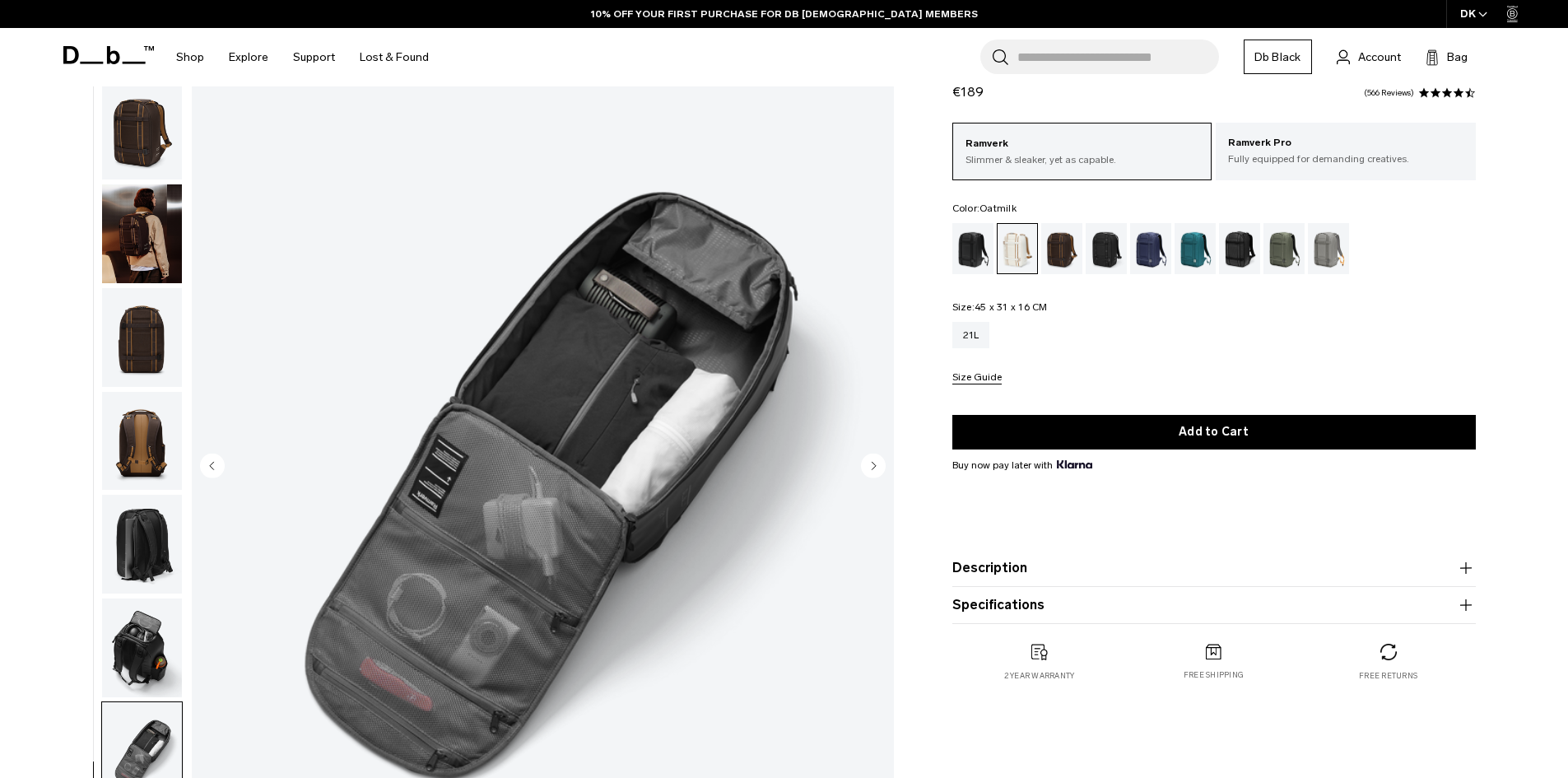
click at [869, 461] on circle "Next slide" at bounding box center [873, 465] width 25 height 25
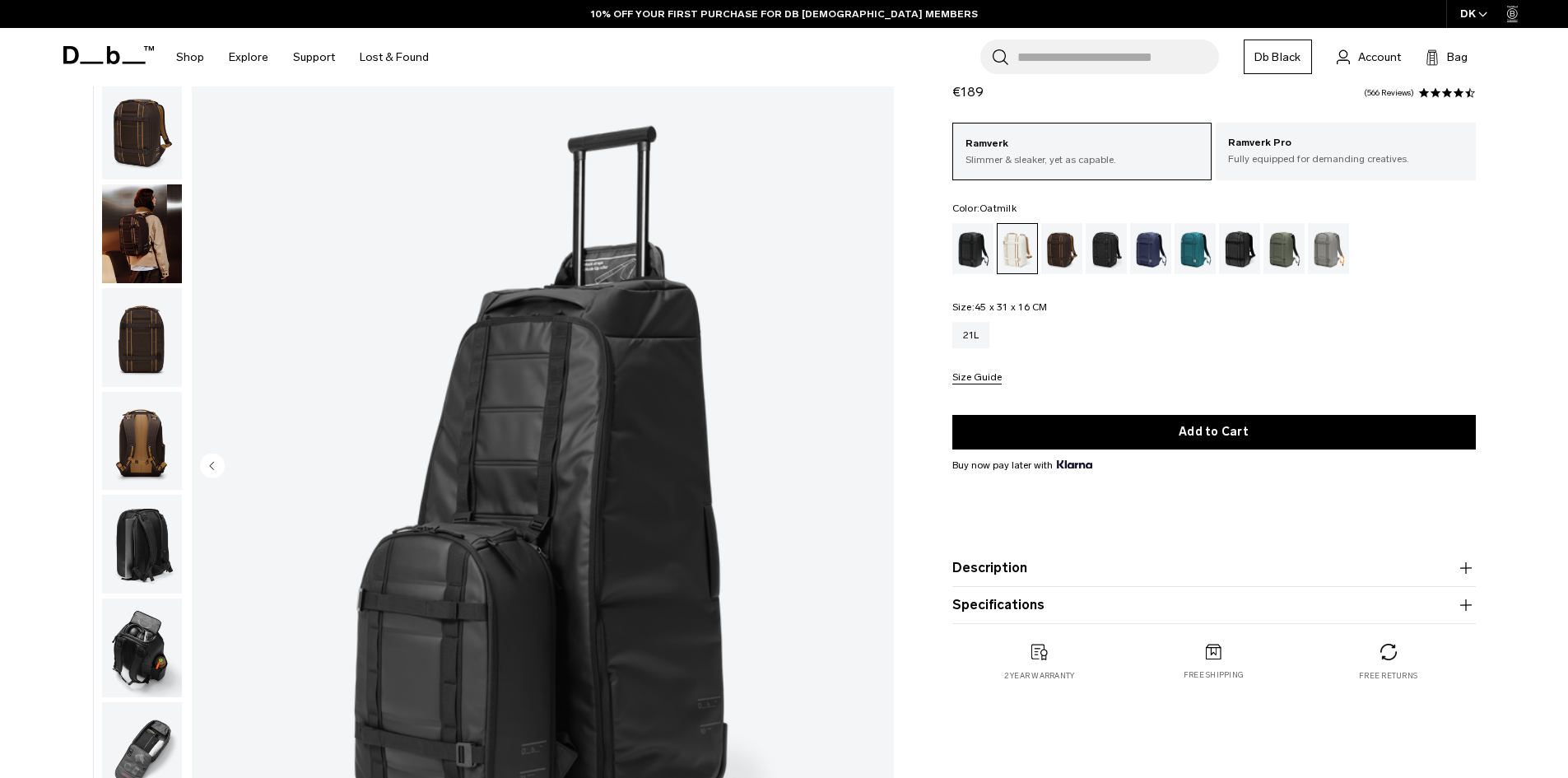
click at [869, 461] on img "16 / 16" at bounding box center [542, 467] width 702 height 877
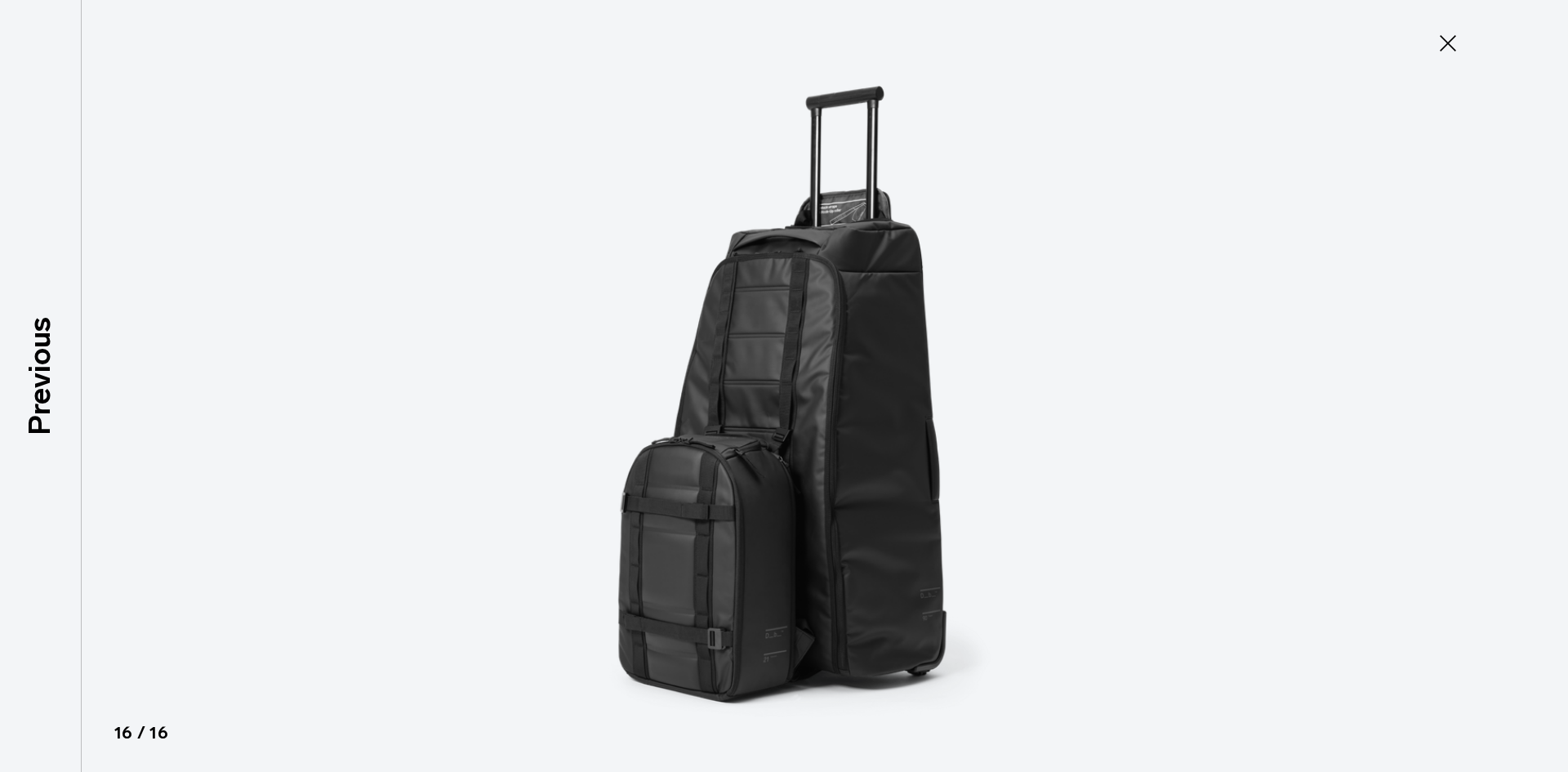
click at [1442, 42] on icon at bounding box center [1448, 43] width 26 height 26
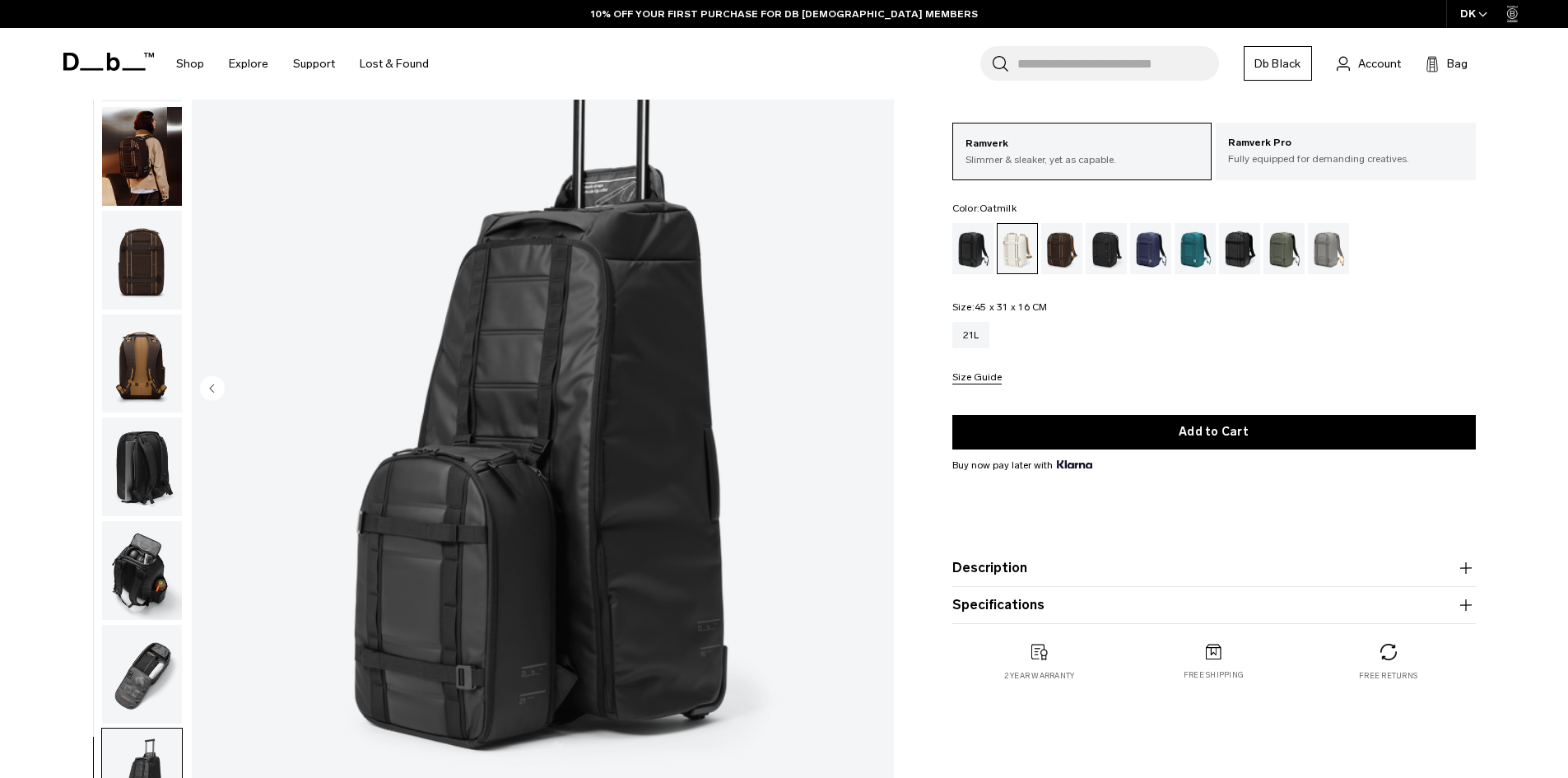
scroll to position [0, 0]
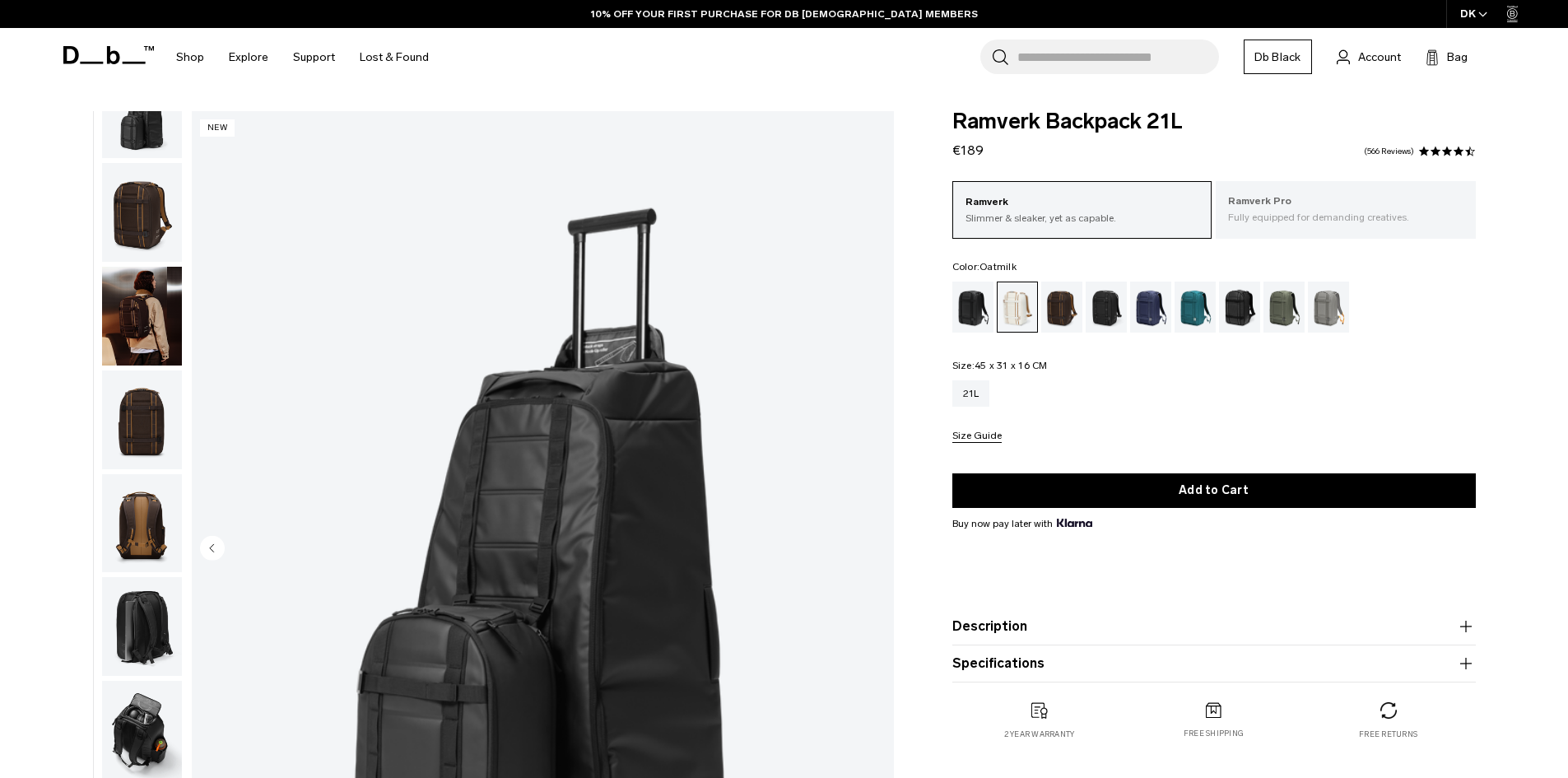
click at [1329, 215] on p "Fully equipped for demanding creatives." at bounding box center [1345, 217] width 235 height 15
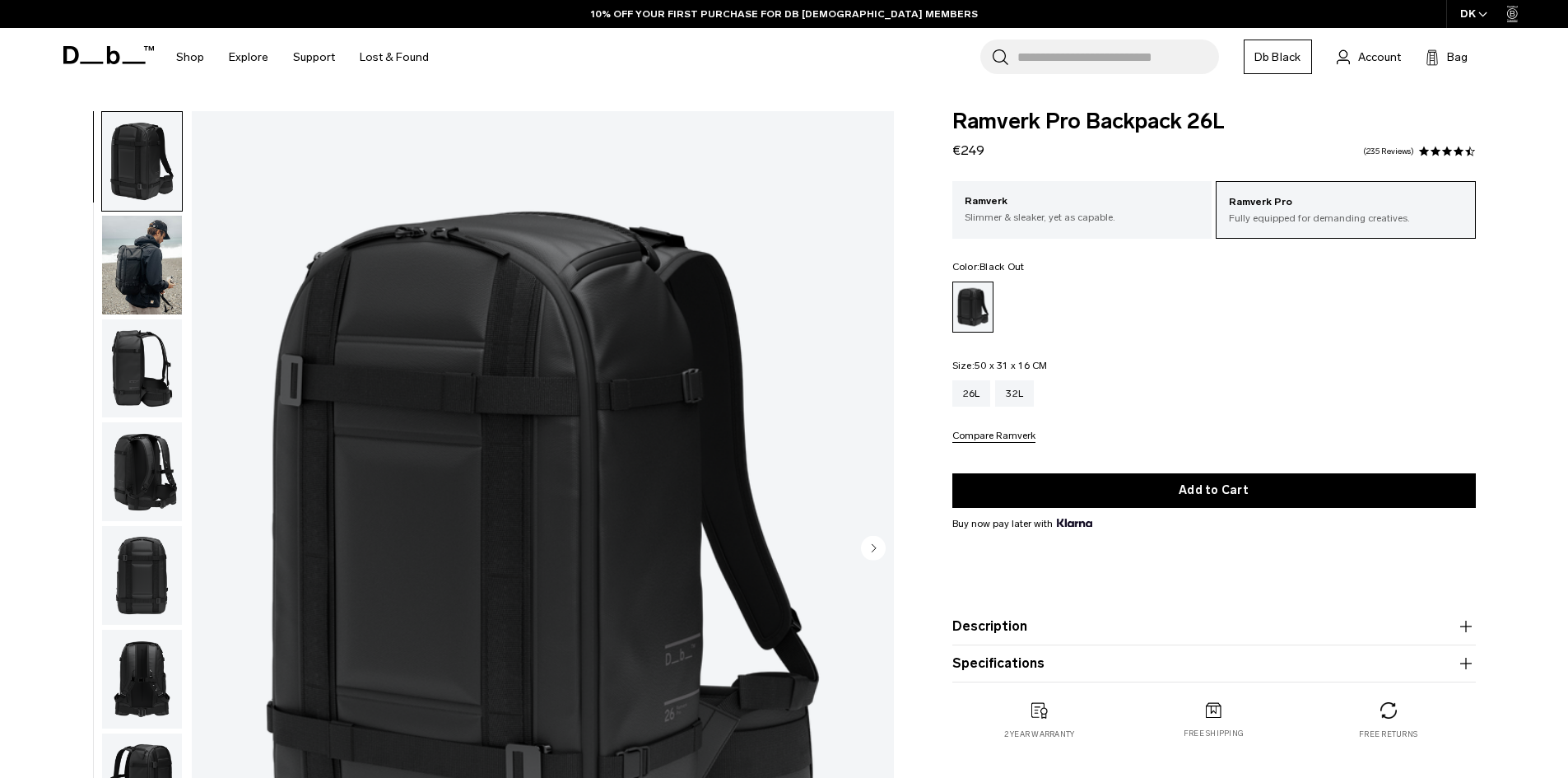
click at [132, 374] on img "button" at bounding box center [142, 369] width 80 height 99
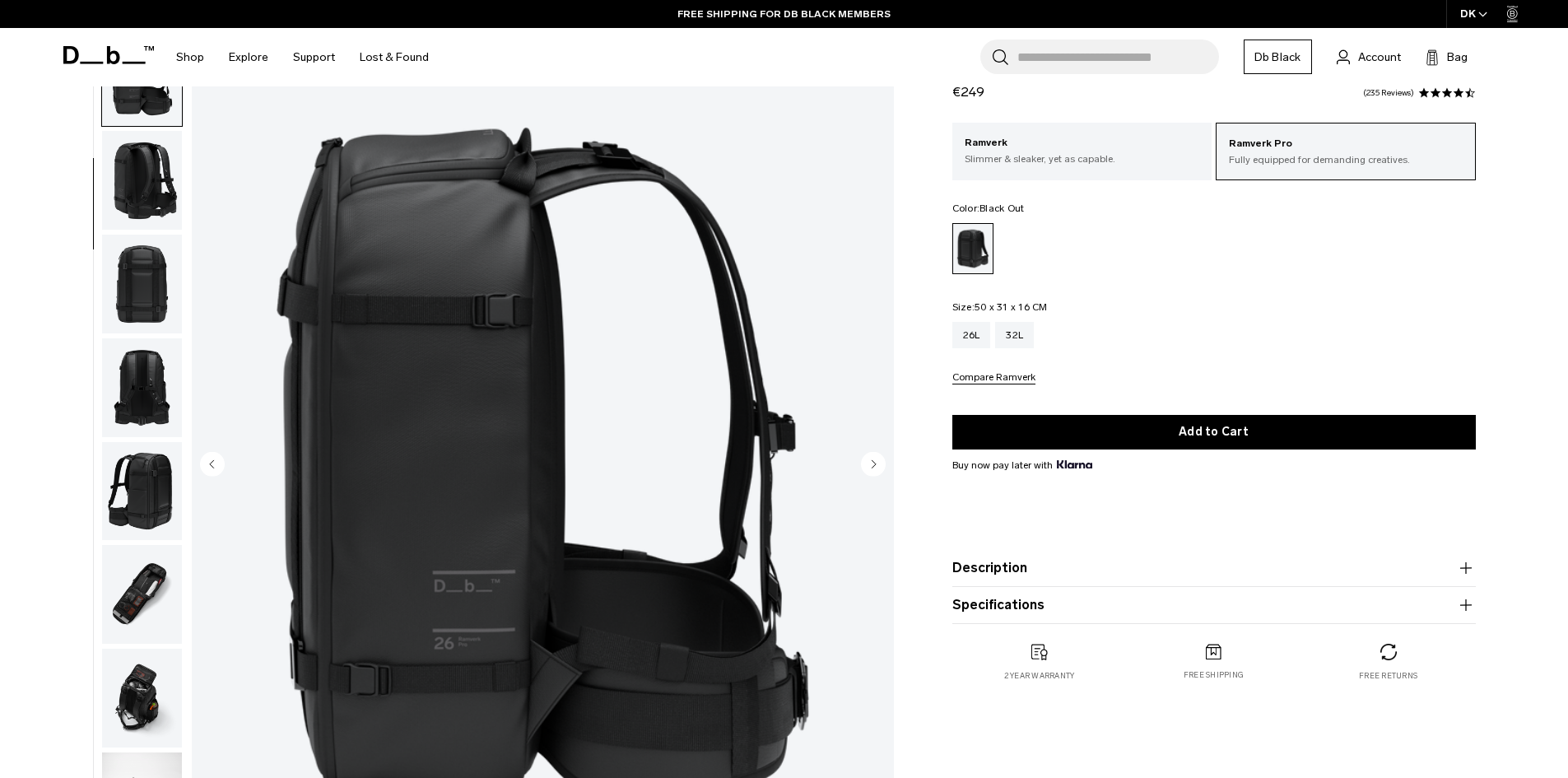
scroll to position [83, 0]
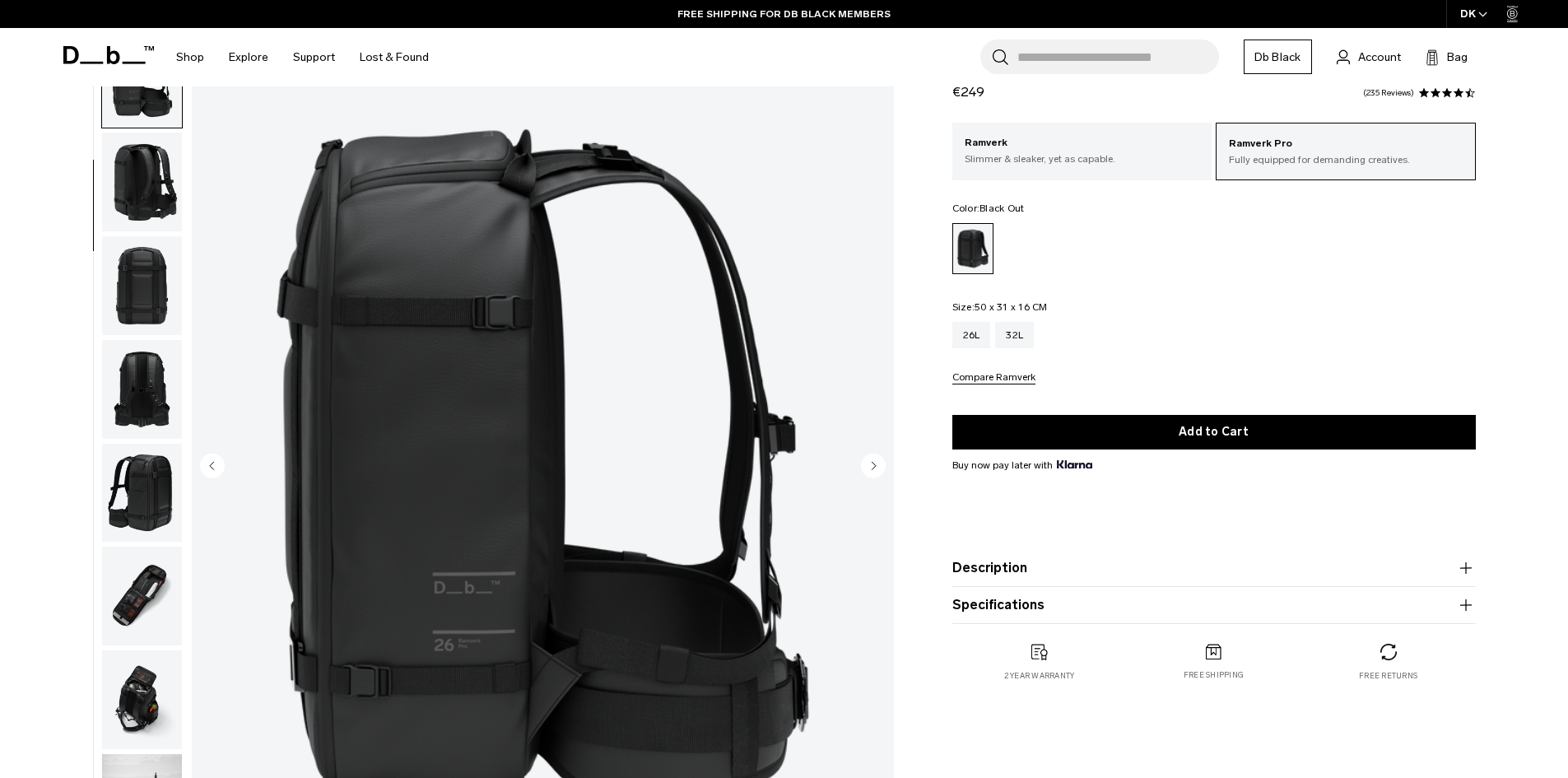
click at [139, 706] on img "button" at bounding box center [142, 700] width 80 height 99
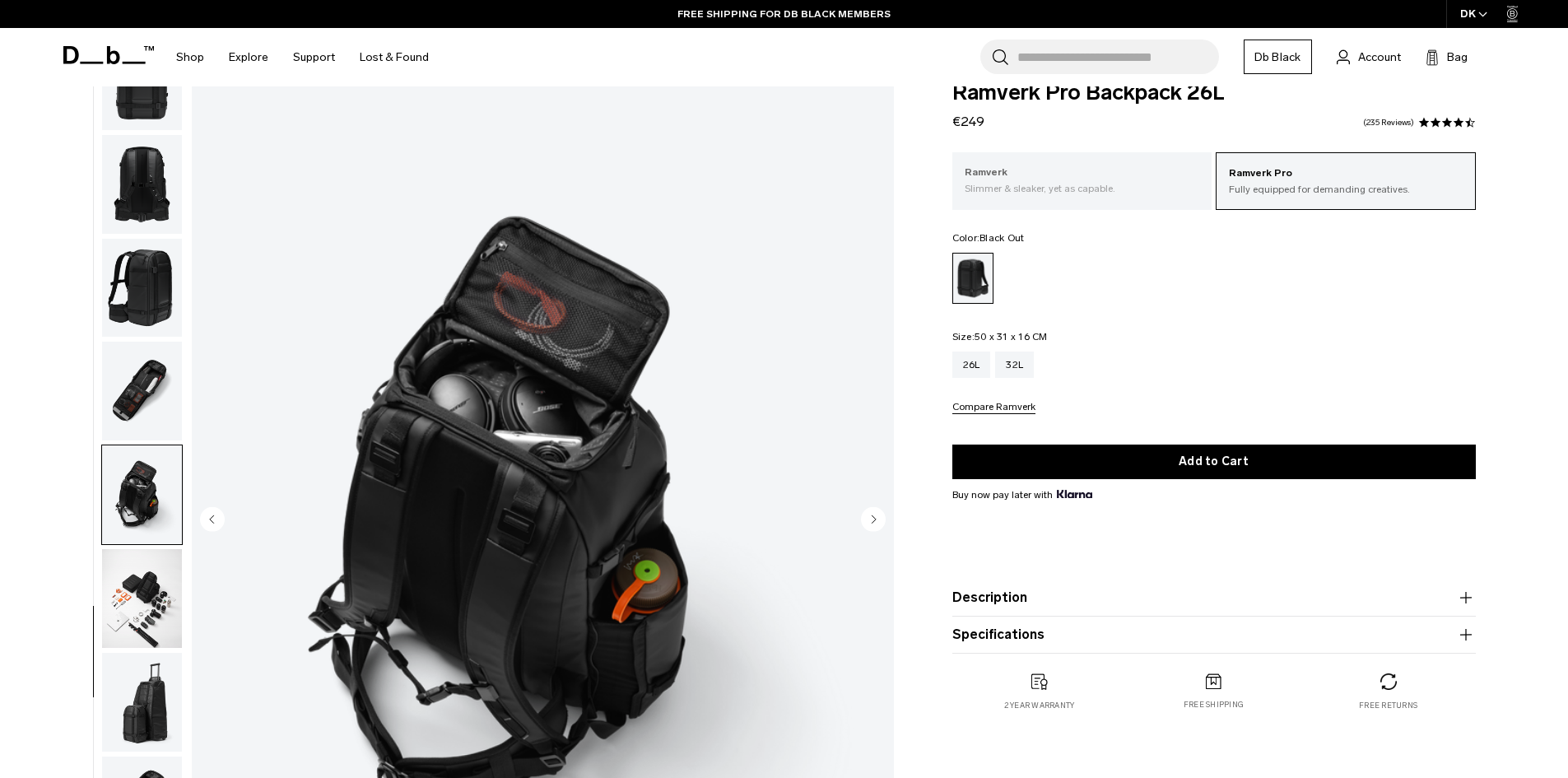
scroll to position [0, 0]
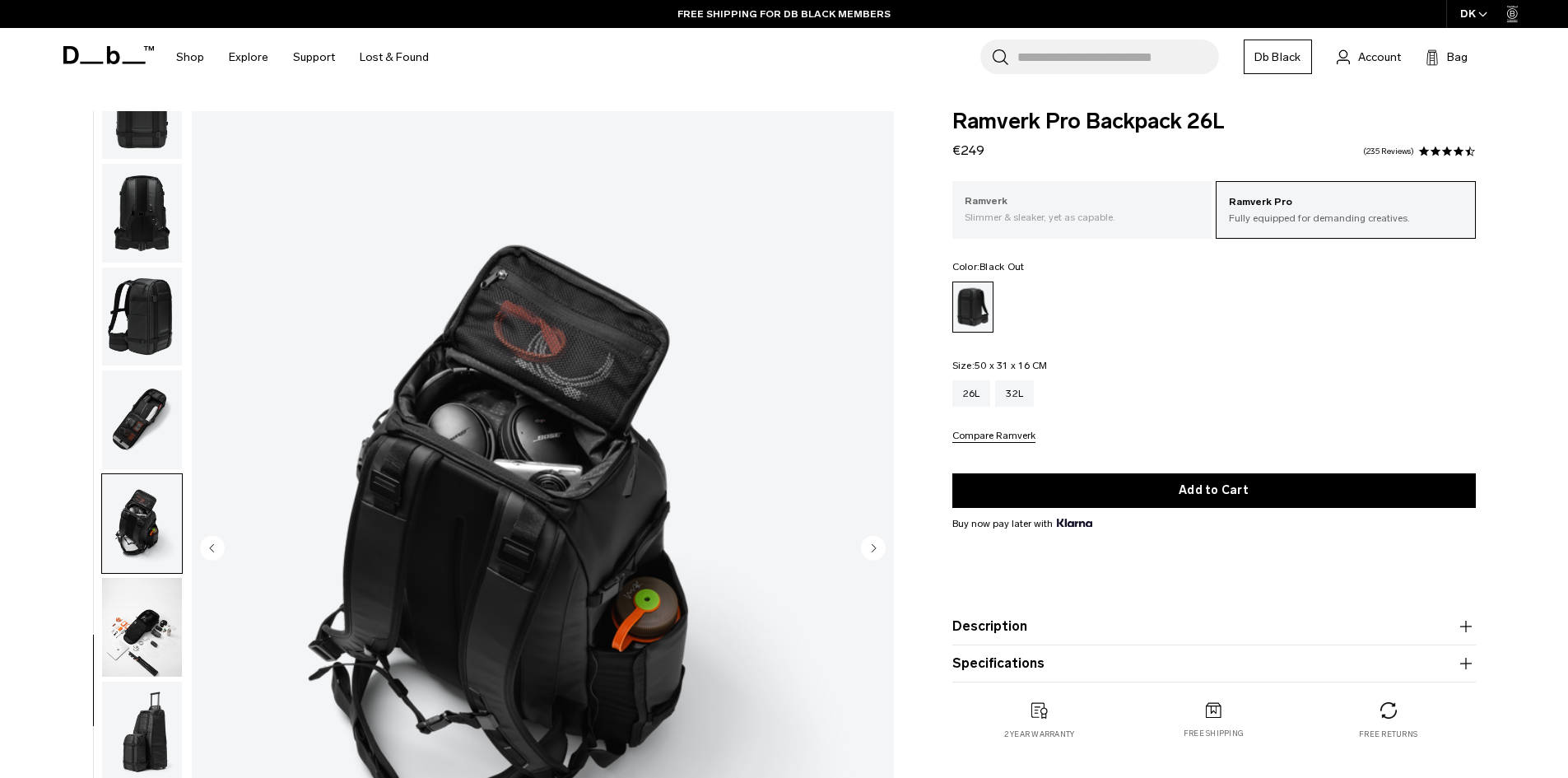
click at [1068, 205] on p "Ramverk" at bounding box center [1082, 201] width 235 height 16
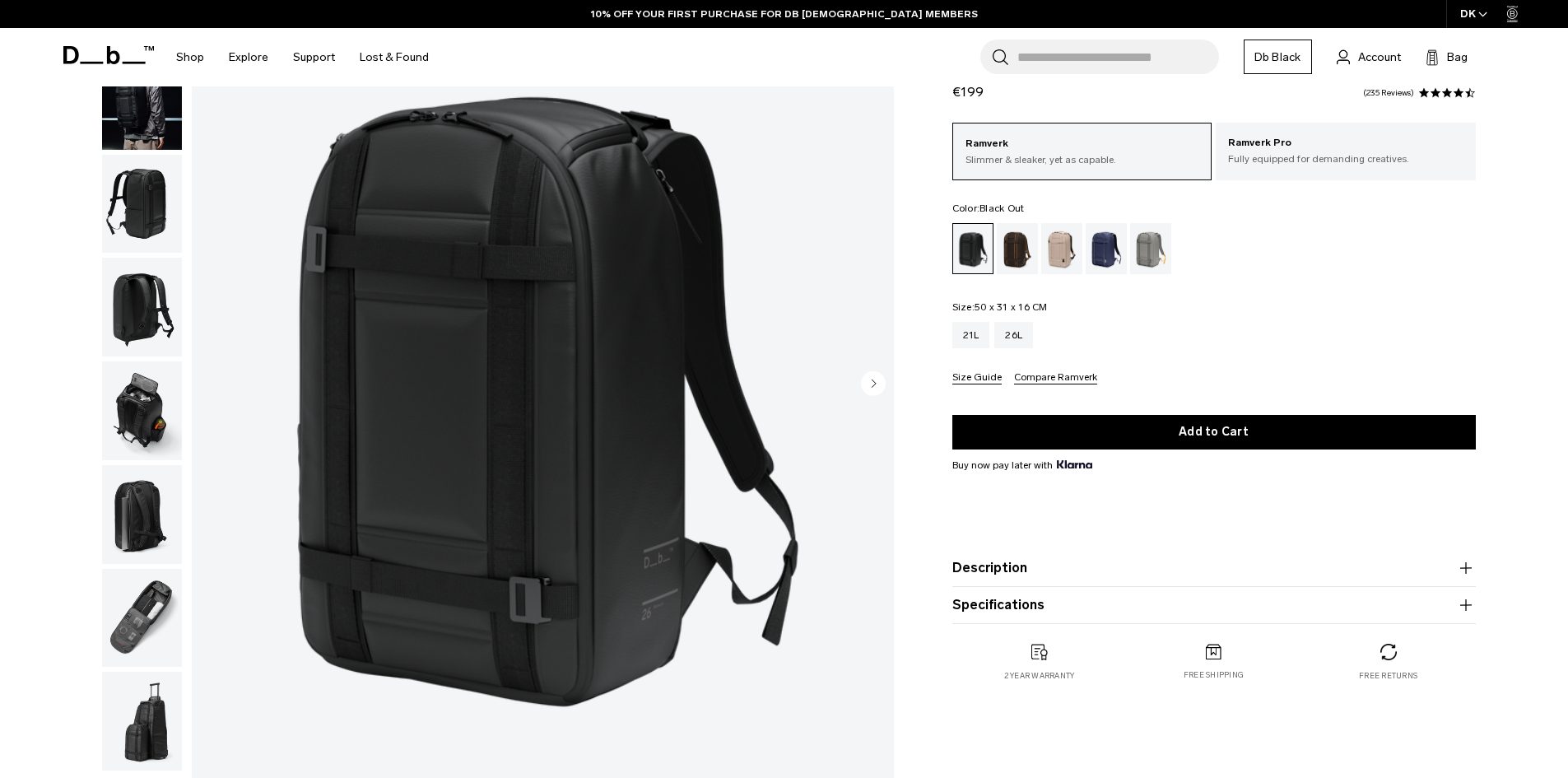
scroll to position [165, 0]
click at [1067, 253] on div "Fogbow Beige" at bounding box center [1062, 249] width 42 height 51
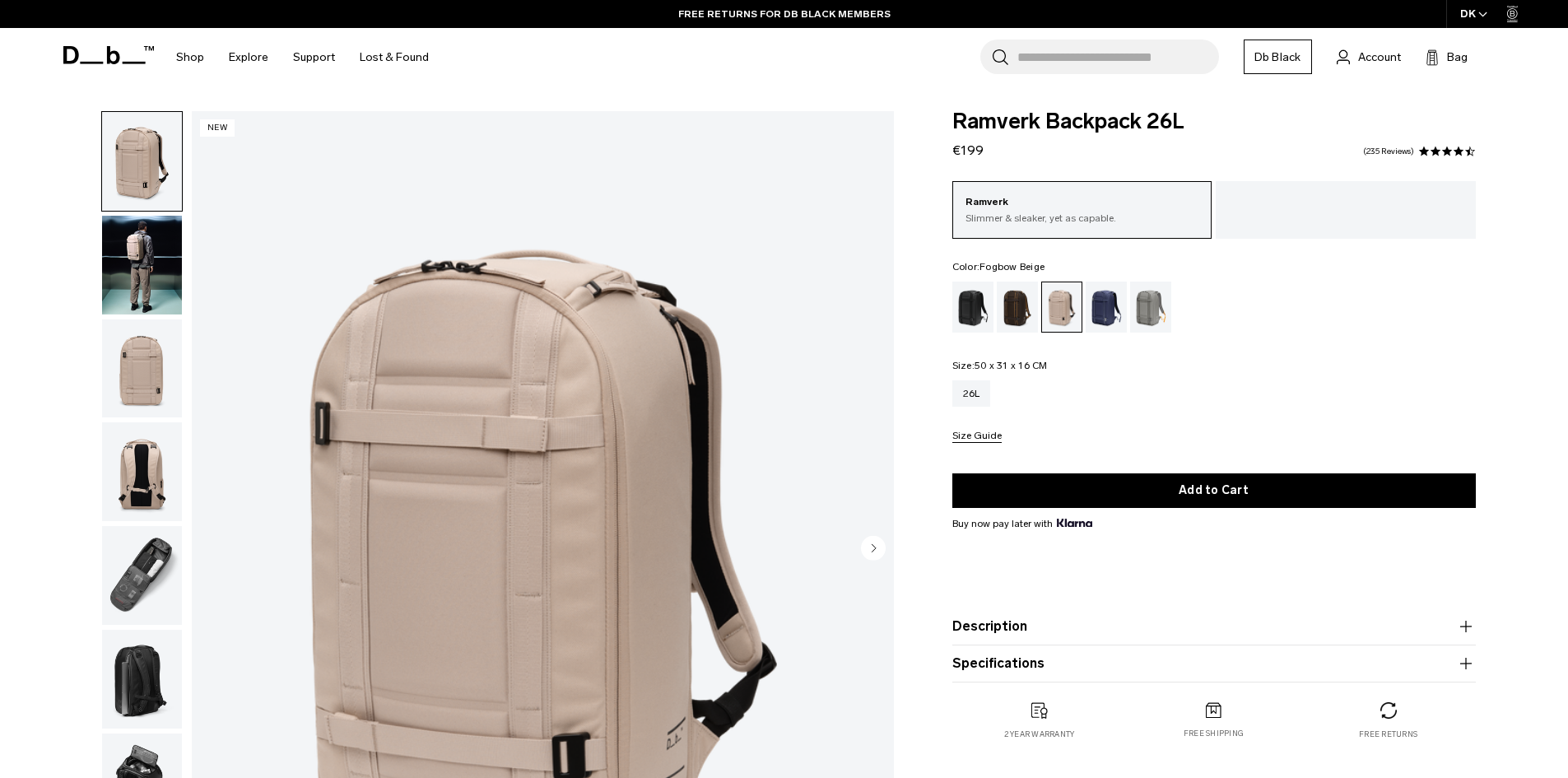
click at [1082, 309] on ul at bounding box center [1214, 307] width 524 height 51
click at [1108, 312] on div "Blue Hour" at bounding box center [1106, 307] width 42 height 51
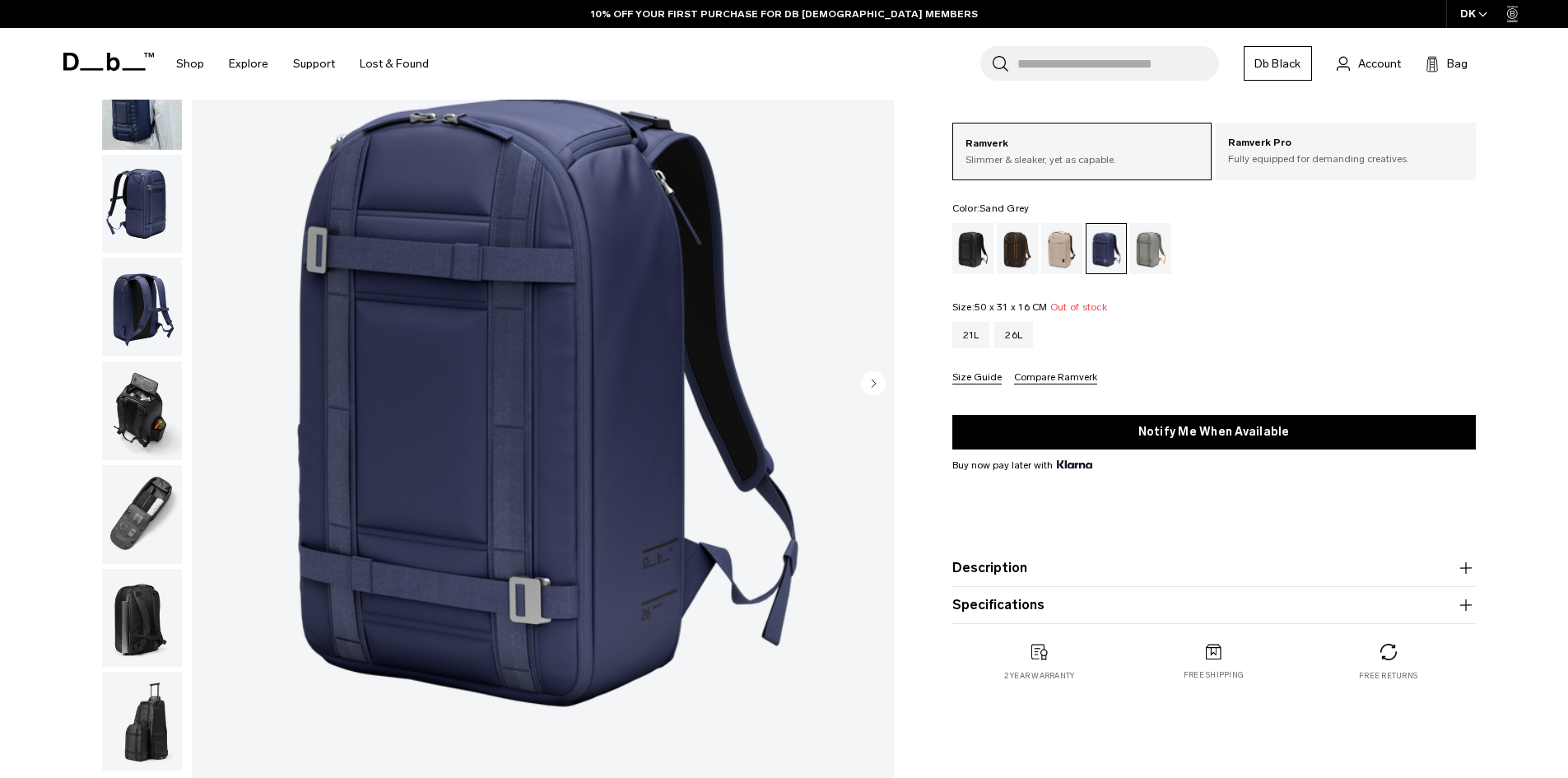
click at [1155, 257] on div "Sand Grey" at bounding box center [1150, 249] width 42 height 51
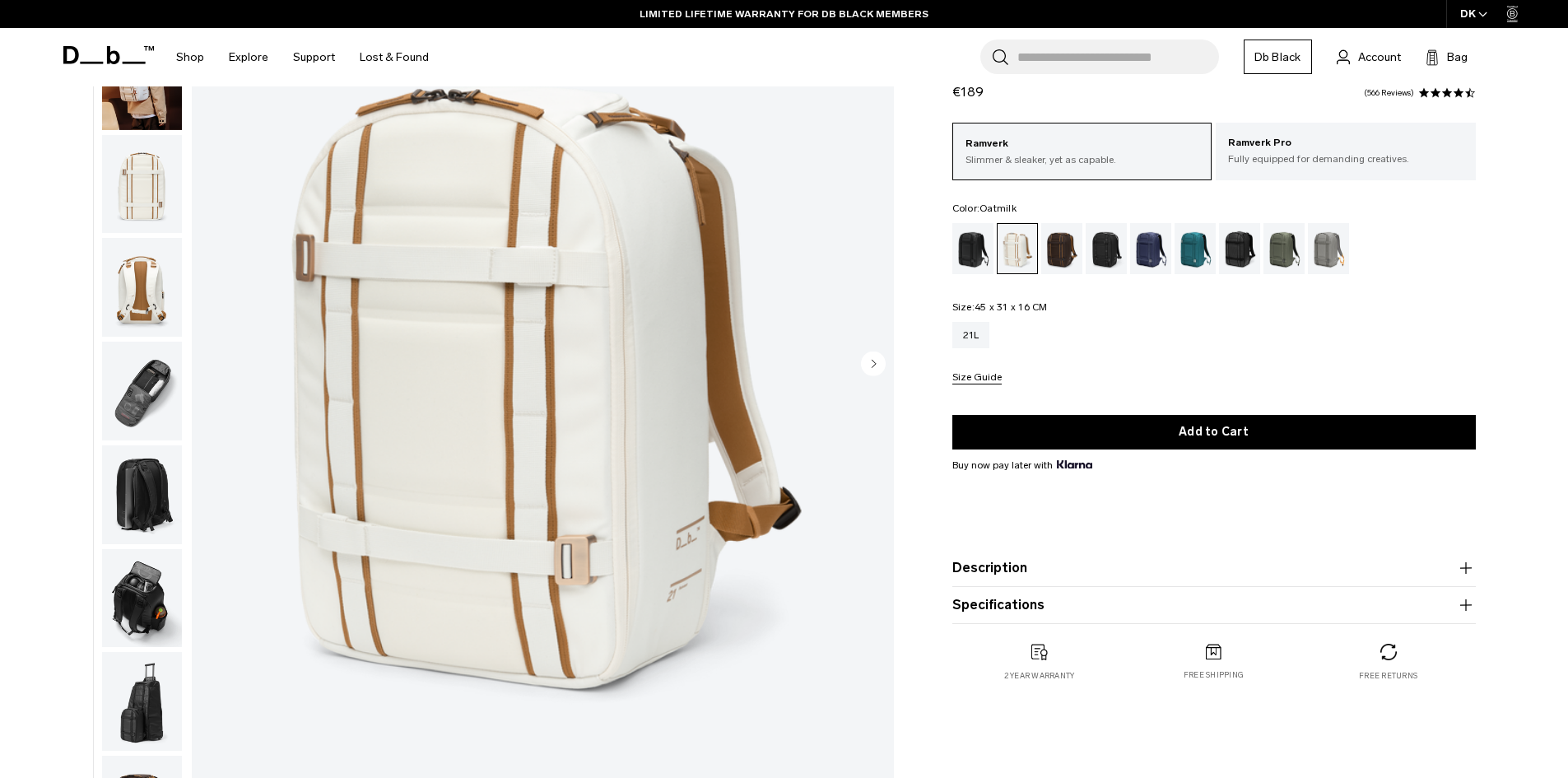
scroll to position [165, 0]
